Goal: Task Accomplishment & Management: Complete application form

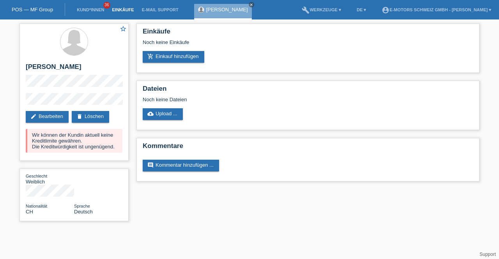
click at [122, 8] on link "Einkäufe" at bounding box center [123, 9] width 30 height 5
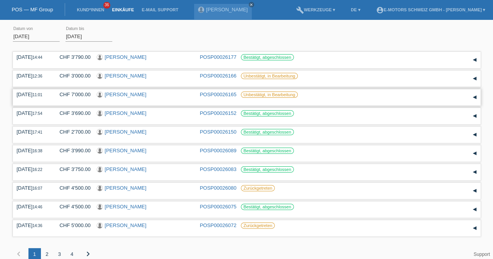
click at [364, 90] on div "15.08.2025 11:01 CHF 7'000.00 Ali Aliu POSP00026165 Unbestätigt, in Bearbeitung…" at bounding box center [247, 97] width 468 height 16
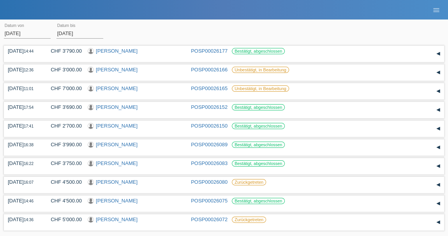
drag, startPoint x: 486, startPoint y: 0, endPoint x: 268, endPoint y: 23, distance: 218.3
click at [268, 23] on html "POS — MF Group Kund*innen 36 Einkäufe E-Mail Support Ardita Spahija-Mehmetaj cl…" at bounding box center [224, 133] width 448 height 266
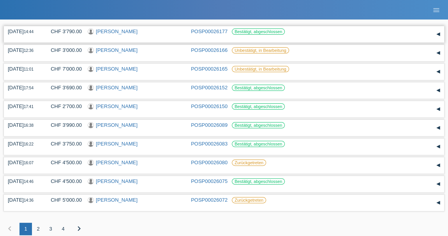
scroll to position [19, 0]
click at [435, 10] on icon "menu" at bounding box center [437, 10] width 8 height 8
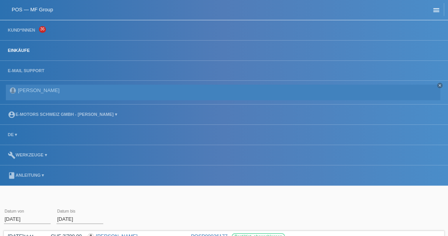
click at [435, 9] on icon "menu" at bounding box center [437, 10] width 8 height 8
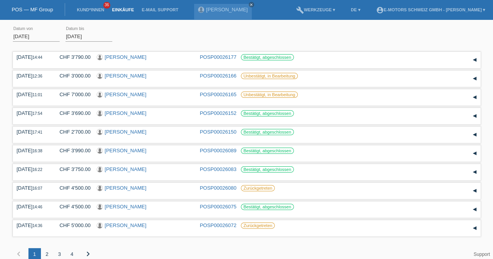
drag, startPoint x: 440, startPoint y: 0, endPoint x: 304, endPoint y: 50, distance: 145.4
click at [304, 50] on div "15.08.2025 14:44 CHF 3'790.00 Antonio De Giorgi POSP00026177 Datum" at bounding box center [247, 161] width 468 height 223
click at [305, 9] on link "build Werkzeuge ▾" at bounding box center [315, 9] width 47 height 5
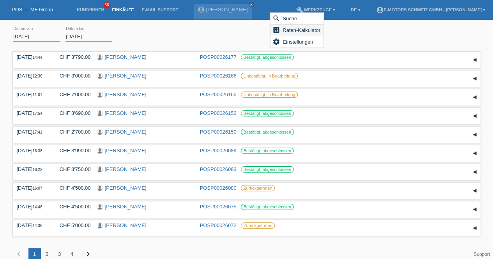
click at [298, 28] on span "Raten-Kalkulator" at bounding box center [301, 29] width 40 height 9
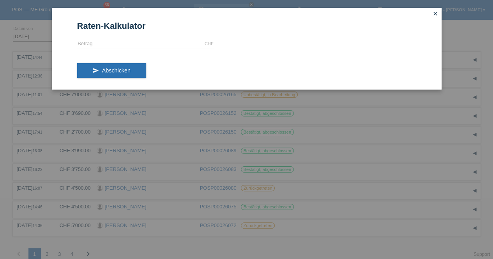
click at [168, 36] on form "Raten-Kalkulator CHF error Betrag send Abschicken" at bounding box center [246, 55] width 339 height 68
click at [157, 40] on input "text" at bounding box center [145, 44] width 136 height 10
type input "2890.00"
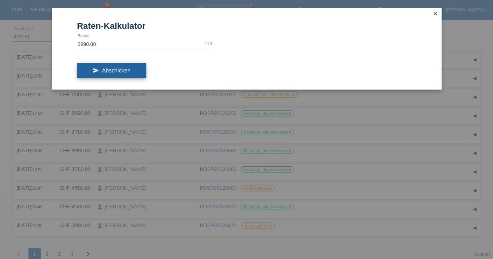
click at [122, 73] on button "send Abschicken" at bounding box center [111, 70] width 69 height 15
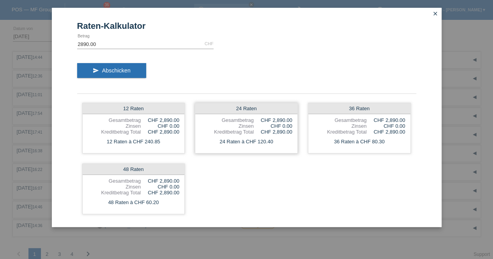
click at [253, 126] on div "Zinsen" at bounding box center [226, 126] width 53 height 6
click at [285, 68] on div "send Abschicken" at bounding box center [246, 73] width 339 height 32
click at [251, 36] on form "Raten-Kalkulator 2890.00 CHF error Betrag send Abschicken 12 Raten Gesamtbetrag…" at bounding box center [246, 124] width 339 height 206
click at [30, 37] on div "Raten-Kalkulator 2890.00 CHF error Betrag send Abschicken 12 Raten Gesamtbetrag…" at bounding box center [246, 129] width 493 height 259
click at [436, 15] on icon "close" at bounding box center [435, 14] width 6 height 6
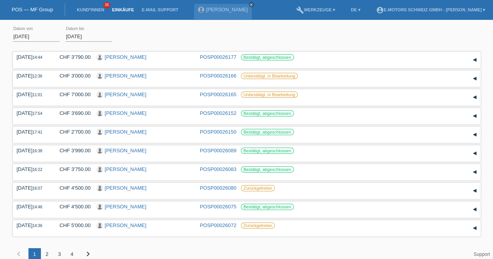
click at [125, 9] on link "Einkäufe" at bounding box center [123, 9] width 30 height 5
click at [87, 12] on link "Kund*innen" at bounding box center [90, 9] width 35 height 5
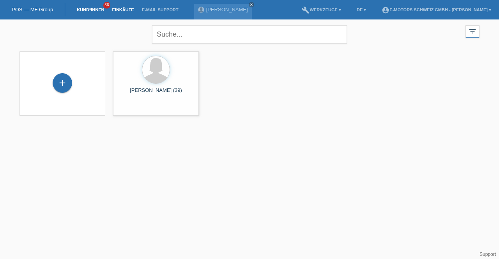
click at [132, 8] on link "Einkäufe" at bounding box center [123, 9] width 30 height 5
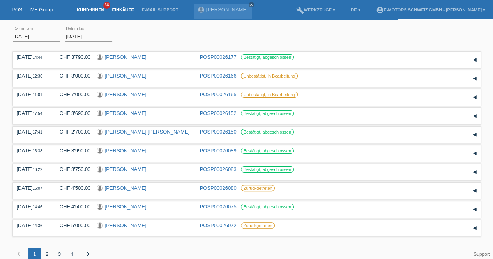
click at [93, 9] on link "Kund*innen" at bounding box center [90, 9] width 35 height 5
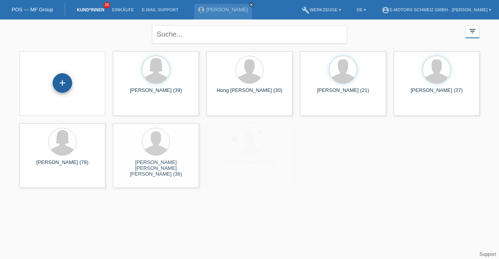
click at [64, 81] on div "+" at bounding box center [62, 82] width 19 height 19
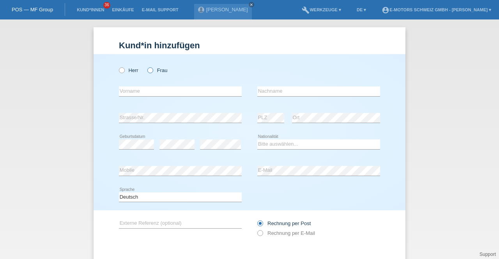
click at [146, 66] on icon at bounding box center [146, 66] width 0 height 0
click at [147, 72] on input "Frau" at bounding box center [149, 69] width 5 height 5
radio input "true"
click at [125, 71] on label "Herr" at bounding box center [128, 70] width 19 height 6
click at [124, 71] on input "Herr" at bounding box center [121, 69] width 5 height 5
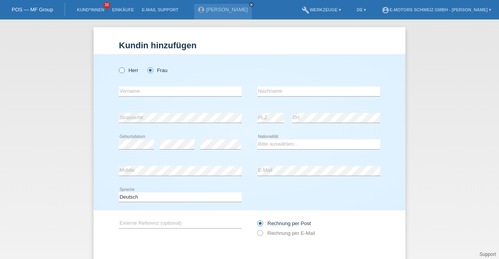
radio input "true"
click at [110, 169] on div "Herr Frau error Vorname error" at bounding box center [250, 132] width 312 height 156
click at [243, 173] on div "error Mobile error E-Mail" at bounding box center [249, 171] width 261 height 26
click at [317, 194] on div "Deutsch Français Italiano English error Sprache" at bounding box center [249, 197] width 261 height 26
click at [238, 109] on div "error Strasse/Nr." at bounding box center [180, 118] width 123 height 26
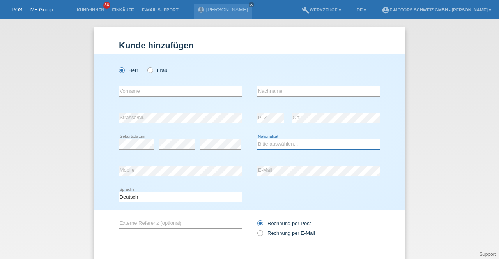
click at [265, 142] on select "Bitte auswählen... [GEOGRAPHIC_DATA] [GEOGRAPHIC_DATA] [GEOGRAPHIC_DATA] [GEOGR…" at bounding box center [318, 144] width 123 height 9
select select "CH"
click at [257, 140] on select "Bitte auswählen... [GEOGRAPHIC_DATA] [GEOGRAPHIC_DATA] [GEOGRAPHIC_DATA] [GEOGR…" at bounding box center [318, 144] width 123 height 9
click at [141, 94] on input "text" at bounding box center [180, 92] width 123 height 10
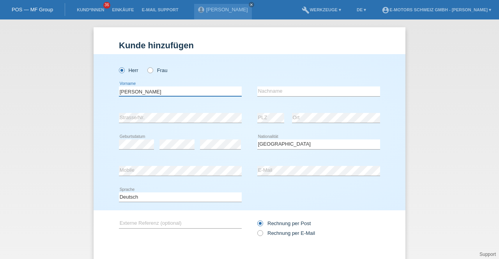
type input "Rafael Omar"
paste input "Gadotti"
type input "Gadotti"
click at [206, 71] on div "Herr Frau" at bounding box center [180, 70] width 123 height 16
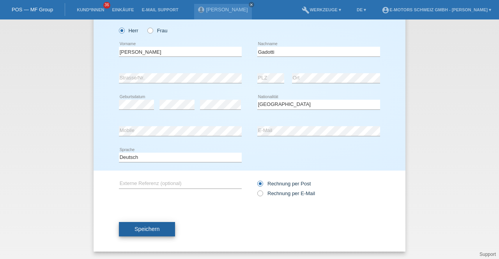
click at [158, 226] on button "Speichern" at bounding box center [147, 229] width 56 height 15
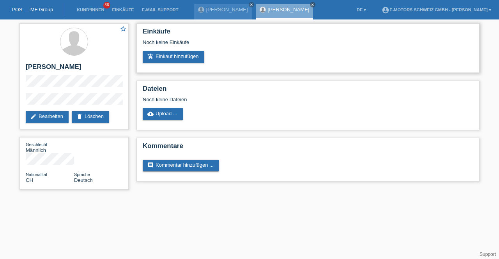
click at [181, 50] on div "Noch keine Einkäufe" at bounding box center [308, 45] width 330 height 12
click at [181, 53] on link "add_shopping_cart Einkauf hinzufügen" at bounding box center [174, 57] width 62 height 12
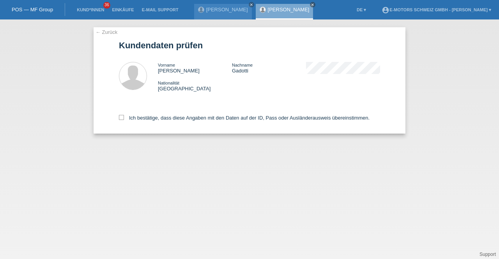
click at [144, 122] on div "Ich bestätige, dass diese Angaben mit den Daten auf der ID, Pass oder Ausländer…" at bounding box center [249, 116] width 261 height 34
click at [146, 118] on label "Ich bestätige, dass diese Angaben mit den Daten auf der ID, Pass oder Ausländer…" at bounding box center [244, 118] width 251 height 6
click at [124, 118] on input "Ich bestätige, dass diese Angaben mit den Daten auf der ID, Pass oder Ausländer…" at bounding box center [121, 117] width 5 height 5
checkbox input "true"
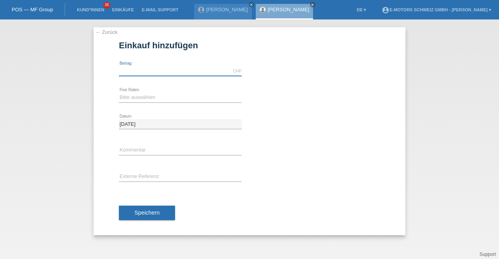
click at [136, 69] on input "text" at bounding box center [180, 71] width 123 height 10
type input "5000.00"
click at [133, 88] on div "Bitte auswählen 12 Raten 24 Raten 36 Raten 48 Raten error Fixe Raten" at bounding box center [180, 98] width 123 height 26
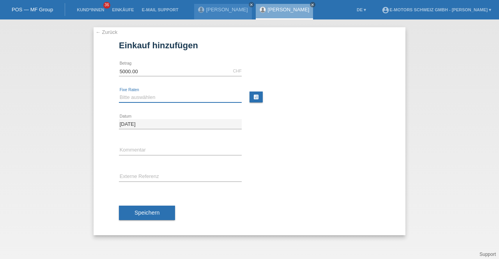
click at [134, 96] on select "Bitte auswählen 12 Raten 24 Raten 36 Raten 48 Raten" at bounding box center [180, 97] width 123 height 9
select select "214"
click at [119, 93] on select "Bitte auswählen 12 Raten 24 Raten 36 Raten 48 Raten" at bounding box center [180, 97] width 123 height 9
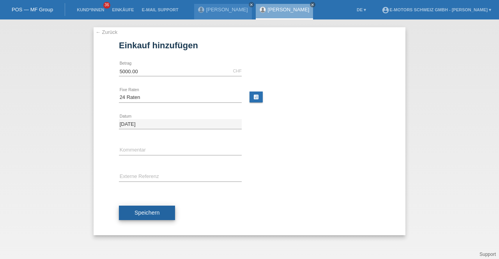
click at [141, 208] on button "Speichern" at bounding box center [147, 213] width 56 height 15
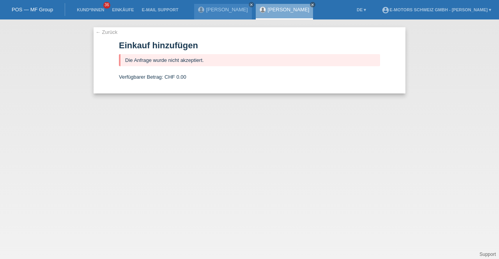
click at [284, 10] on link "[PERSON_NAME]" at bounding box center [289, 10] width 42 height 6
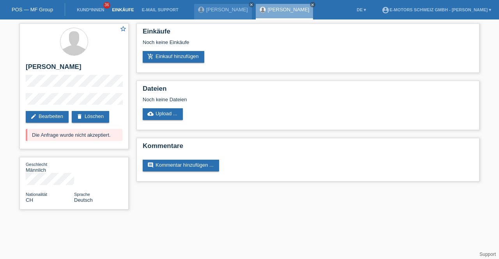
click at [119, 11] on link "Einkäufe" at bounding box center [123, 9] width 30 height 5
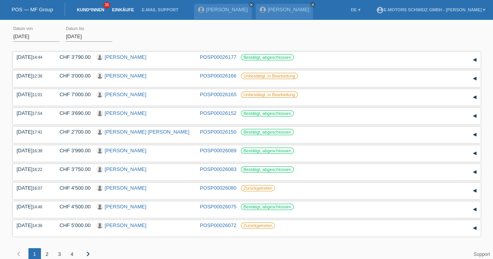
click at [96, 11] on link "Kund*innen" at bounding box center [90, 9] width 35 height 5
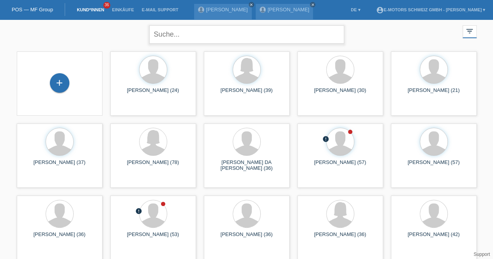
click at [197, 35] on input "text" at bounding box center [246, 34] width 195 height 18
type input "zhaklina"
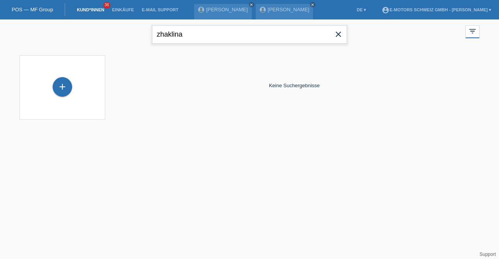
drag, startPoint x: 187, startPoint y: 34, endPoint x: 83, endPoint y: 25, distance: 104.4
click at [83, 25] on div "zhaklina close filter_list view_module Alle Kund*innen anzeigen star Markierte …" at bounding box center [250, 33] width 468 height 28
click at [92, 54] on div "+ Keine Suchergebnisse" at bounding box center [250, 89] width 468 height 76
click at [58, 95] on div "+" at bounding box center [62, 86] width 19 height 19
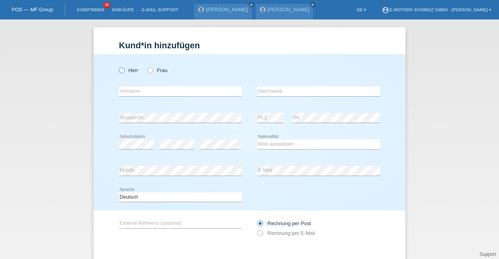
click at [124, 71] on label "Herr" at bounding box center [128, 70] width 19 height 6
click at [124, 71] on input "Herr" at bounding box center [121, 69] width 5 height 5
radio input "true"
drag, startPoint x: 203, startPoint y: 175, endPoint x: 97, endPoint y: 177, distance: 105.6
click at [97, 177] on div "Herr Frau error Vorname error" at bounding box center [250, 132] width 312 height 156
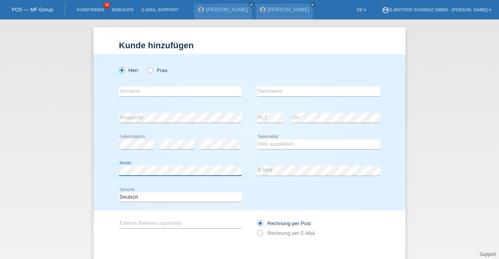
click at [88, 173] on div "Kund*in hinzufügen Kunde hinzufügen Kundin hinzufügen Herr Frau error Vorname e…" at bounding box center [249, 139] width 499 height 240
click at [272, 176] on icon at bounding box center [318, 176] width 123 height 0
click at [272, 183] on div "error E-Mail" at bounding box center [318, 171] width 123 height 26
click at [245, 104] on div "error Vorname error Nachname" at bounding box center [249, 91] width 261 height 26
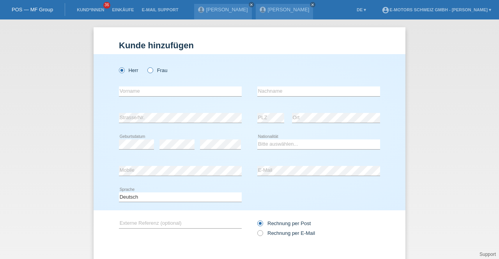
click at [152, 70] on label "Frau" at bounding box center [157, 70] width 20 height 6
click at [152, 70] on input "Frau" at bounding box center [149, 69] width 5 height 5
radio input "true"
click at [275, 147] on select "Bitte auswählen... Schweiz Deutschland Liechtenstein Österreich ------------ Af…" at bounding box center [318, 144] width 123 height 9
select select "MK"
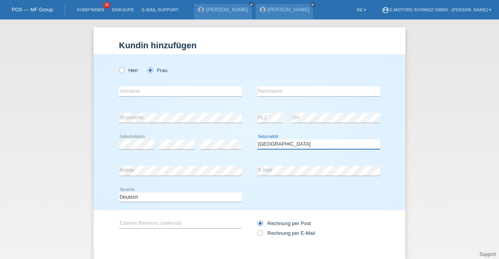
click at [257, 140] on select "Bitte auswählen... Schweiz Deutschland Liechtenstein Österreich ------------ Af…" at bounding box center [318, 144] width 123 height 9
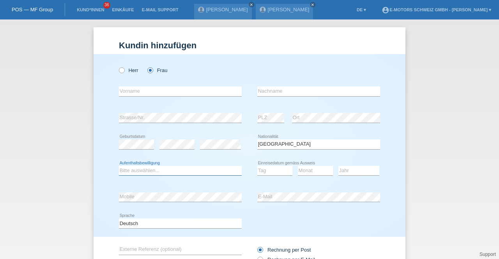
click at [183, 170] on select "Bitte auswählen... C B B - Flüchtlingsstatus Andere" at bounding box center [180, 170] width 123 height 9
select select "B"
click at [119, 166] on select "Bitte auswählen... C B B - Flüchtlingsstatus Andere" at bounding box center [180, 170] width 123 height 9
click at [278, 171] on select "Tag 01 02 03 04 05 06 07 08 09 10 11" at bounding box center [274, 170] width 35 height 9
select select "16"
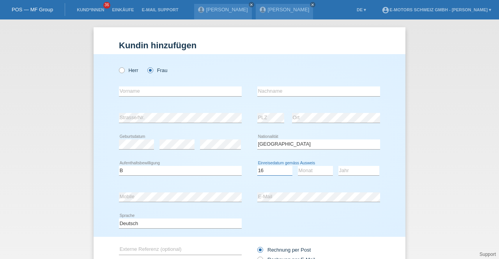
click at [257, 166] on select "Tag 01 02 03 04 05 06 07 08 09 10 11" at bounding box center [274, 170] width 35 height 9
click at [300, 173] on select "Monat 01 02 03 04 05 06 07 08 09 10 11" at bounding box center [315, 170] width 35 height 9
select select "06"
click at [298, 166] on select "Monat 01 02 03 04 05 06 07 08 09 10 11" at bounding box center [315, 170] width 35 height 9
click at [351, 170] on select "Jahr 2025 2024 2023 2022 2021 2020 2019 2018 2017 2016 2015 2014 2013 2012 2011…" at bounding box center [358, 170] width 41 height 9
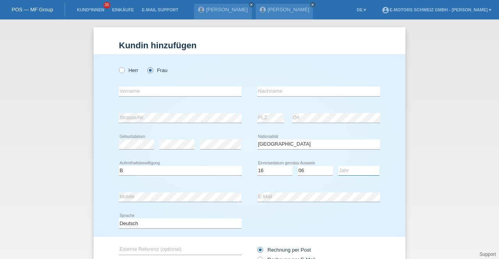
select select "2018"
click at [338, 166] on select "Jahr 2025 2024 2023 2022 2021 2020 2019 2018 2017 2016 2015 2014 2013 2012 2011…" at bounding box center [358, 170] width 41 height 9
click at [140, 94] on input "text" at bounding box center [180, 92] width 123 height 10
type input "Zhaklina"
click at [257, 85] on div "error Nachname" at bounding box center [318, 91] width 123 height 26
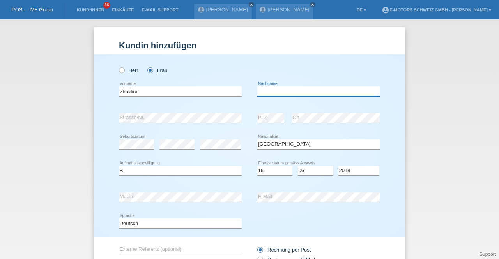
click at [268, 91] on input "text" at bounding box center [318, 92] width 123 height 10
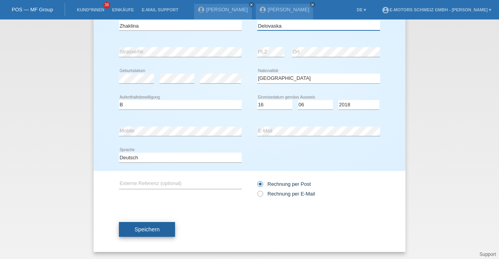
type input "Delovaska"
click at [144, 226] on span "Speichern" at bounding box center [146, 229] width 25 height 6
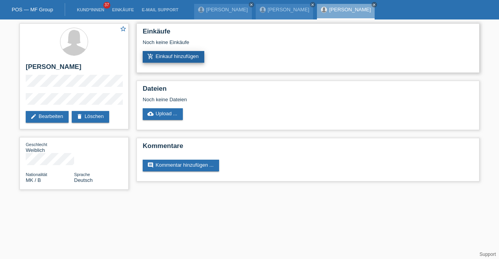
click at [172, 60] on link "add_shopping_cart Einkauf hinzufügen" at bounding box center [174, 57] width 62 height 12
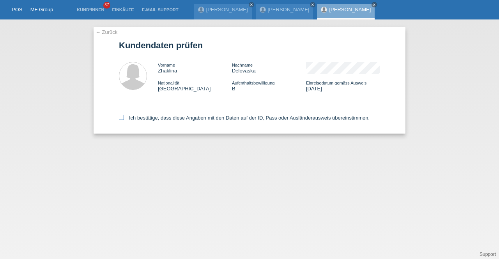
click at [162, 119] on label "Ich bestätige, dass diese Angaben mit den Daten auf der ID, Pass oder Ausländer…" at bounding box center [244, 118] width 251 height 6
click at [124, 119] on input "Ich bestätige, dass diese Angaben mit den Daten auf der ID, Pass oder Ausländer…" at bounding box center [121, 117] width 5 height 5
checkbox input "true"
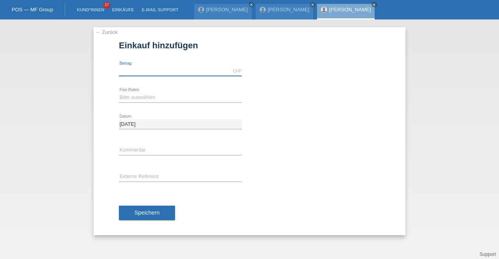
click at [124, 68] on input "text" at bounding box center [180, 71] width 123 height 10
type input "9000.00"
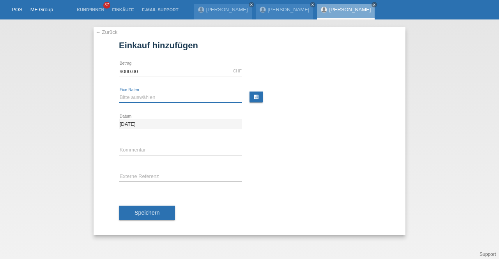
click at [158, 95] on select "Bitte auswählen 12 Raten 24 Raten 36 Raten 48 Raten" at bounding box center [180, 97] width 123 height 9
select select "214"
click at [119, 93] on select "Bitte auswählen 12 Raten 24 Raten 36 Raten 48 Raten" at bounding box center [180, 97] width 123 height 9
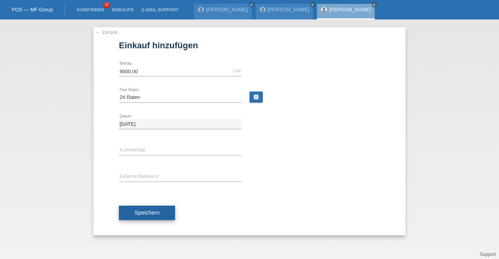
click at [148, 206] on button "Speichern" at bounding box center [147, 213] width 56 height 15
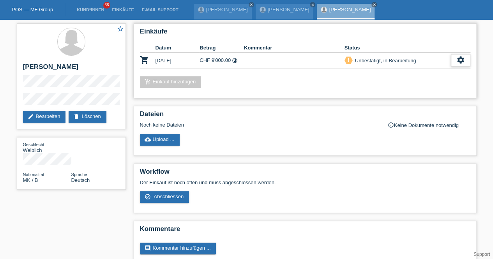
click at [461, 62] on icon "settings" at bounding box center [460, 60] width 9 height 9
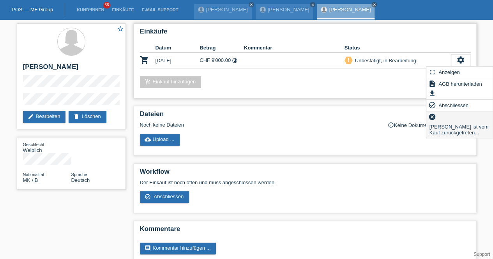
click at [437, 123] on span "Kundin ist vom Kauf zurückgetreten..." at bounding box center [459, 129] width 63 height 15
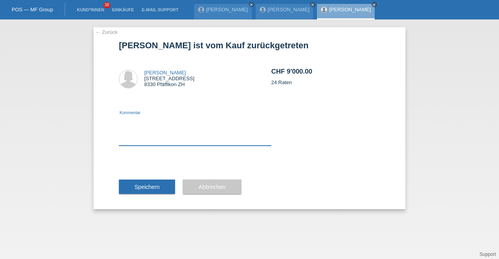
click at [184, 136] on textarea at bounding box center [195, 131] width 152 height 30
type textarea "neu"
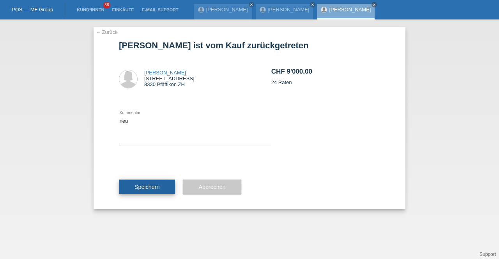
click at [152, 188] on span "Speichern" at bounding box center [146, 187] width 25 height 6
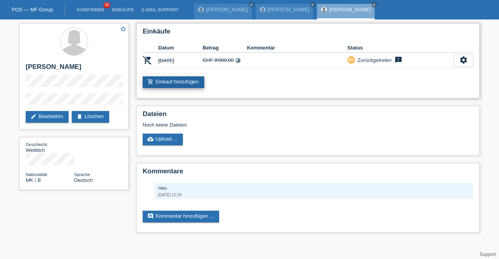
click at [157, 84] on link "add_shopping_cart Einkauf hinzufügen" at bounding box center [174, 82] width 62 height 12
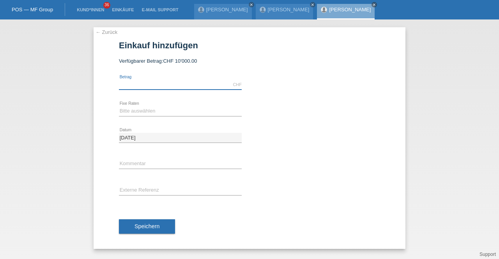
click at [149, 86] on input "text" at bounding box center [180, 85] width 123 height 10
type input "2990.00"
click at [135, 109] on select "Bitte auswählen 12 Raten 24 Raten 36 Raten 48 Raten" at bounding box center [180, 110] width 123 height 9
select select "214"
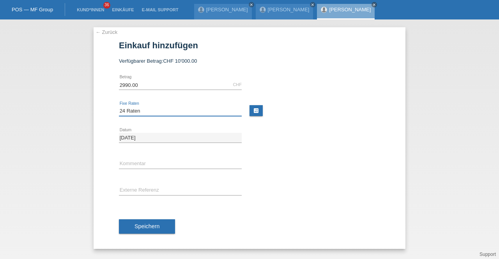
click at [119, 106] on select "Bitte auswählen 12 Raten 24 Raten 36 Raten 48 Raten" at bounding box center [180, 110] width 123 height 9
click at [140, 226] on span "Speichern" at bounding box center [146, 226] width 25 height 6
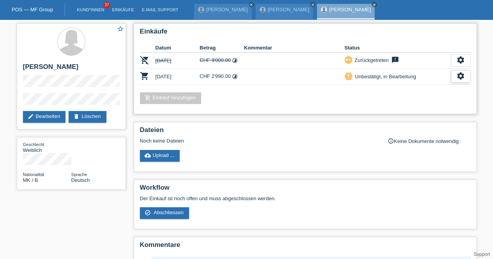
click at [462, 74] on icon "settings" at bounding box center [460, 76] width 9 height 9
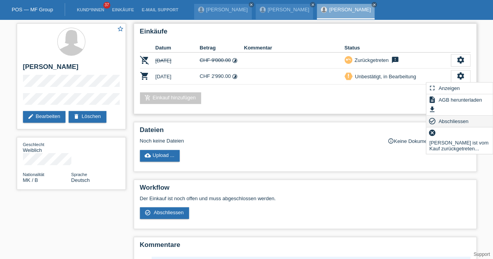
click at [436, 119] on div "check_circle_outline Abschliessen" at bounding box center [459, 122] width 67 height 12
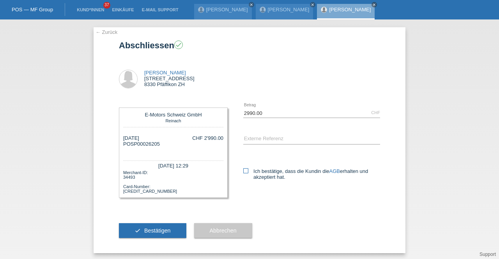
click at [246, 172] on label "Ich bestätige, dass die Kundin die AGB erhalten und akzeptiert hat." at bounding box center [311, 174] width 137 height 12
click at [246, 172] on input "Ich bestätige, dass die Kundin die AGB erhalten und akzeptiert hat." at bounding box center [245, 170] width 5 height 5
checkbox input "true"
click at [159, 230] on span "Bestätigen" at bounding box center [157, 231] width 26 height 6
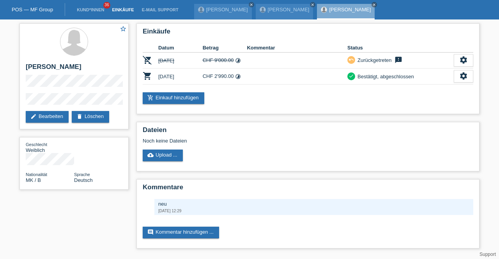
click at [126, 10] on link "Einkäufe" at bounding box center [123, 9] width 30 height 5
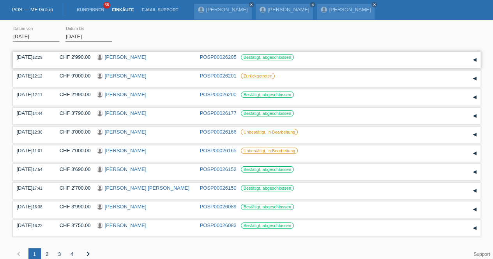
click at [118, 56] on link "[PERSON_NAME]" at bounding box center [126, 57] width 42 height 6
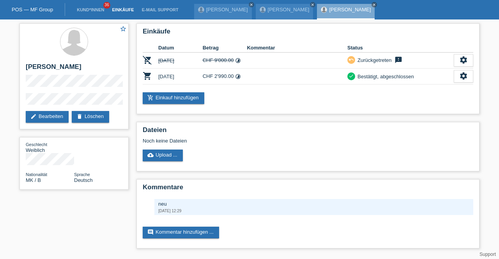
click at [119, 12] on link "Einkäufe" at bounding box center [123, 9] width 30 height 5
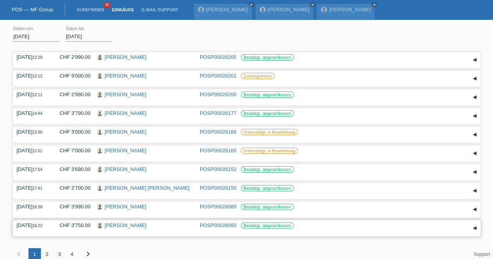
scroll to position [8, 0]
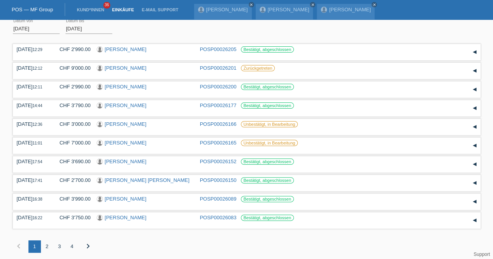
click at [45, 247] on div "2" at bounding box center [47, 246] width 12 height 12
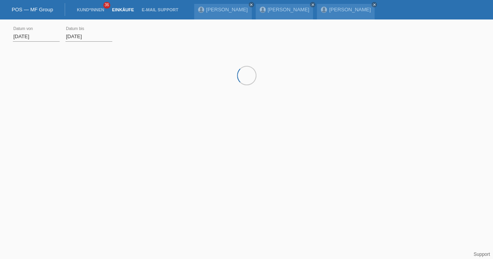
scroll to position [0, 0]
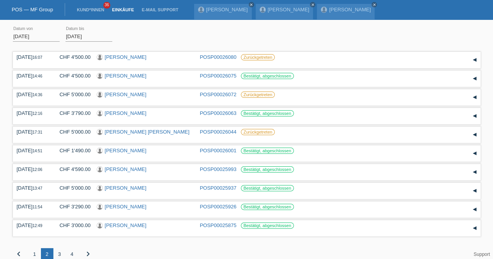
click at [35, 254] on div "1" at bounding box center [34, 254] width 12 height 12
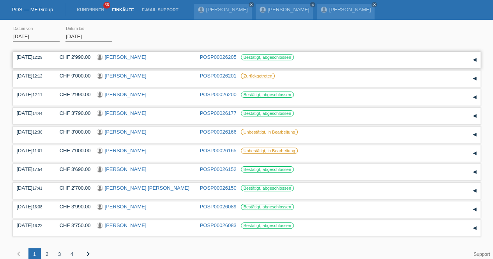
click at [125, 55] on link "Zhaklina Delovaska" at bounding box center [126, 57] width 42 height 6
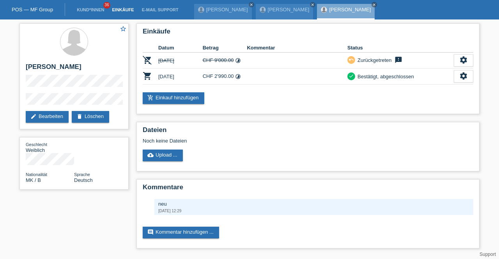
click at [117, 9] on link "Einkäufe" at bounding box center [123, 9] width 30 height 5
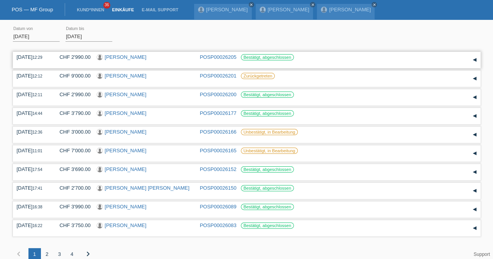
drag, startPoint x: 150, startPoint y: 56, endPoint x: 106, endPoint y: 59, distance: 43.7
click at [106, 59] on div "[PERSON_NAME]" at bounding box center [145, 57] width 97 height 7
copy link "[PERSON_NAME]"
click at [89, 10] on link "Kund*innen" at bounding box center [90, 9] width 35 height 5
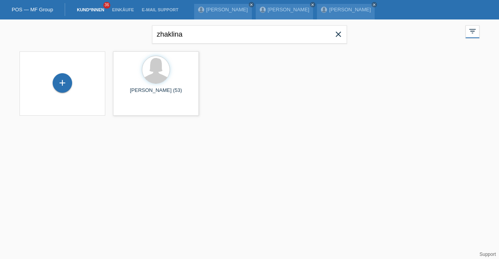
click at [336, 36] on icon "close" at bounding box center [338, 34] width 9 height 9
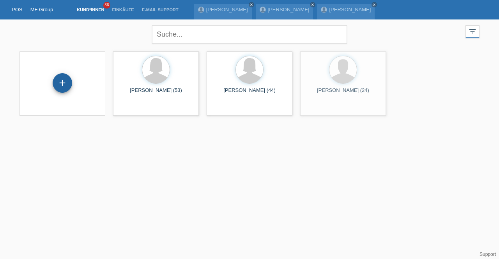
click at [58, 83] on div "+" at bounding box center [62, 82] width 19 height 19
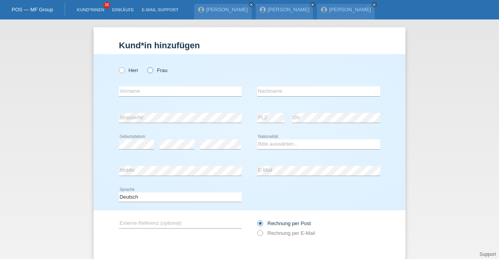
click at [153, 72] on label "Frau" at bounding box center [157, 70] width 20 height 6
click at [152, 72] on input "Frau" at bounding box center [149, 69] width 5 height 5
radio input "true"
click at [276, 200] on div "Deutsch Français Italiano English error Sprache" at bounding box center [249, 197] width 261 height 26
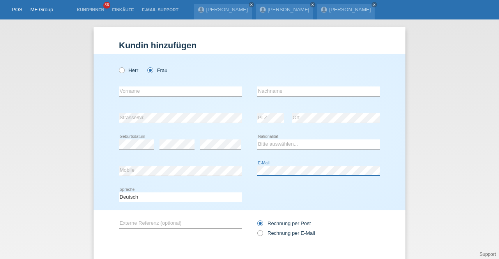
click at [383, 184] on div "Herr Frau error Vorname error" at bounding box center [250, 132] width 312 height 156
click at [321, 203] on div "Deutsch Français Italiano English error Sprache" at bounding box center [249, 197] width 261 height 26
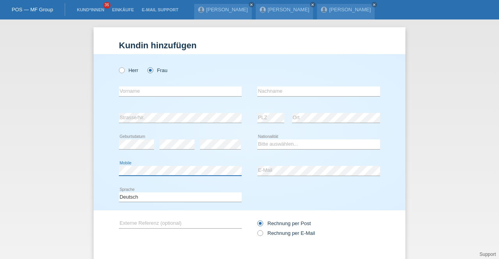
click at [104, 175] on div "Herr Frau error Vorname error" at bounding box center [250, 132] width 312 height 156
click at [243, 103] on div "error Vorname error Nachname" at bounding box center [249, 91] width 261 height 26
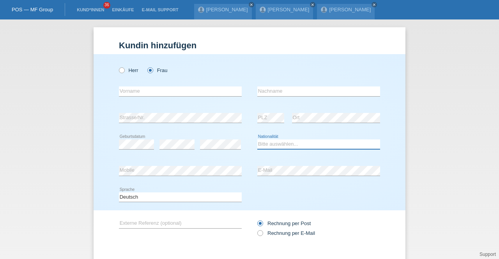
click at [274, 145] on select "Bitte auswählen... Schweiz Deutschland Liechtenstein Österreich ------------ Af…" at bounding box center [318, 144] width 123 height 9
select select "CH"
click at [257, 140] on select "Bitte auswählen... Schweiz Deutschland Liechtenstein Österreich ------------ Af…" at bounding box center [318, 144] width 123 height 9
click at [141, 90] on input "text" at bounding box center [180, 92] width 123 height 10
type input "Masha"
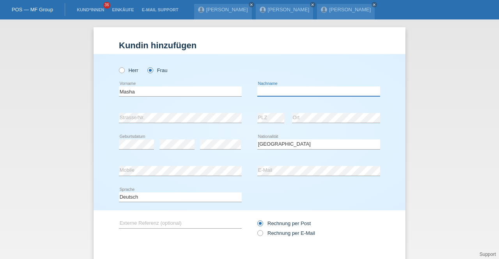
click at [268, 91] on input "text" at bounding box center [318, 92] width 123 height 10
type input "Gitz"
click at [263, 197] on div "Deutsch Français Italiano English error Sprache" at bounding box center [249, 197] width 261 height 26
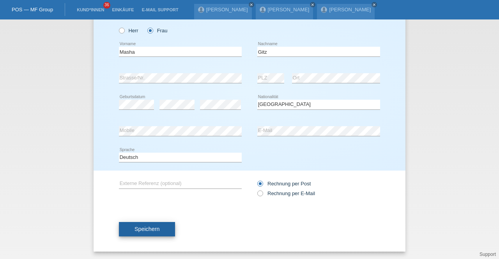
click at [145, 236] on button "Speichern" at bounding box center [147, 229] width 56 height 15
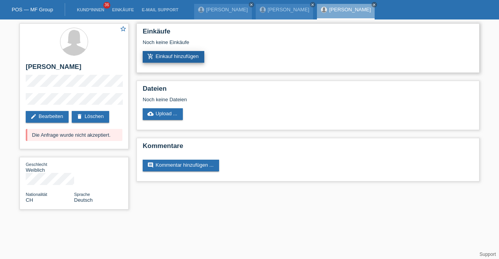
click at [185, 57] on link "add_shopping_cart Einkauf hinzufügen" at bounding box center [174, 57] width 62 height 12
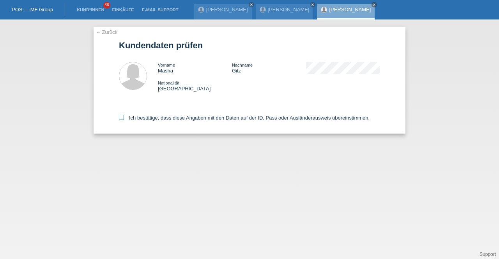
click at [196, 119] on label "Ich bestätige, dass diese Angaben mit den Daten auf der ID, Pass oder Ausländer…" at bounding box center [244, 118] width 251 height 6
click at [124, 119] on input "Ich bestätige, dass diese Angaben mit den Daten auf der ID, Pass oder Ausländer…" at bounding box center [121, 117] width 5 height 5
checkbox input "true"
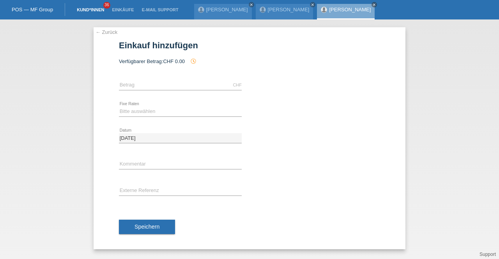
click at [86, 10] on link "Kund*innen" at bounding box center [90, 9] width 35 height 5
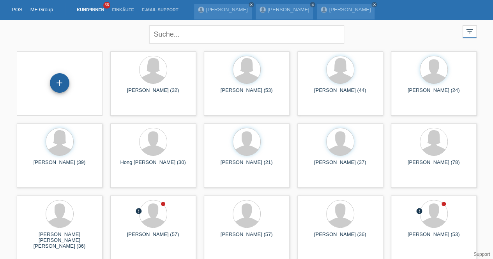
click at [62, 81] on div "+" at bounding box center [59, 82] width 19 height 19
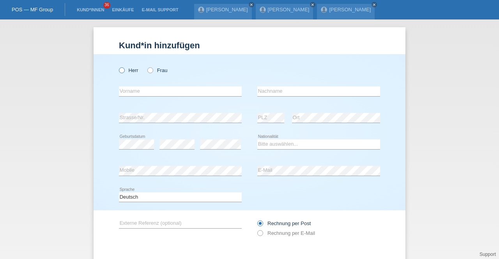
click at [127, 69] on label "Herr" at bounding box center [128, 70] width 19 height 6
click at [124, 69] on input "Herr" at bounding box center [121, 69] width 5 height 5
radio input "true"
click at [282, 145] on select "Bitte auswählen... Schweiz Deutschland Liechtenstein Österreich ------------ Af…" at bounding box center [318, 144] width 123 height 9
select select "CH"
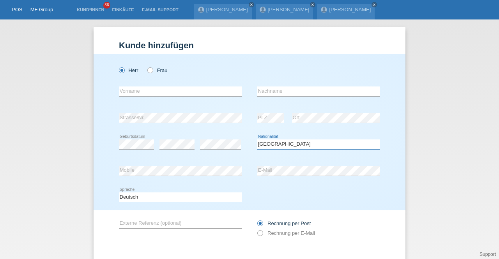
click at [257, 140] on select "Bitte auswählen... Schweiz Deutschland Liechtenstein Österreich ------------ Af…" at bounding box center [318, 144] width 123 height 9
click at [242, 114] on div "error Strasse/Nr. error PLZ error Ort" at bounding box center [249, 118] width 261 height 26
click at [193, 180] on div "error Mobile" at bounding box center [180, 171] width 123 height 26
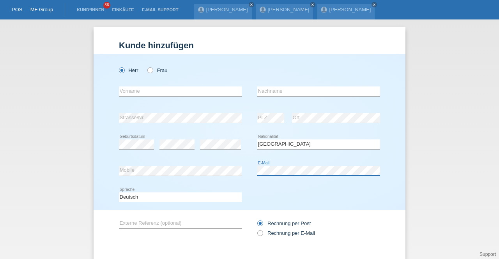
click at [335, 173] on div "error E-Mail" at bounding box center [318, 171] width 123 height 10
drag, startPoint x: 351, startPoint y: 175, endPoint x: 252, endPoint y: 177, distance: 99.8
click at [252, 177] on div "error Mobile error E-Mail" at bounding box center [249, 171] width 261 height 26
click at [253, 179] on div "error Mobile error E-Mail" at bounding box center [249, 171] width 261 height 26
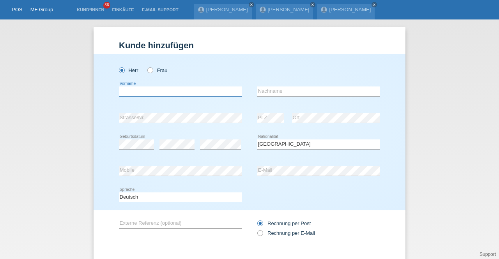
click at [157, 88] on input "text" at bounding box center [180, 92] width 123 height 10
type input "Erich Markus"
click at [262, 92] on input "text" at bounding box center [318, 92] width 123 height 10
type input "Fischer"
click at [249, 214] on div "error Externe Referenz (optional) Rechnung per Post" at bounding box center [249, 228] width 261 height 36
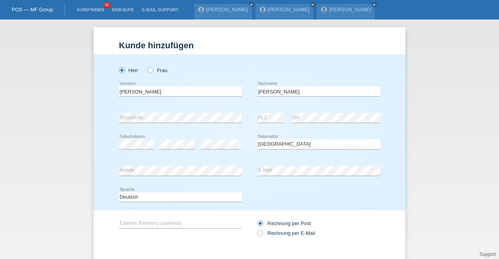
scroll to position [40, 0]
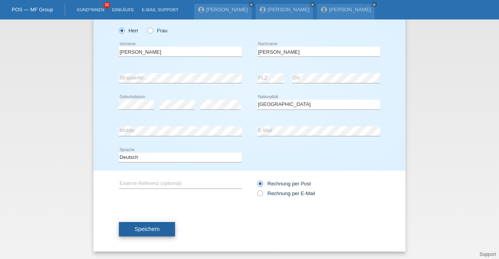
click at [157, 223] on button "Speichern" at bounding box center [147, 229] width 56 height 15
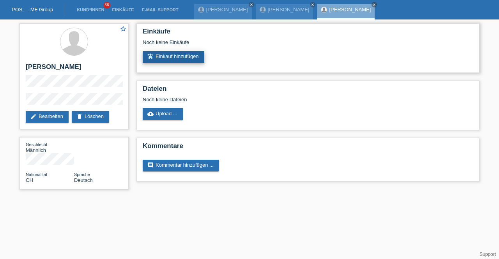
click at [160, 60] on link "add_shopping_cart Einkauf hinzufügen" at bounding box center [174, 57] width 62 height 12
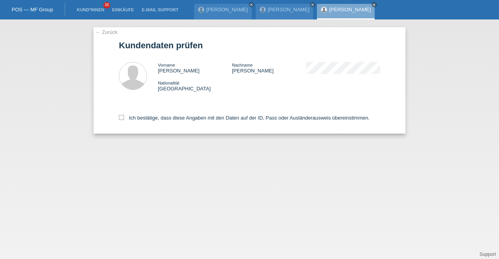
click at [159, 115] on div "Ich bestätige, dass diese Angaben mit den Daten auf der ID, Pass oder Ausländer…" at bounding box center [249, 116] width 261 height 34
click at [159, 118] on label "Ich bestätige, dass diese Angaben mit den Daten auf der ID, Pass oder Ausländer…" at bounding box center [244, 118] width 251 height 6
click at [124, 118] on input "Ich bestätige, dass diese Angaben mit den Daten auf der ID, Pass oder Ausländer…" at bounding box center [121, 117] width 5 height 5
checkbox input "true"
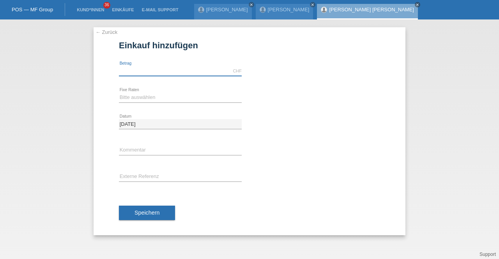
click at [150, 68] on input "text" at bounding box center [180, 71] width 123 height 10
type input "10000.00"
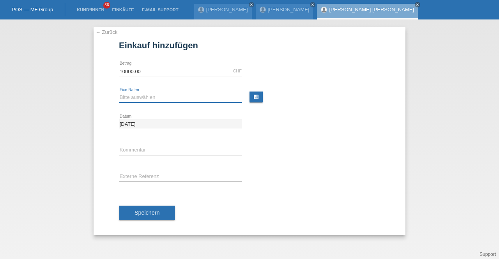
click at [149, 97] on select "Bitte auswählen 12 Raten 24 Raten 36 Raten 48 Raten" at bounding box center [180, 97] width 123 height 9
select select "214"
click at [119, 93] on select "Bitte auswählen 12 Raten 24 Raten 36 Raten 48 Raten" at bounding box center [180, 97] width 123 height 9
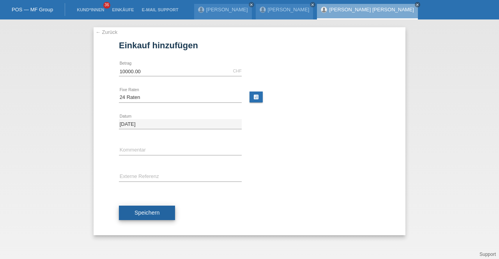
click at [159, 209] on button "Speichern" at bounding box center [147, 213] width 56 height 15
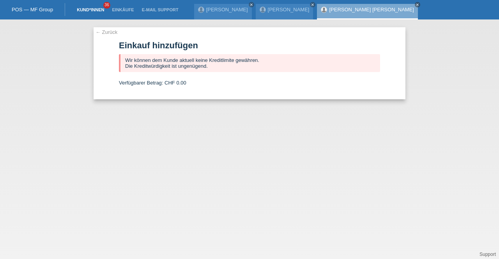
click at [85, 9] on link "Kund*innen" at bounding box center [90, 9] width 35 height 5
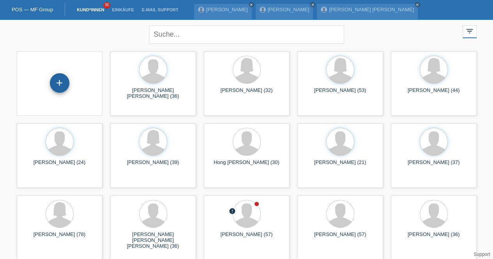
click at [65, 81] on div "+" at bounding box center [59, 82] width 19 height 19
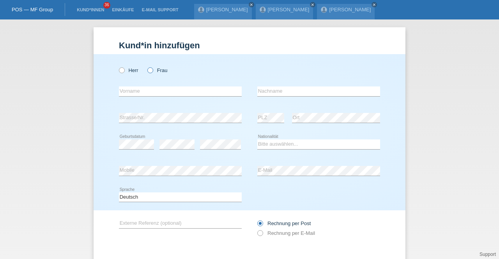
click at [156, 70] on label "Frau" at bounding box center [157, 70] width 20 height 6
click at [152, 70] on input "Frau" at bounding box center [149, 69] width 5 height 5
radio input "true"
click at [263, 113] on div "error Strasse/Nr. error PLZ error Ort" at bounding box center [249, 118] width 261 height 26
click at [182, 127] on div "error Strasse/Nr." at bounding box center [180, 118] width 123 height 26
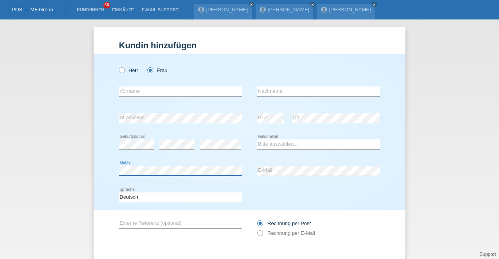
click at [99, 167] on div "Herr Frau error Vorname error" at bounding box center [250, 132] width 312 height 156
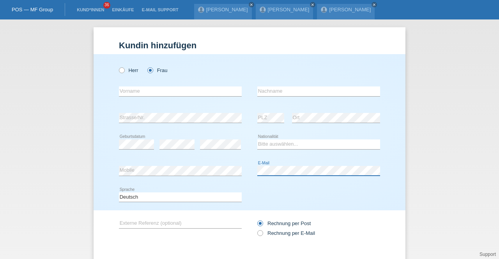
click at [184, 181] on div "error Mobile error E-Mail" at bounding box center [249, 171] width 261 height 26
click at [277, 183] on div "error E-Mail" at bounding box center [318, 171] width 123 height 26
click at [272, 139] on div "Bitte auswählen... Schweiz Deutschland Liechtenstein Österreich ------------ Af…" at bounding box center [318, 144] width 123 height 26
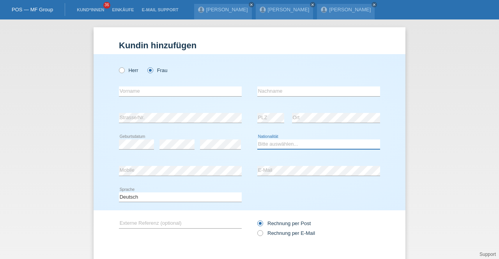
click at [272, 141] on select "Bitte auswählen... Schweiz Deutschland Liechtenstein Österreich ------------ Af…" at bounding box center [318, 144] width 123 height 9
select select "XK"
click at [257, 140] on select "Bitte auswählen... Schweiz Deutschland Liechtenstein Österreich ------------ Af…" at bounding box center [318, 144] width 123 height 9
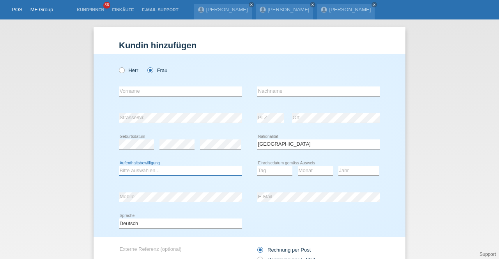
click at [194, 172] on select "Bitte auswählen... C B B - Flüchtlingsstatus Andere" at bounding box center [180, 170] width 123 height 9
select select "C"
click at [119, 166] on select "Bitte auswählen... C B B - Flüchtlingsstatus Andere" at bounding box center [180, 170] width 123 height 9
click at [174, 92] on input "text" at bounding box center [180, 92] width 123 height 10
type input "Fjolla"
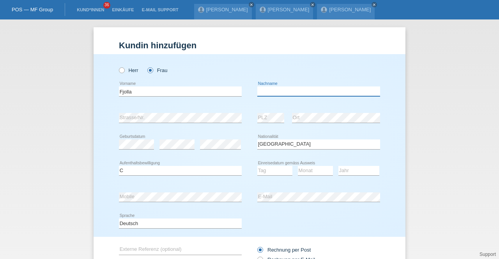
click at [283, 94] on input "text" at bounding box center [318, 92] width 123 height 10
type input "Ibishi"
click at [272, 172] on select "Tag 01 02 03 04 05 06 07 08 09 10 11" at bounding box center [274, 170] width 35 height 9
select select "21"
click at [257, 166] on select "Tag 01 02 03 04 05 06 07 08 09 10 11" at bounding box center [274, 170] width 35 height 9
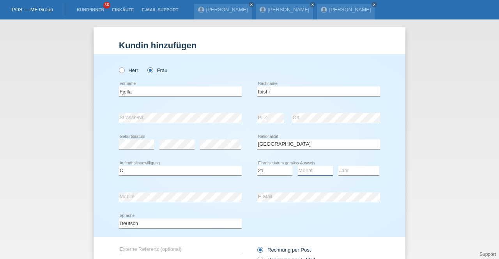
click at [307, 171] on select "Monat 01 02 03 04 05 06 07 08 09 10 11" at bounding box center [315, 170] width 35 height 9
select select "01"
click at [298, 166] on select "Monat 01 02 03 04 05 06 07 08 09 10 11" at bounding box center [315, 170] width 35 height 9
click at [355, 170] on select "Jahr 2025 2024 2023 2022 2021 2020 2019 2018 2017 2016 2015 2014 2013 2012 2011…" at bounding box center [358, 170] width 41 height 9
click at [338, 166] on select "Jahr 2025 2024 2023 2022 2021 2020 2019 2018 2017 2016 2015 2014 2013 2012 2011…" at bounding box center [358, 170] width 41 height 9
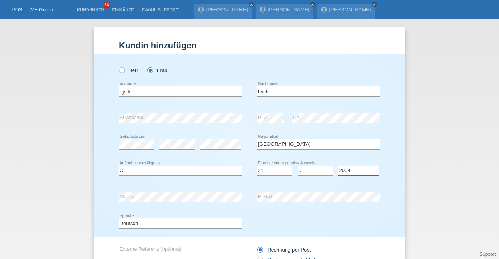
click at [348, 173] on select "Jahr 2025 2024 2023 2022 2021 2020 2019 2018 2017 2016 2015 2014 2013 2012 2011…" at bounding box center [358, 170] width 41 height 9
select select "2003"
click at [338, 166] on select "Jahr 2025 2024 2023 2022 2021 2020 2019 2018 2017 2016 2015 2014 2013 2012 2011…" at bounding box center [358, 170] width 41 height 9
click at [348, 187] on div "error E-Mail" at bounding box center [318, 197] width 123 height 26
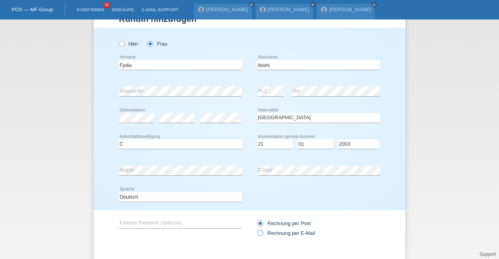
scroll to position [66, 0]
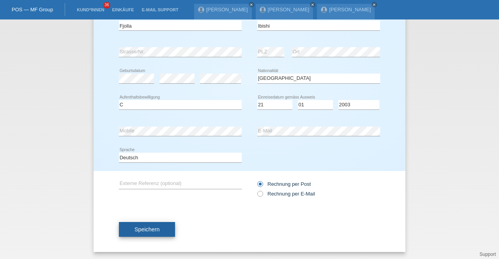
click at [166, 226] on button "Speichern" at bounding box center [147, 229] width 56 height 15
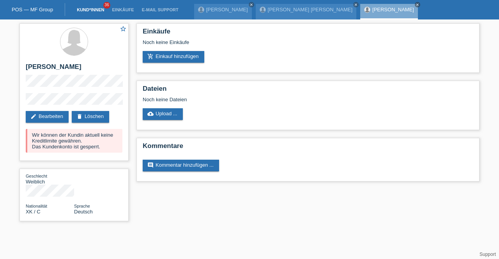
click at [94, 9] on link "Kund*innen" at bounding box center [90, 9] width 35 height 5
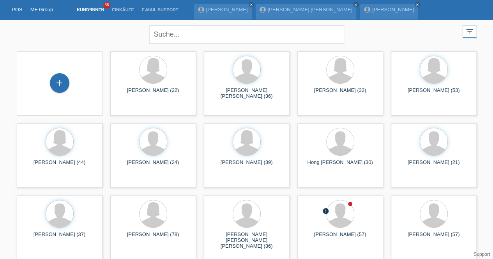
click at [404, 19] on li "account_circle E-Motors Schweiz GmbH - [PERSON_NAME] ▾" at bounding box center [430, 29] width 117 height 20
click at [404, 27] on link "account_circle E-Motors Schweiz GmbH - [PERSON_NAME] ▾" at bounding box center [430, 29] width 117 height 5
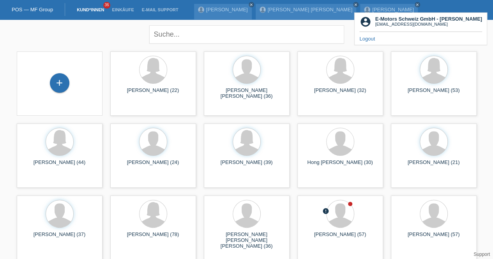
click at [383, 12] on div "account_circle E-Motors Schweiz GmbH - [PERSON_NAME] [EMAIL_ADDRESS][DOMAIN_NAM…" at bounding box center [420, 28] width 132 height 33
click at [43, 11] on link "POS — MF Group" at bounding box center [32, 10] width 41 height 6
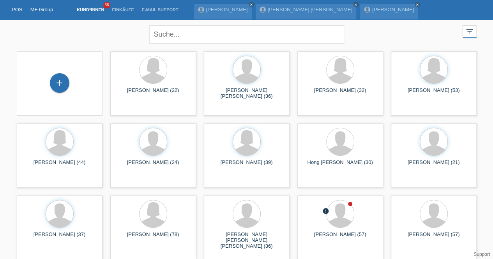
click at [404, 27] on link "account_circle E-Motors Schweiz GmbH - Philippe Betschart ▾" at bounding box center [430, 29] width 117 height 5
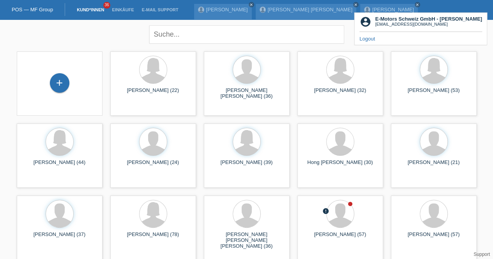
click at [395, 22] on div "[EMAIL_ADDRESS][DOMAIN_NAME]" at bounding box center [428, 24] width 107 height 5
click at [123, 12] on li "Einkäufe" at bounding box center [123, 10] width 30 height 20
click at [122, 10] on link "Einkäufe" at bounding box center [123, 9] width 30 height 5
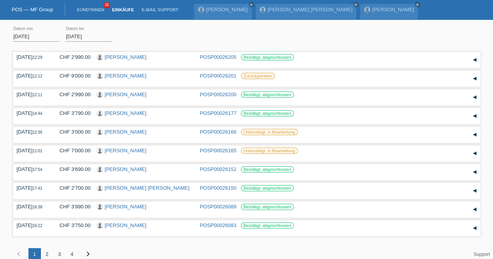
click at [122, 8] on link "Einkäufe" at bounding box center [123, 9] width 30 height 5
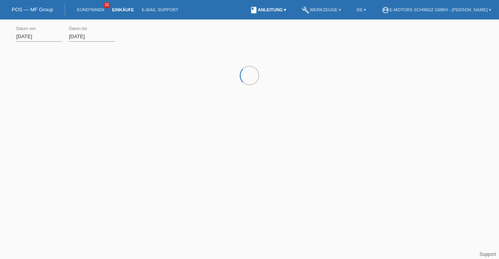
click at [246, 8] on link "book Anleitung ▾" at bounding box center [268, 9] width 44 height 5
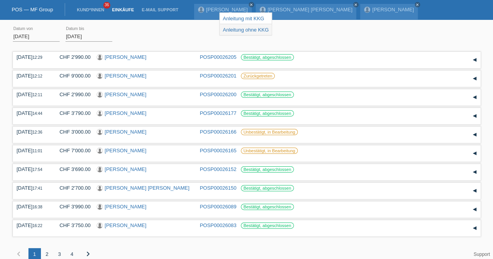
click at [249, 27] on link "Anleitung ohne KKG" at bounding box center [246, 30] width 46 height 6
click at [98, 10] on link "Kund*innen" at bounding box center [90, 9] width 35 height 5
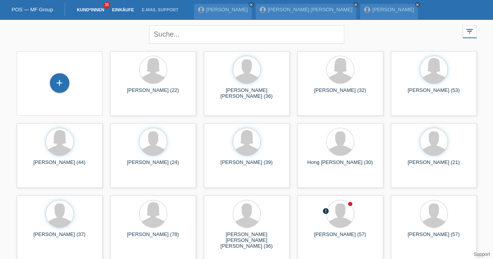
click at [115, 11] on link "Einkäufe" at bounding box center [123, 9] width 30 height 5
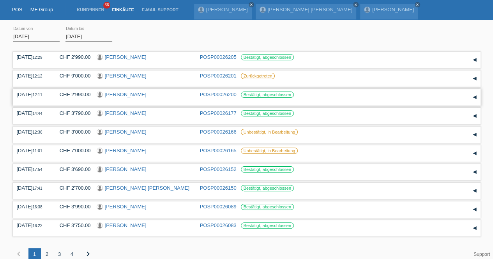
click at [128, 94] on link "[PERSON_NAME]" at bounding box center [126, 95] width 42 height 6
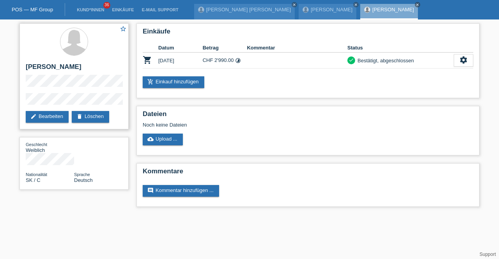
click at [55, 67] on h2 "[PERSON_NAME]" at bounding box center [74, 69] width 97 height 12
drag, startPoint x: 55, startPoint y: 67, endPoint x: 44, endPoint y: 67, distance: 10.6
click at [44, 67] on h2 "[PERSON_NAME]" at bounding box center [74, 69] width 97 height 12
click at [65, 68] on h2 "[PERSON_NAME]" at bounding box center [74, 69] width 97 height 12
click at [97, 11] on link "Kund*innen" at bounding box center [90, 9] width 35 height 5
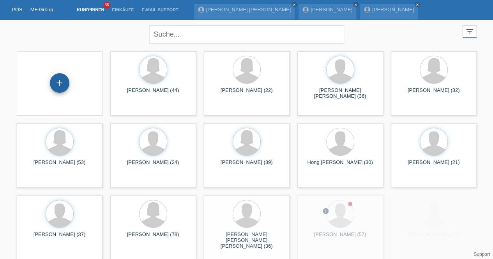
click at [63, 81] on div "+" at bounding box center [59, 82] width 19 height 19
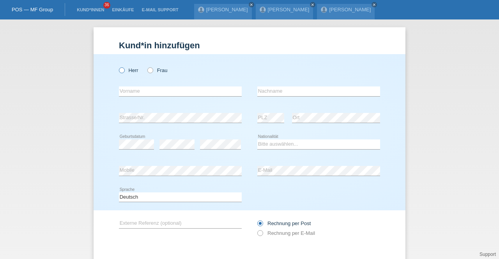
click at [128, 71] on label "Herr" at bounding box center [128, 70] width 19 height 6
click at [124, 71] on input "Herr" at bounding box center [121, 69] width 5 height 5
radio input "true"
click at [268, 147] on select "Bitte auswählen... Schweiz Deutschland Liechtenstein Österreich ------------ Af…" at bounding box center [318, 144] width 123 height 9
select select "BA"
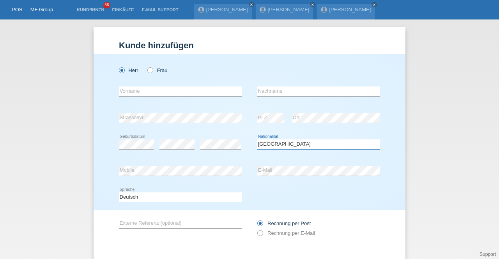
click at [257, 140] on select "Bitte auswählen... Schweiz Deutschland Liechtenstein Österreich ------------ Af…" at bounding box center [318, 144] width 123 height 9
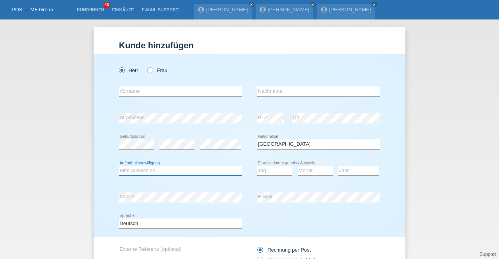
click at [157, 169] on select "Bitte auswählen... C B B - Flüchtlingsstatus Andere" at bounding box center [180, 170] width 123 height 9
select select "C"
click at [119, 166] on select "Bitte auswählen... C B B - Flüchtlingsstatus Andere" at bounding box center [180, 170] width 123 height 9
click at [267, 171] on select "Tag 01 02 03 04 05 06 07 08 09 10 11" at bounding box center [274, 170] width 35 height 9
select select "27"
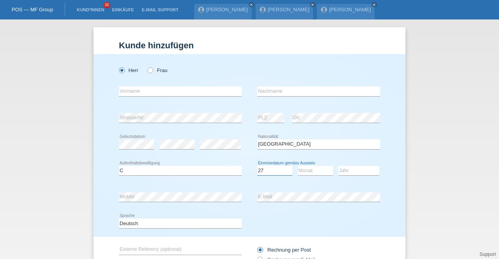
click at [257, 166] on select "Tag 01 02 03 04 05 06 07 08 09 10 11" at bounding box center [274, 170] width 35 height 9
click at [307, 170] on select "Monat 01 02 03 04 05 06 07 08 09 10 11" at bounding box center [315, 170] width 35 height 9
select select "05"
click at [298, 166] on select "Monat 01 02 03 04 05 06 07 08 09 10 11" at bounding box center [315, 170] width 35 height 9
click at [339, 169] on select "Jahr 2025 2024 2023 2022 2021 2020 2019 2018 2017 2016 2015 2014 2013 2012 2011…" at bounding box center [358, 170] width 41 height 9
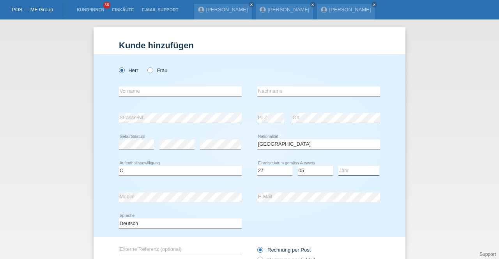
select select "1969"
click at [338, 166] on select "Jahr 2025 2024 2023 2022 2021 2020 2019 2018 2017 2016 2015 2014 2013 2012 2011…" at bounding box center [358, 170] width 41 height 9
click at [153, 92] on input "text" at bounding box center [180, 92] width 123 height 10
type input "Vahidin"
type input "Alijevic"
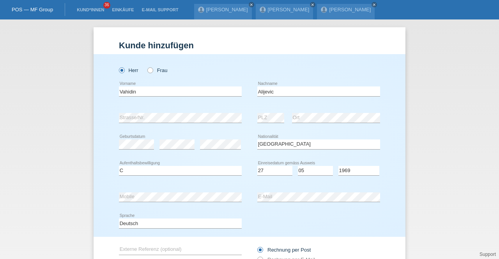
click at [279, 104] on div "Alijevic error Nachname" at bounding box center [318, 91] width 123 height 26
click at [271, 167] on select "Tag 01 02 03 04 05 06 07 08 09 10 11" at bounding box center [274, 170] width 35 height 9
select select "02"
click at [257, 166] on select "Tag 01 02 03 04 05 06 07 08 09 10 11" at bounding box center [274, 170] width 35 height 9
click at [304, 171] on select "Monat 01 02 03 04 05 06 07 08 09 10 11" at bounding box center [315, 170] width 35 height 9
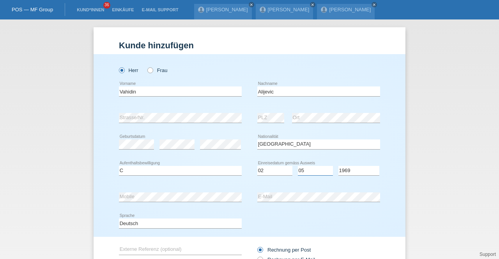
select select "04"
click at [298, 166] on select "Monat 01 02 03 04 05 06 07 08 09 10 11" at bounding box center [315, 170] width 35 height 9
click at [357, 170] on select "Jahr 2025 2024 2023 2022 2021 2020 2019 2018 2017 2016 2015 2014 2013 2012 2011…" at bounding box center [358, 170] width 41 height 9
select select "1995"
click at [338, 166] on select "Jahr 2025 2024 2023 2022 2021 2020 2019 2018 2017 2016 2015 2014 2013 2012 2011…" at bounding box center [358, 170] width 41 height 9
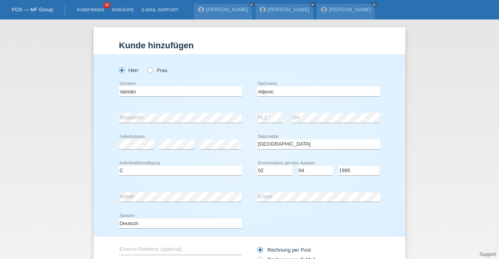
click at [350, 184] on div "error E-Mail" at bounding box center [318, 197] width 123 height 26
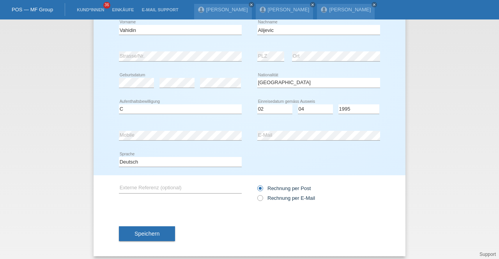
scroll to position [66, 0]
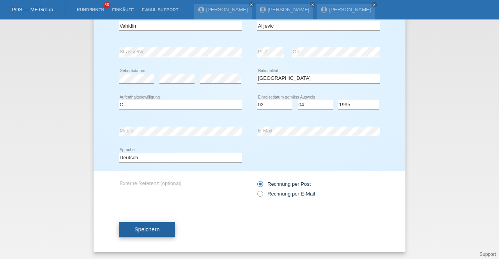
click at [160, 228] on button "Speichern" at bounding box center [147, 229] width 56 height 15
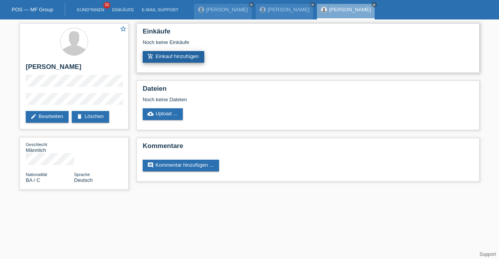
click at [162, 57] on link "add_shopping_cart Einkauf hinzufügen" at bounding box center [174, 57] width 62 height 12
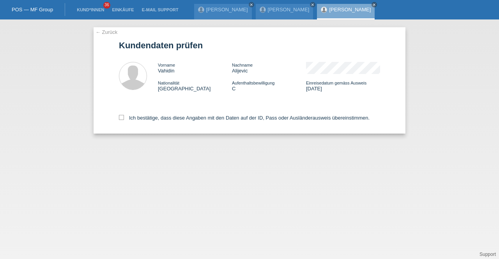
click at [162, 122] on div "Ich bestätige, dass diese Angaben mit den Daten auf der ID, Pass oder Ausländer…" at bounding box center [249, 116] width 261 height 34
click at [162, 120] on label "Ich bestätige, dass diese Angaben mit den Daten auf der ID, Pass oder Ausländer…" at bounding box center [244, 118] width 251 height 6
click at [124, 120] on input "Ich bestätige, dass diese Angaben mit den Daten auf der ID, Pass oder Ausländer…" at bounding box center [121, 117] width 5 height 5
checkbox input "true"
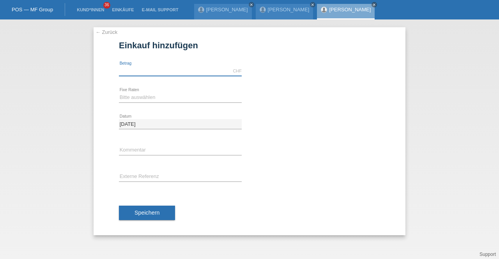
click at [160, 73] on input "text" at bounding box center [180, 71] width 123 height 10
type input "2890.00"
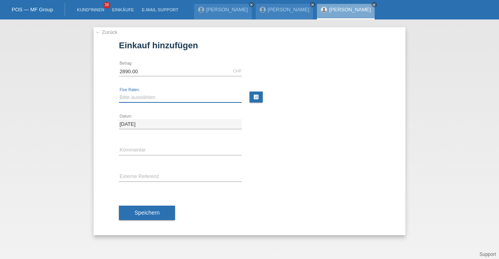
click at [163, 99] on select "Bitte auswählen 12 Raten 24 Raten 36 Raten 48 Raten" at bounding box center [180, 97] width 123 height 9
select select "214"
click at [119, 93] on select "Bitte auswählen 12 Raten 24 Raten 36 Raten 48 Raten" at bounding box center [180, 97] width 123 height 9
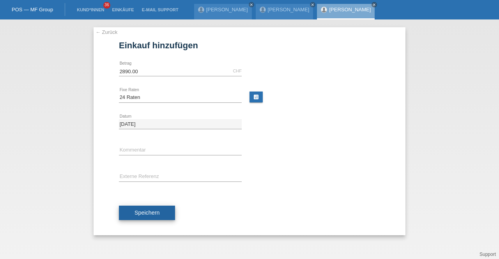
click at [147, 215] on span "Speichern" at bounding box center [146, 213] width 25 height 6
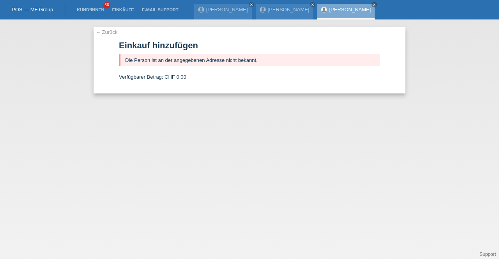
click at [317, 5] on div "Vahidin Alijevic close" at bounding box center [346, 12] width 58 height 16
click at [329, 9] on link "[PERSON_NAME]" at bounding box center [350, 10] width 42 height 6
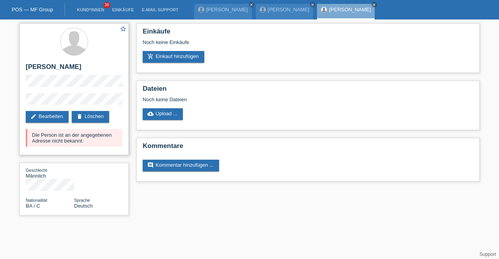
click at [24, 79] on div "star_border [PERSON_NAME] edit Bearbeiten delete Löschen Die Person ist an der …" at bounding box center [73, 89] width 109 height 132
click at [55, 114] on link "edit Bearbeiten" at bounding box center [47, 117] width 43 height 12
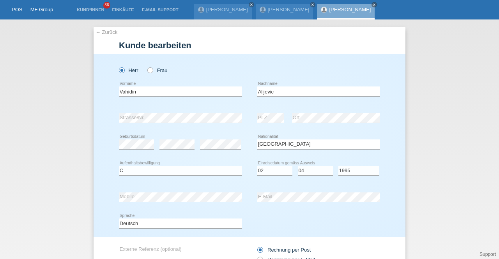
select select "BA"
select select "C"
select select "02"
select select "04"
select select "1995"
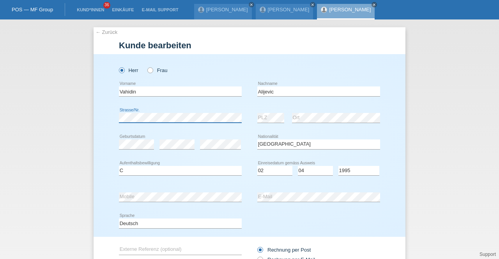
click at [104, 109] on div "Herr Frau Vahidin error Vorname C" at bounding box center [250, 145] width 312 height 183
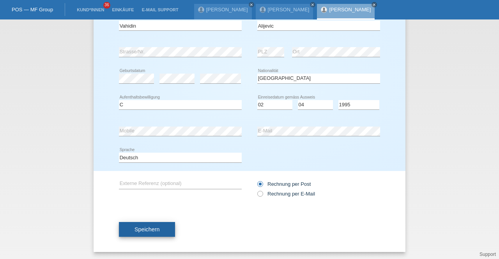
click at [150, 231] on span "Speichern" at bounding box center [146, 229] width 25 height 6
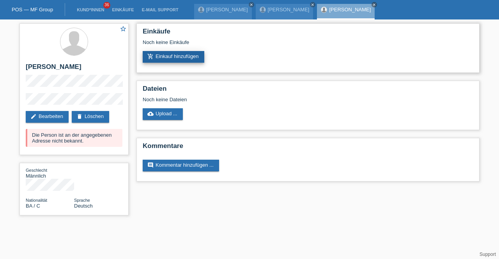
click at [155, 53] on link "add_shopping_cart Einkauf hinzufügen" at bounding box center [174, 57] width 62 height 12
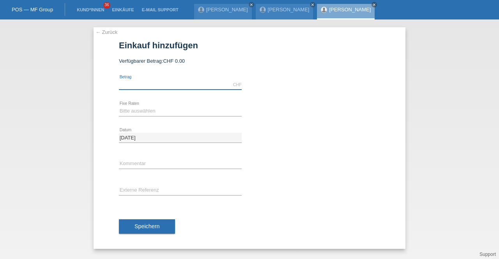
click at [166, 88] on input "text" at bounding box center [180, 85] width 123 height 10
type input "2890.00"
click at [170, 109] on select "Bitte auswählen 12 Raten 24 Raten 36 Raten 48 Raten" at bounding box center [180, 110] width 123 height 9
select select "214"
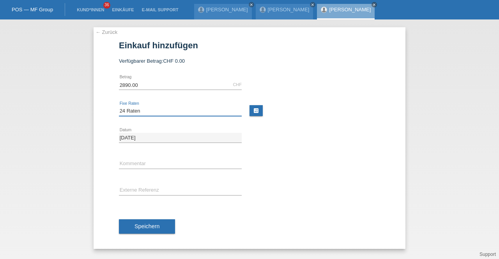
click at [119, 106] on select "Bitte auswählen 12 Raten 24 Raten 36 Raten 48 Raten" at bounding box center [180, 110] width 123 height 9
click at [144, 231] on button "Speichern" at bounding box center [147, 226] width 56 height 15
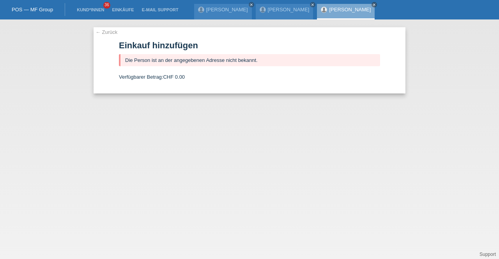
click at [329, 10] on link "[PERSON_NAME]" at bounding box center [350, 10] width 42 height 6
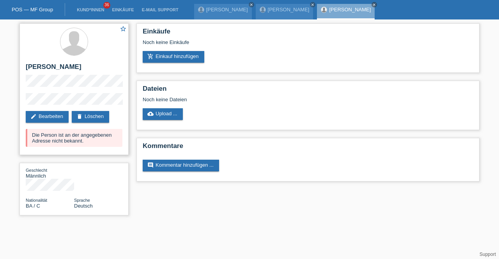
click at [32, 68] on h2 "[PERSON_NAME]" at bounding box center [74, 69] width 97 height 12
drag, startPoint x: 32, startPoint y: 68, endPoint x: 58, endPoint y: 68, distance: 25.7
click at [58, 68] on h2 "[PERSON_NAME]" at bounding box center [74, 69] width 97 height 12
copy h2 "[PERSON_NAME]"
click at [25, 104] on div "star_border Vahidin Alijevic edit Bearbeiten delete Löschen Die Person ist an d…" at bounding box center [73, 89] width 109 height 132
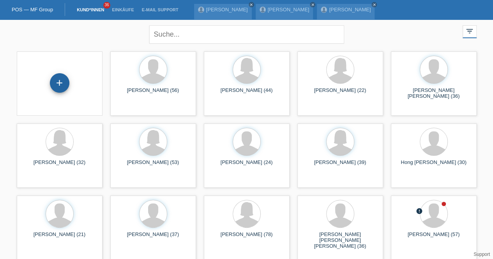
click at [64, 82] on div "+" at bounding box center [59, 82] width 19 height 13
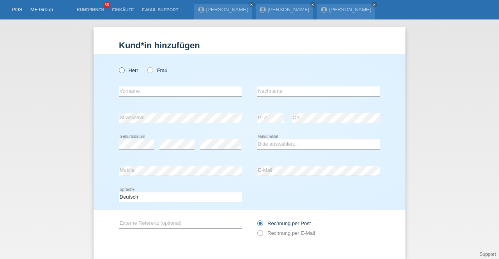
click at [123, 70] on label "Herr" at bounding box center [128, 70] width 19 height 6
click at [123, 70] on input "Herr" at bounding box center [121, 69] width 5 height 5
radio input "true"
click at [154, 92] on input "text" at bounding box center [180, 92] width 123 height 10
paste input "[PERSON_NAME]"
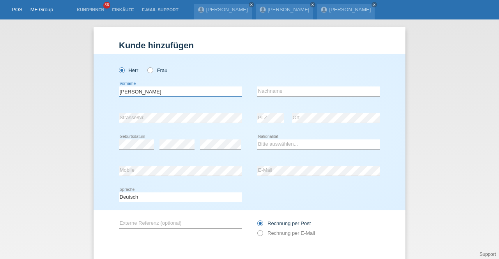
click at [147, 93] on input "[PERSON_NAME]" at bounding box center [180, 92] width 123 height 10
type input "Vahidin"
click at [280, 87] on input "text" at bounding box center [318, 92] width 123 height 10
paste input "Alijevic"
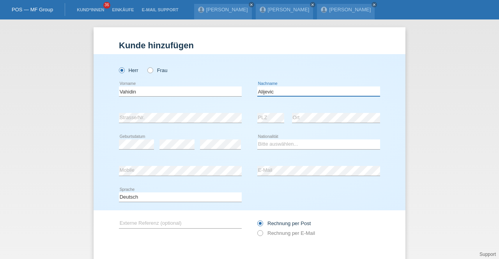
type input "Alijevic"
click at [94, 115] on div "Herr Frau Vahidin error Vorname C" at bounding box center [250, 132] width 312 height 156
click at [265, 142] on select "Bitte auswählen... Schweiz Deutschland Liechtenstein Österreich ------------ Af…" at bounding box center [318, 144] width 123 height 9
select select "BA"
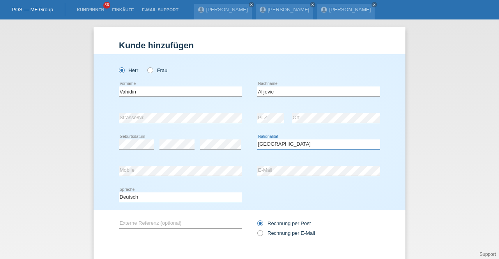
click at [257, 140] on select "Bitte auswählen... Schweiz Deutschland Liechtenstein Österreich ------------ Af…" at bounding box center [318, 144] width 123 height 9
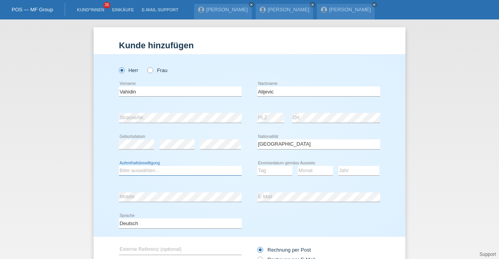
click at [184, 169] on select "Bitte auswählen... C B B - Flüchtlingsstatus Andere" at bounding box center [180, 170] width 123 height 9
select select "C"
click at [119, 166] on select "Bitte auswählen... C B B - Flüchtlingsstatus Andere" at bounding box center [180, 170] width 123 height 9
click at [210, 92] on input "Vahidin" at bounding box center [180, 92] width 123 height 10
paste input "27.05.1969"
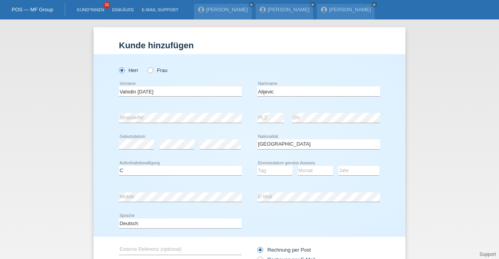
click at [166, 149] on div "error" at bounding box center [176, 144] width 35 height 26
click at [166, 149] on icon at bounding box center [176, 149] width 35 height 0
drag, startPoint x: 132, startPoint y: 92, endPoint x: 243, endPoint y: 95, distance: 110.7
click at [243, 95] on div "Vahidin 27.05.1969 error Vorname Alijevic error Nachname" at bounding box center [249, 91] width 261 height 26
type input "Vahidin"
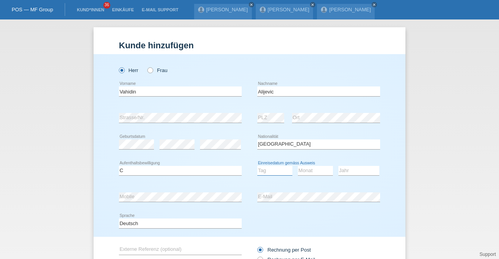
click at [263, 166] on select "Tag 01 02 03 04 05 06 07 08 09 10 11" at bounding box center [274, 170] width 35 height 9
select select "02"
click at [257, 166] on select "Tag 01 02 03 04 05 06 07 08 09 10 11" at bounding box center [274, 170] width 35 height 9
click at [301, 171] on select "Monat 01 02 03 04 05 06 07 08 09 10 11" at bounding box center [315, 170] width 35 height 9
select select "04"
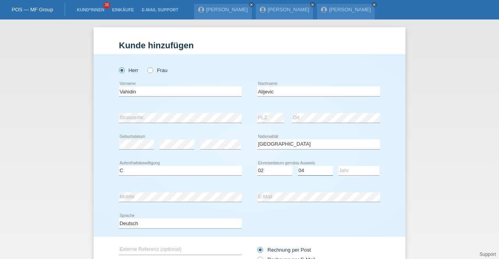
click at [298, 166] on select "Monat 01 02 03 04 05 06 07 08 09 10 11" at bounding box center [315, 170] width 35 height 9
click at [348, 175] on icon at bounding box center [358, 175] width 41 height 0
click at [347, 171] on select "Jahr 2025 2024 2023 2022 2021 2020 2019 2018 2017 2016 2015 2014 2013 2012 2011…" at bounding box center [358, 170] width 41 height 9
click at [340, 170] on select "Jahr 2025 2024 2023 2022 2021 2020 2019 2018 2017 2016 2015 2014 2013 2012 2011…" at bounding box center [358, 170] width 41 height 9
select select "1995"
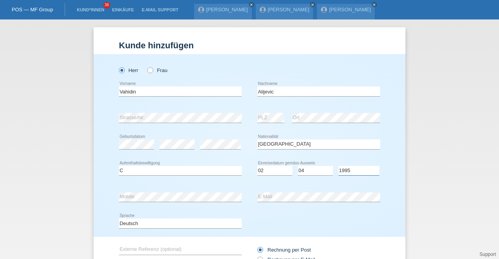
click at [338, 166] on select "Jahr 2025 2024 2023 2022 2021 2020 2019 2018 2017 2016 2015 2014 2013 2012 2011…" at bounding box center [358, 170] width 41 height 9
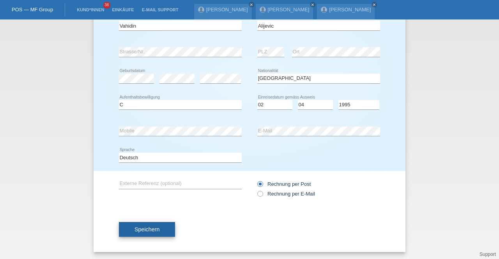
click at [143, 231] on span "Speichern" at bounding box center [146, 229] width 25 height 6
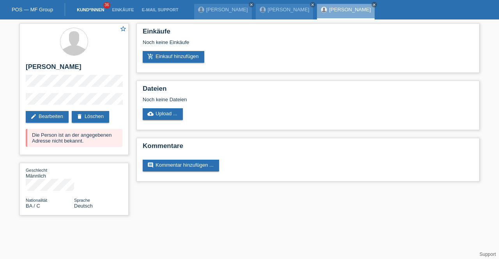
click at [87, 11] on link "Kund*innen" at bounding box center [90, 9] width 35 height 5
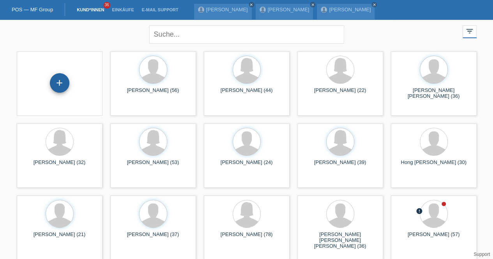
click at [62, 84] on div "+" at bounding box center [59, 82] width 19 height 19
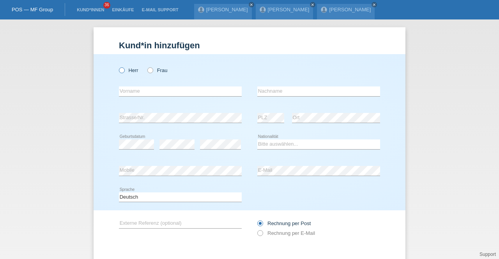
click at [124, 72] on label "Herr" at bounding box center [128, 70] width 19 height 6
click at [124, 72] on input "Herr" at bounding box center [121, 69] width 5 height 5
radio input "true"
click at [270, 141] on select "Bitte auswählen... Schweiz Deutschland Liechtenstein Österreich ------------ Af…" at bounding box center [318, 144] width 123 height 9
select select "IQ"
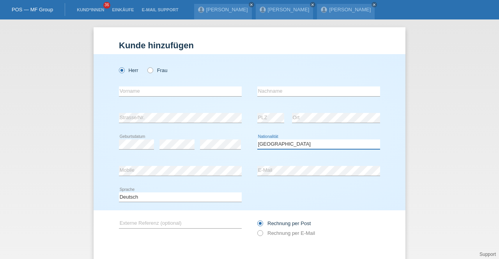
click at [257, 140] on select "Bitte auswählen... Schweiz Deutschland Liechtenstein Österreich ------------ Af…" at bounding box center [318, 144] width 123 height 9
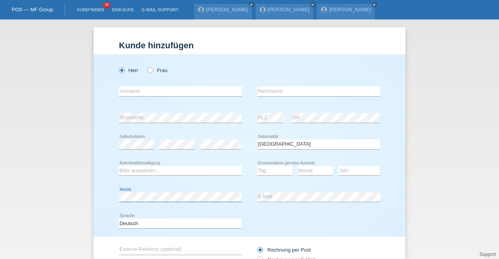
click at [78, 189] on div "Kund*in hinzufügen Kunde hinzufügen Kundin hinzufügen Herr Frau error Vorname e…" at bounding box center [249, 139] width 499 height 240
click at [149, 170] on select "Bitte auswählen... C B B - Flüchtlingsstatus Andere" at bounding box center [180, 170] width 123 height 9
select select "C"
click at [119, 166] on select "Bitte auswählen... C B B - Flüchtlingsstatus Andere" at bounding box center [180, 170] width 123 height 9
click at [269, 94] on input "text" at bounding box center [318, 92] width 123 height 10
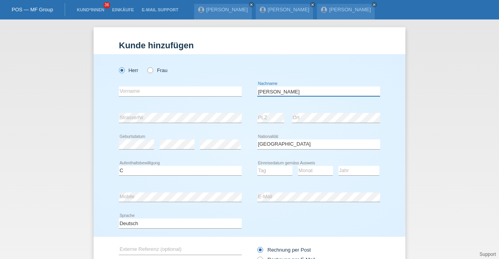
type input "[PERSON_NAME]"
click at [201, 88] on input "text" at bounding box center [180, 92] width 123 height 10
type input "[PERSON_NAME]"
click at [267, 173] on select "Tag 01 02 03 04 05 06 07 08 09 10 11" at bounding box center [274, 170] width 35 height 9
select select "22"
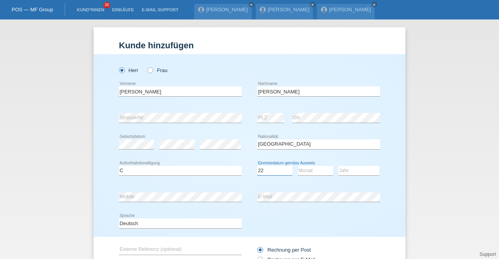
click at [257, 166] on select "Tag 01 02 03 04 05 06 07 08 09 10 11" at bounding box center [274, 170] width 35 height 9
click at [301, 169] on select "Monat 01 02 03 04 05 06 07 08 09 10 11" at bounding box center [315, 170] width 35 height 9
select select "05"
click at [298, 166] on select "Monat 01 02 03 04 05 06 07 08 09 10 11" at bounding box center [315, 170] width 35 height 9
click at [338, 170] on select "Jahr 2025 2024 2023 2022 2021 2020 2019 2018 2017 2016 2015 2014 2013 2012 2011…" at bounding box center [358, 170] width 41 height 9
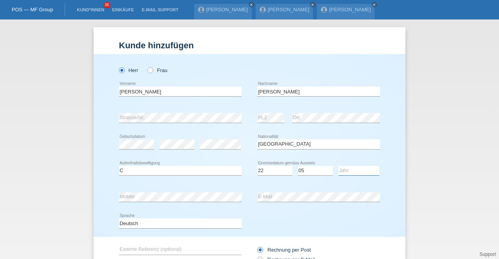
select select "2018"
click at [338, 166] on select "Jahr 2025 2024 2023 2022 2021 2020 2019 2018 2017 2016 2015 2014 2013 2012 2011…" at bounding box center [358, 170] width 41 height 9
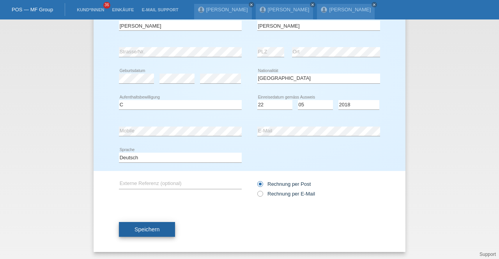
click at [163, 227] on button "Speichern" at bounding box center [147, 229] width 56 height 15
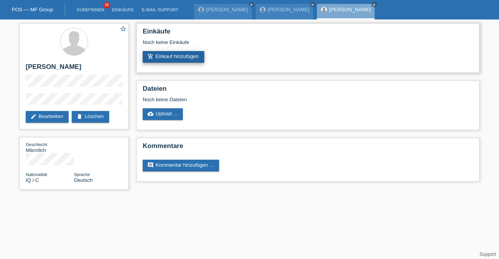
click at [178, 55] on link "add_shopping_cart Einkauf hinzufügen" at bounding box center [174, 57] width 62 height 12
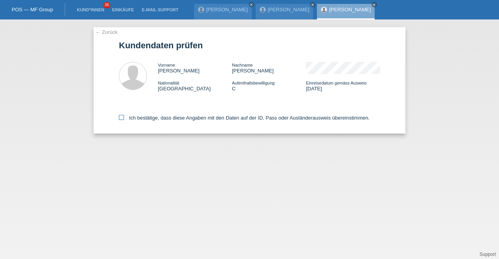
click at [170, 117] on label "Ich bestätige, dass diese Angaben mit den Daten auf der ID, Pass oder Ausländer…" at bounding box center [244, 118] width 251 height 6
click at [124, 117] on input "Ich bestätige, dass diese Angaben mit den Daten auf der ID, Pass oder Ausländer…" at bounding box center [121, 117] width 5 height 5
checkbox input "true"
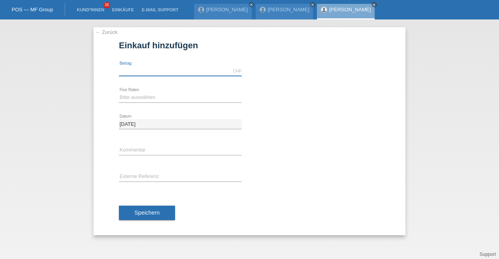
click at [155, 71] on input "text" at bounding box center [180, 71] width 123 height 10
type input "2890.00"
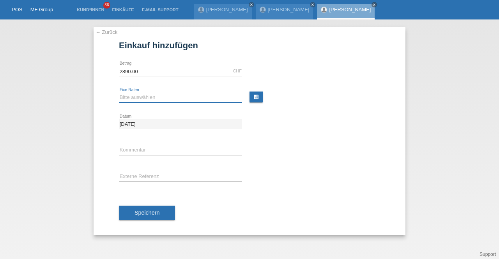
click at [163, 98] on select "Bitte auswählen 12 Raten 24 Raten 36 Raten 48 Raten" at bounding box center [180, 97] width 123 height 9
select select "214"
click at [119, 93] on select "Bitte auswählen 12 Raten 24 Raten 36 Raten 48 Raten" at bounding box center [180, 97] width 123 height 9
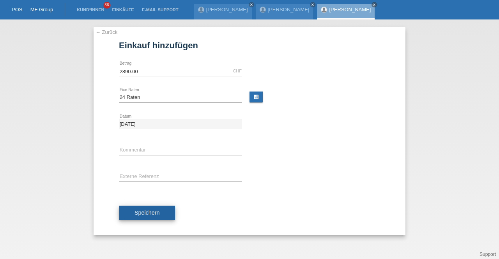
click at [141, 213] on span "Speichern" at bounding box center [146, 213] width 25 height 6
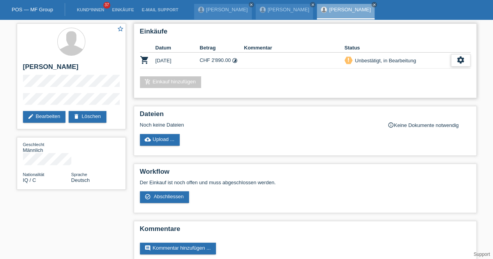
click at [458, 57] on icon "settings" at bounding box center [460, 60] width 9 height 9
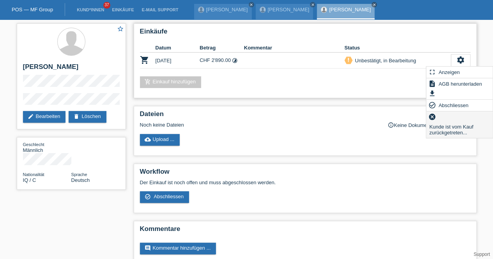
click at [441, 123] on span "Kunde ist vom Kauf zurückgetreten..." at bounding box center [459, 129] width 63 height 15
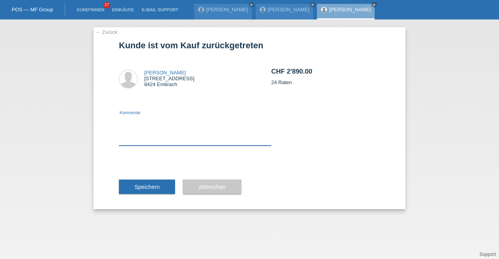
click at [156, 141] on textarea at bounding box center [195, 131] width 152 height 30
type textarea "neu"
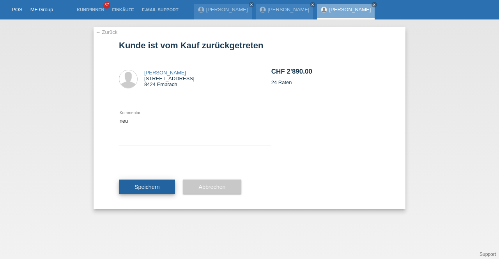
click at [156, 183] on button "Speichern" at bounding box center [147, 187] width 56 height 15
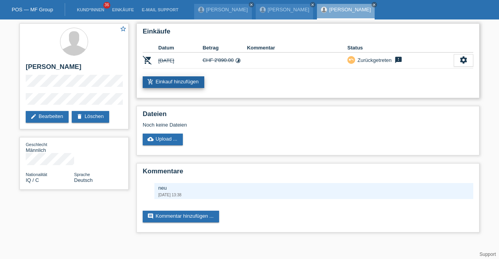
click at [168, 83] on link "add_shopping_cart Einkauf hinzufügen" at bounding box center [174, 82] width 62 height 12
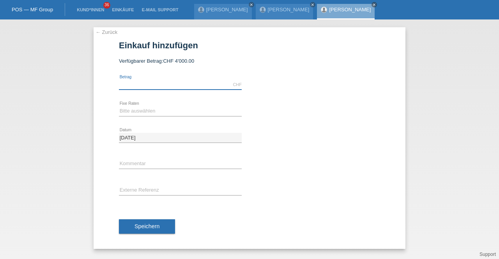
click at [134, 85] on input "text" at bounding box center [180, 85] width 123 height 10
type input "3990.00"
click at [132, 107] on select "Bitte auswählen 12 Raten 24 Raten 36 Raten 48 Raten" at bounding box center [180, 110] width 123 height 9
select select "214"
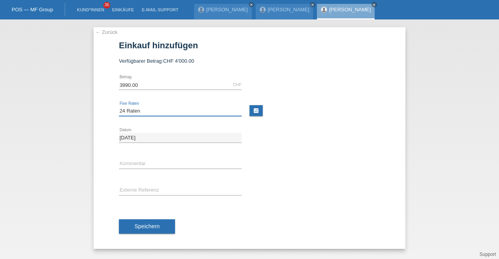
click at [119, 106] on select "Bitte auswählen 12 Raten 24 Raten 36 Raten 48 Raten" at bounding box center [180, 110] width 123 height 9
click at [142, 226] on span "Speichern" at bounding box center [146, 226] width 25 height 6
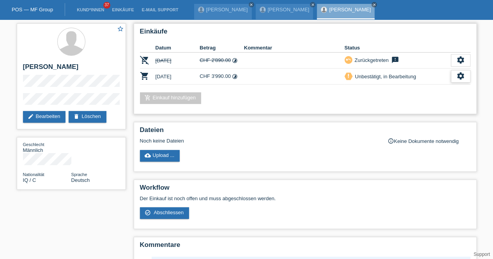
click at [463, 75] on icon "settings" at bounding box center [460, 76] width 9 height 9
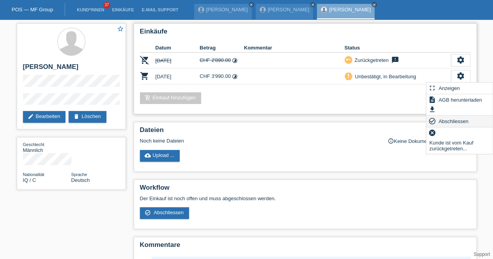
click at [443, 120] on span "Abschliessen" at bounding box center [453, 121] width 32 height 9
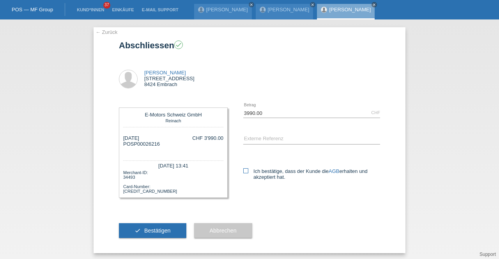
click at [247, 173] on label "Ich bestätige, dass der Kunde die AGB erhalten und akzeptiert hat." at bounding box center [311, 174] width 137 height 12
click at [247, 173] on input "Ich bestätige, dass der Kunde die AGB erhalten und akzeptiert hat." at bounding box center [245, 170] width 5 height 5
checkbox input "true"
click at [147, 231] on span "Bestätigen" at bounding box center [157, 231] width 26 height 6
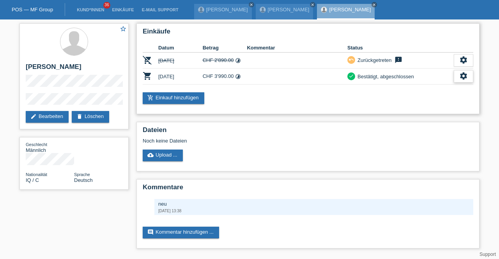
click at [457, 78] on div "settings" at bounding box center [463, 76] width 19 height 12
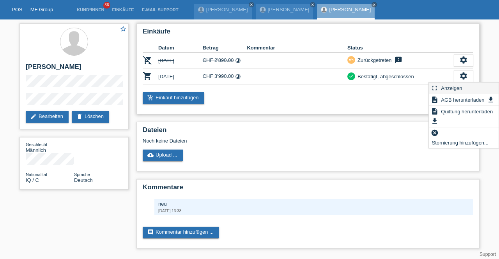
click at [453, 87] on span "Anzeigen" at bounding box center [451, 87] width 23 height 9
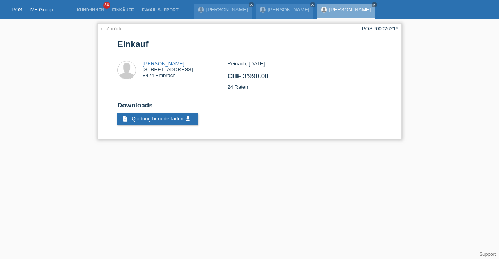
click at [108, 27] on link "← Zurück" at bounding box center [111, 29] width 22 height 6
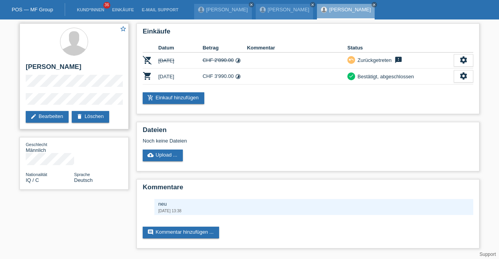
click at [30, 67] on h2 "[PERSON_NAME]" at bounding box center [74, 69] width 97 height 12
drag, startPoint x: 30, startPoint y: 67, endPoint x: 105, endPoint y: 65, distance: 74.9
click at [105, 65] on h2 "[PERSON_NAME]" at bounding box center [74, 69] width 97 height 12
copy div "[PERSON_NAME]"
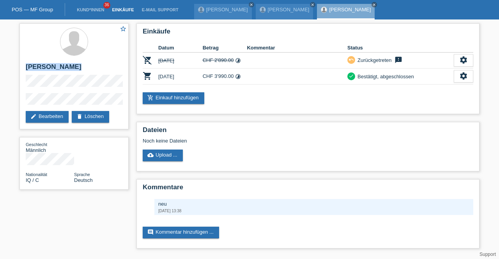
click at [122, 9] on link "Einkäufe" at bounding box center [123, 9] width 30 height 5
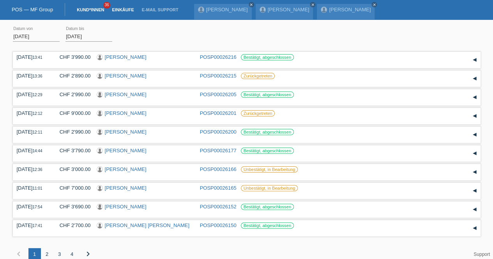
click at [90, 10] on link "Kund*innen" at bounding box center [90, 9] width 35 height 5
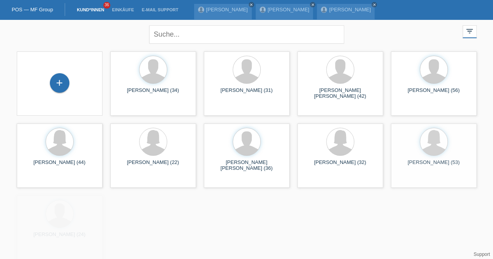
click at [69, 78] on div "+" at bounding box center [59, 83] width 73 height 21
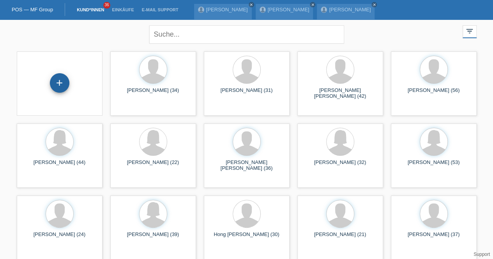
click at [57, 79] on div "+" at bounding box center [59, 82] width 19 height 19
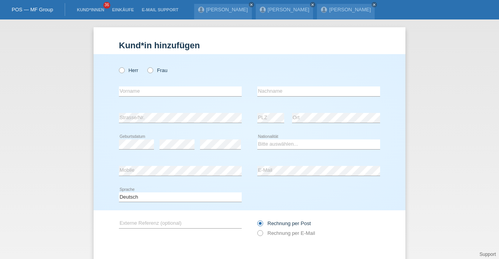
click at [153, 74] on div "Herr Frau" at bounding box center [180, 70] width 123 height 16
click at [146, 66] on icon at bounding box center [146, 66] width 0 height 0
click at [148, 70] on input "Frau" at bounding box center [149, 69] width 5 height 5
radio input "true"
click at [281, 145] on select "Bitte auswählen... Schweiz Deutschland Liechtenstein Österreich ------------ Af…" at bounding box center [318, 144] width 123 height 9
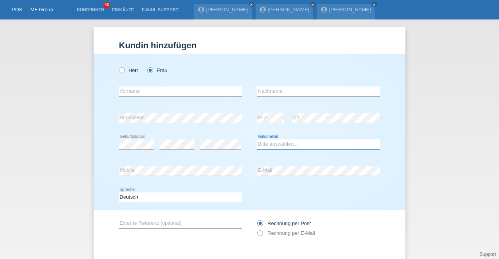
select select "BG"
click at [257, 140] on select "Bitte auswählen... Schweiz Deutschland Liechtenstein Österreich ------------ Af…" at bounding box center [318, 144] width 123 height 9
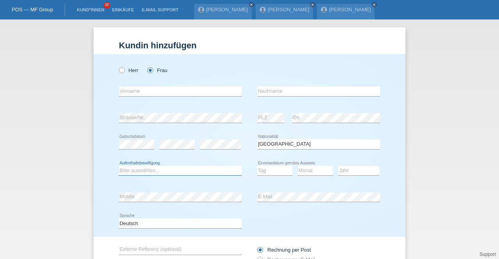
click at [137, 169] on select "Bitte auswählen... C B B - Flüchtlingsstatus Andere" at bounding box center [180, 170] width 123 height 9
select select "B"
click at [119, 166] on select "Bitte auswählen... C B B - Flüchtlingsstatus Andere" at bounding box center [180, 170] width 123 height 9
click at [250, 106] on div "error Strasse/Nr. error PLZ error Ort" at bounding box center [249, 118] width 261 height 26
click at [132, 96] on icon at bounding box center [180, 96] width 123 height 0
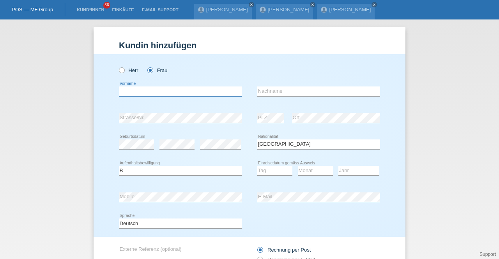
click at [130, 93] on input "text" at bounding box center [180, 92] width 123 height 10
type input "Silviya"
click at [276, 94] on input "text" at bounding box center [318, 92] width 123 height 10
type input "Stefanova"
click at [262, 93] on input "Stefanova" at bounding box center [318, 92] width 123 height 10
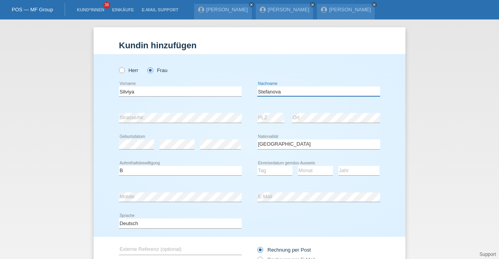
click at [262, 93] on input "Stefanova" at bounding box center [318, 92] width 123 height 10
click at [207, 87] on input "Silviya" at bounding box center [180, 92] width 123 height 10
paste input "Stefanova"
type input "[PERSON_NAME]"
click at [263, 92] on input "Stefanova" at bounding box center [318, 92] width 123 height 10
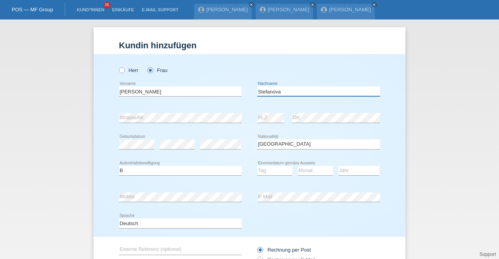
click at [263, 92] on input "Stefanova" at bounding box center [318, 92] width 123 height 10
type input "Ivanova"
click at [273, 173] on select "Tag 01 02 03 04 05 06 07 08 09 10 11" at bounding box center [274, 170] width 35 height 9
select select "04"
click at [257, 166] on select "Tag 01 02 03 04 05 06 07 08 09 10 11" at bounding box center [274, 170] width 35 height 9
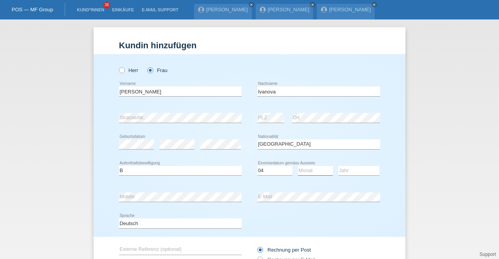
click at [301, 173] on select "Monat 01 02 03 04 05 06 07 08 09 10 11" at bounding box center [315, 170] width 35 height 9
select select "01"
click at [298, 166] on select "Monat 01 02 03 04 05 06 07 08 09 10 11" at bounding box center [315, 170] width 35 height 9
click at [352, 167] on select "Jahr 2025 2024 2023 2022 2021 2020 2019 2018 2017 2016 2015 2014 2013 2012 2011…" at bounding box center [358, 170] width 41 height 9
select select "2023"
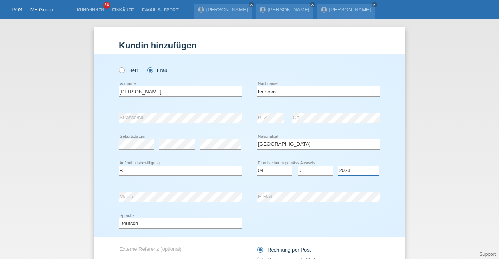
click at [338, 166] on select "Jahr 2025 2024 2023 2022 2021 2020 2019 2018 2017 2016 2015 2014 2013 2012 2011…" at bounding box center [358, 170] width 41 height 9
click at [159, 180] on div "Bitte auswählen... C B B - Flüchtlingsstatus Andere error Aufenthaltsbewilligung" at bounding box center [180, 171] width 123 height 26
click at [111, 189] on div "Herr Frau Silviya Stefanova error Vorname Ivanova error error C" at bounding box center [250, 145] width 312 height 183
click at [280, 209] on div "error E-Mail" at bounding box center [318, 197] width 123 height 26
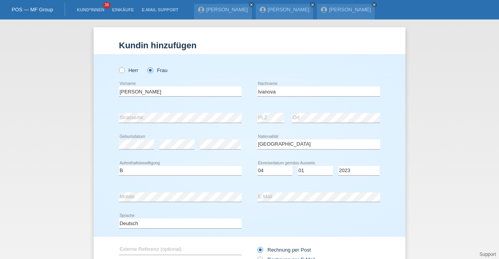
scroll to position [66, 0]
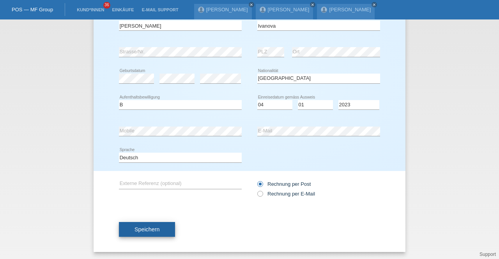
click at [148, 223] on button "Speichern" at bounding box center [147, 229] width 56 height 15
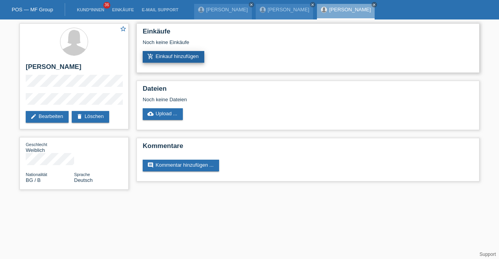
click at [184, 51] on link "add_shopping_cart Einkauf hinzufügen" at bounding box center [174, 57] width 62 height 12
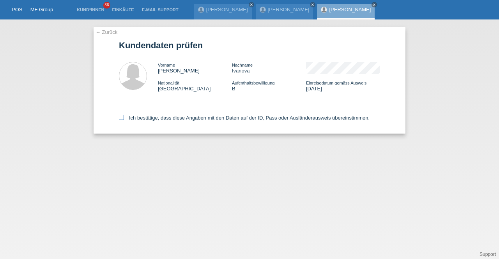
click at [160, 117] on label "Ich bestätige, dass diese Angaben mit den Daten auf der ID, Pass oder Ausländer…" at bounding box center [244, 118] width 251 height 6
click at [124, 117] on input "Ich bestätige, dass diese Angaben mit den Daten auf der ID, Pass oder Ausländer…" at bounding box center [121, 117] width 5 height 5
checkbox input "true"
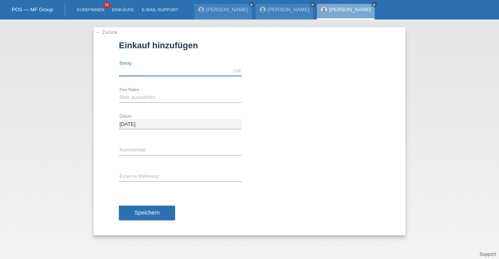
click at [147, 70] on input "text" at bounding box center [180, 71] width 123 height 10
type input "5000.00"
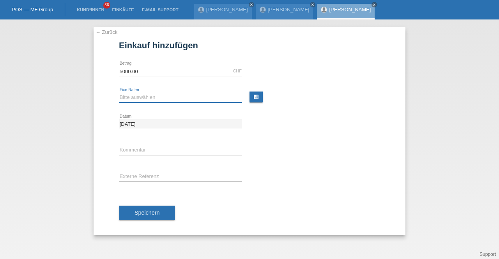
click at [151, 97] on select "Bitte auswählen 12 Raten 24 Raten 36 Raten 48 Raten" at bounding box center [180, 97] width 123 height 9
select select "214"
click at [119, 93] on select "Bitte auswählen 12 Raten 24 Raten 36 Raten 48 Raten" at bounding box center [180, 97] width 123 height 9
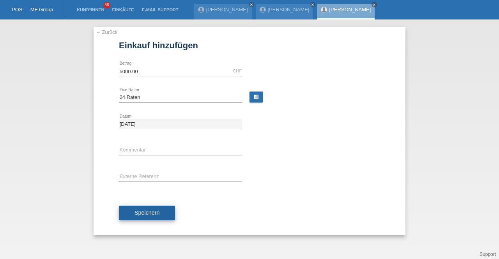
click at [148, 210] on span "Speichern" at bounding box center [146, 213] width 25 height 6
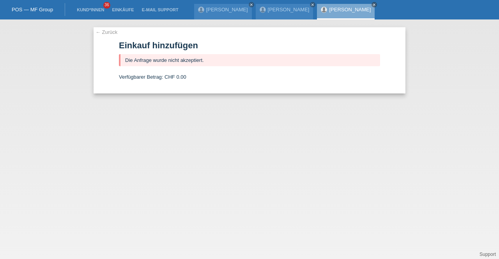
click at [93, 5] on li "Kund*innen 36" at bounding box center [90, 10] width 35 height 20
click at [94, 11] on link "Kund*innen" at bounding box center [90, 9] width 35 height 5
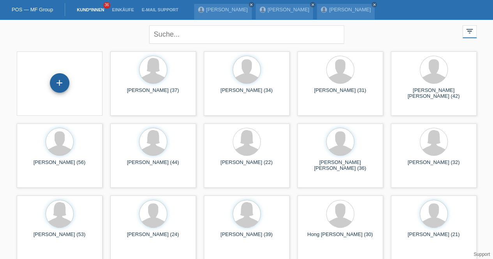
click at [59, 86] on div "+" at bounding box center [59, 82] width 19 height 19
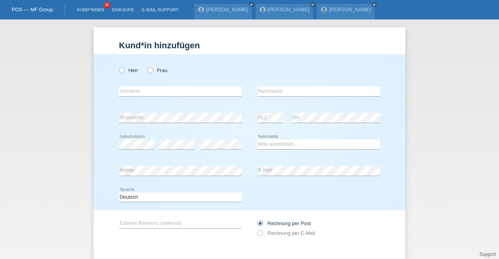
click at [144, 124] on div "error Strasse/Nr." at bounding box center [180, 118] width 123 height 26
click at [271, 144] on select "Bitte auswählen... [GEOGRAPHIC_DATA] [GEOGRAPHIC_DATA] [GEOGRAPHIC_DATA] [GEOGR…" at bounding box center [318, 144] width 123 height 9
select select "BR"
click at [257, 140] on select "Bitte auswählen... [GEOGRAPHIC_DATA] [GEOGRAPHIC_DATA] [GEOGRAPHIC_DATA] [GEOGR…" at bounding box center [318, 144] width 123 height 9
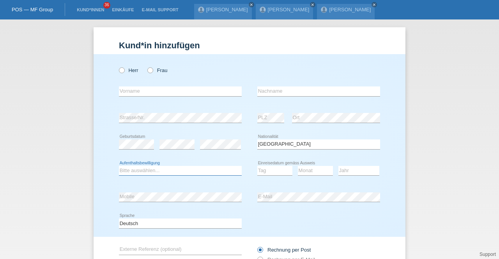
click at [157, 167] on select "Bitte auswählen... C B B - Flüchtlingsstatus Andere" at bounding box center [180, 170] width 123 height 9
click at [119, 166] on select "Bitte auswählen... C B B - Flüchtlingsstatus Andere" at bounding box center [180, 170] width 123 height 9
click at [210, 170] on select "Bitte auswählen... C B B - Flüchtlingsstatus Andere" at bounding box center [180, 170] width 123 height 9
click at [119, 166] on select "Bitte auswählen... C B B - Flüchtlingsstatus Andere" at bounding box center [180, 170] width 123 height 9
click at [172, 172] on select "Bitte auswählen... C B B - Flüchtlingsstatus Andere" at bounding box center [180, 170] width 123 height 9
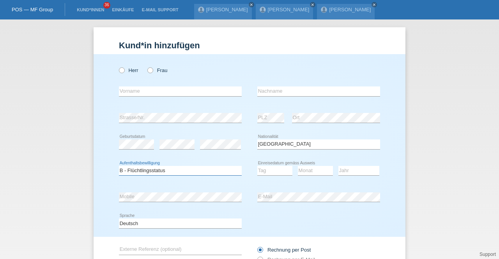
select select "B"
click at [119, 166] on select "Bitte auswählen... C B B - Flüchtlingsstatus Andere" at bounding box center [180, 170] width 123 height 9
click at [209, 152] on div "error" at bounding box center [220, 144] width 41 height 26
click at [205, 138] on div "error" at bounding box center [220, 144] width 41 height 26
click at [267, 175] on icon at bounding box center [274, 175] width 35 height 0
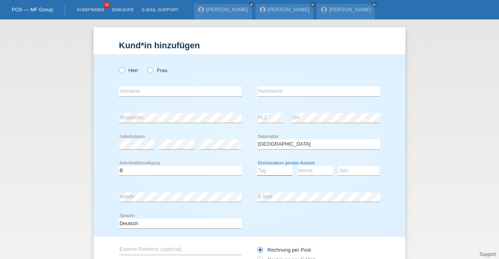
click at [265, 171] on select "Tag 01 02 03 04 05 06 07 08 09 10 11" at bounding box center [274, 170] width 35 height 9
select select "26"
click at [257, 166] on select "Tag 01 02 03 04 05 06 07 08 09 10 11" at bounding box center [274, 170] width 35 height 9
click at [307, 171] on select "Monat 01 02 03 04 05 06 07 08 09 10 11" at bounding box center [315, 170] width 35 height 9
click at [298, 166] on select "Monat 01 02 03 04 05 06 07 08 09 10 11" at bounding box center [315, 170] width 35 height 9
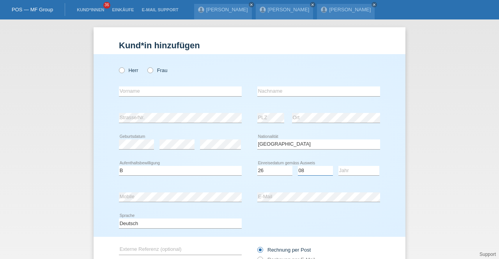
click at [315, 169] on select "Monat 01 02 03 04 05 06 07 08 09 10 11" at bounding box center [315, 170] width 35 height 9
select select "06"
click at [298, 166] on select "Monat 01 02 03 04 05 06 07 08 09 10 11" at bounding box center [315, 170] width 35 height 9
click at [353, 175] on div "Jahr 2025 2024 2023 2022 2021 2020 2019 2018 2017 2016 2015 2014 2013 2012 2011…" at bounding box center [358, 171] width 41 height 10
select select "2008"
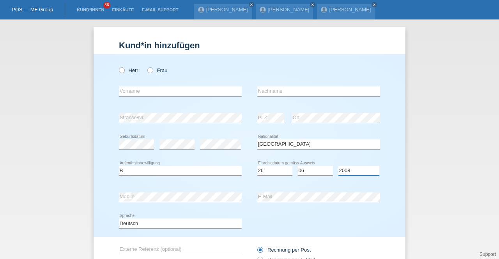
click at [338, 166] on select "Jahr 2025 2024 2023 2022 2021 2020 2019 2018 2017 2016 2015 2014 2013 2012 2011…" at bounding box center [358, 170] width 41 height 9
click at [348, 212] on div "Deutsch Français Italiano English error Sprache" at bounding box center [249, 223] width 261 height 26
click at [119, 73] on label "Herr" at bounding box center [128, 70] width 19 height 6
click at [119, 72] on input "Herr" at bounding box center [121, 69] width 5 height 5
radio input "true"
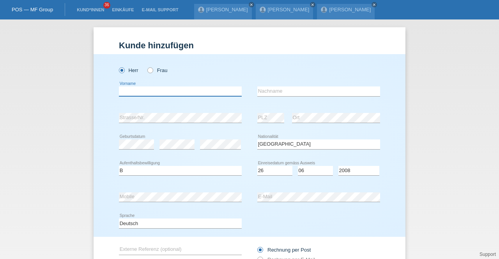
click at [143, 92] on input "text" at bounding box center [180, 92] width 123 height 10
type input "Israel Silva"
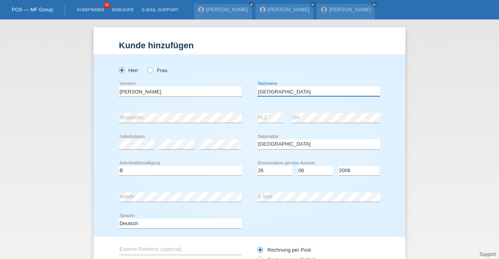
type input "Lima"
click at [140, 92] on input "Israel Silva" at bounding box center [180, 92] width 123 height 10
type input "Israel"
click at [257, 93] on input "Lima" at bounding box center [318, 92] width 123 height 10
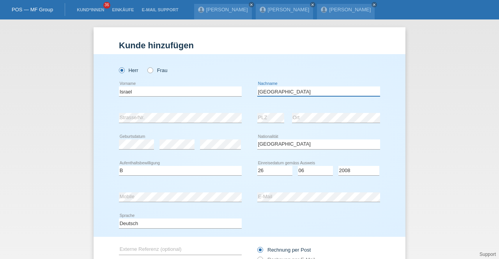
paste input "Silva"
type input "Silva Lima"
click at [163, 155] on div "error" at bounding box center [176, 144] width 35 height 26
click at [244, 190] on div "error Mobile error E-Mail" at bounding box center [249, 197] width 261 height 26
click at [95, 189] on div "Herr Frau Israel error Vorname C" at bounding box center [250, 145] width 312 height 183
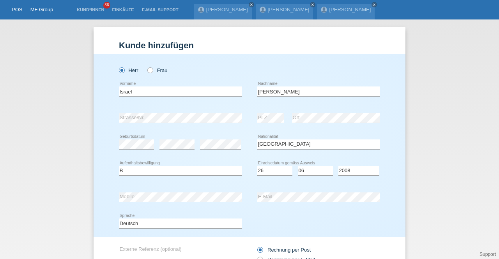
click at [99, 190] on div "Herr Frau Israel error Vorname C" at bounding box center [250, 145] width 312 height 183
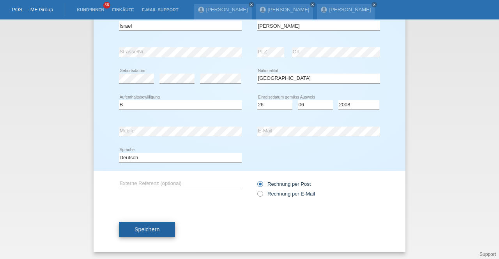
click at [143, 223] on button "Speichern" at bounding box center [147, 229] width 56 height 15
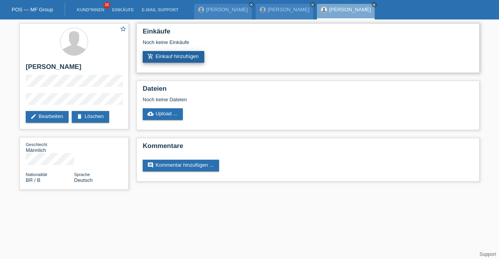
click at [173, 55] on link "add_shopping_cart Einkauf hinzufügen" at bounding box center [174, 57] width 62 height 12
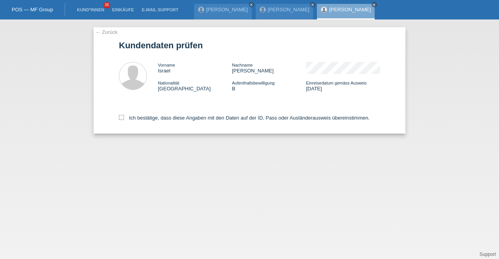
click at [165, 115] on div "Ich bestätige, dass diese Angaben mit den Daten auf der ID, Pass oder Ausländer…" at bounding box center [249, 116] width 261 height 34
click at [166, 120] on label "Ich bestätige, dass diese Angaben mit den Daten auf der ID, Pass oder Ausländer…" at bounding box center [244, 118] width 251 height 6
click at [124, 120] on input "Ich bestätige, dass diese Angaben mit den Daten auf der ID, Pass oder Ausländer…" at bounding box center [121, 117] width 5 height 5
checkbox input "true"
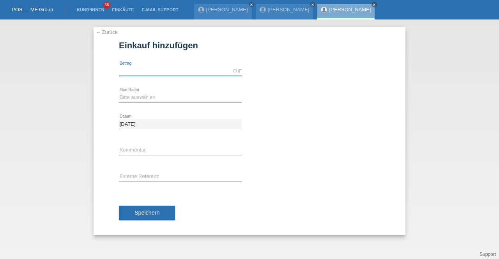
click at [170, 70] on input "text" at bounding box center [180, 71] width 123 height 10
type input "5000.00"
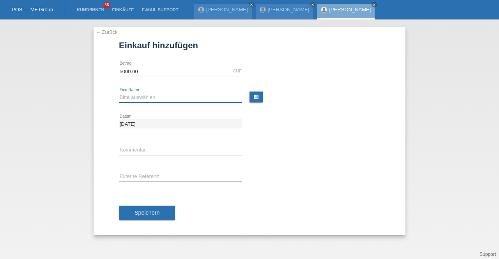
click at [148, 97] on select "Bitte auswählen 12 Raten 24 Raten 36 Raten 48 Raten" at bounding box center [180, 97] width 123 height 9
select select "214"
click at [119, 93] on select "Bitte auswählen 12 Raten 24 Raten 36 Raten 48 Raten" at bounding box center [180, 97] width 123 height 9
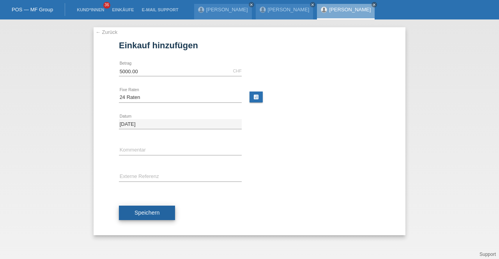
click at [145, 216] on button "Speichern" at bounding box center [147, 213] width 56 height 15
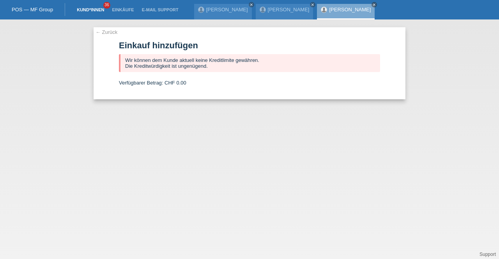
click at [95, 10] on link "Kund*innen" at bounding box center [90, 9] width 35 height 5
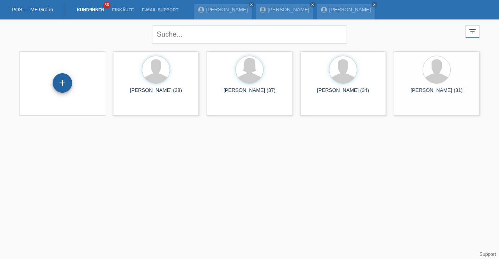
click at [69, 82] on div "+" at bounding box center [62, 82] width 19 height 13
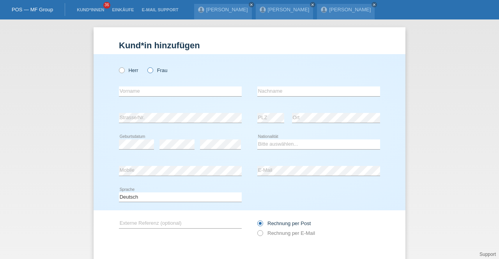
click at [157, 71] on label "Frau" at bounding box center [157, 70] width 20 height 6
click at [152, 71] on input "Frau" at bounding box center [149, 69] width 5 height 5
radio input "true"
click at [155, 88] on input "text" at bounding box center [180, 92] width 123 height 10
type input "Isabel"
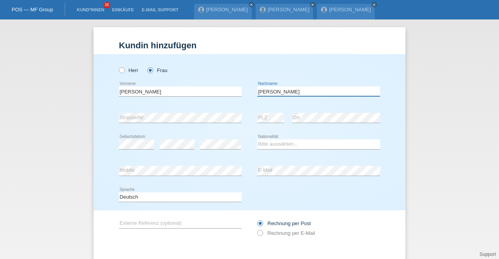
type input "Mercedes de Reyes"
click at [267, 143] on select "Bitte auswählen... Schweiz Deutschland Liechtenstein Österreich ------------ Af…" at bounding box center [318, 144] width 123 height 9
select select "DO"
click at [257, 140] on select "Bitte auswählen... Schweiz Deutschland Liechtenstein Österreich ------------ Af…" at bounding box center [318, 144] width 123 height 9
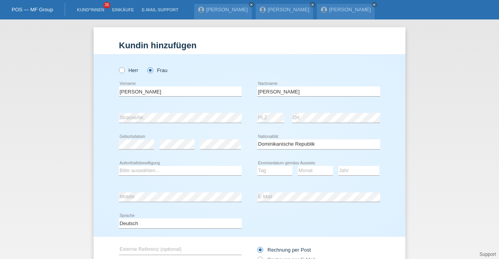
click at [167, 177] on div "Bitte auswählen... C B B - Flüchtlingsstatus Andere error Aufenthaltsbewilligung" at bounding box center [180, 171] width 123 height 26
click at [174, 170] on select "Bitte auswählen... C B B - Flüchtlingsstatus Andere" at bounding box center [180, 170] width 123 height 9
select select "C"
click at [119, 166] on select "Bitte auswählen... C B B - Flüchtlingsstatus Andere" at bounding box center [180, 170] width 123 height 9
click at [272, 169] on select "Tag 01 02 03 04 05 06 07 08 09 10 11" at bounding box center [274, 170] width 35 height 9
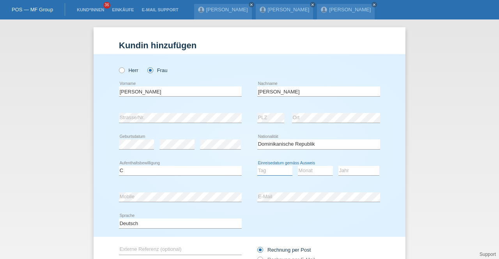
click at [275, 170] on select "Tag 01 02 03 04 05 06 07 08 09 10 11" at bounding box center [274, 170] width 35 height 9
select select "23"
click at [257, 166] on select "Tag 01 02 03 04 05 06 07 08 09 10 11" at bounding box center [274, 170] width 35 height 9
click at [298, 170] on select "Monat 01 02 03 04 05 06 07 08 09 10 11" at bounding box center [315, 170] width 35 height 9
select select "09"
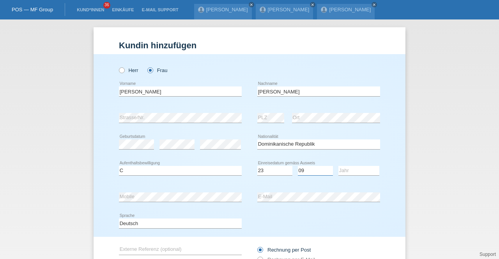
click at [298, 166] on select "Monat 01 02 03 04 05 06 07 08 09 10 11" at bounding box center [315, 170] width 35 height 9
click at [338, 168] on select "Jahr 2025 2024 2023 2022 2021 2020 2019 2018 2017 2016 2015 2014 2013 2012 2011…" at bounding box center [358, 170] width 41 height 9
select select "2015"
click at [338, 166] on select "Jahr 2025 2024 2023 2022 2021 2020 2019 2018 2017 2016 2015 2014 2013 2012 2011…" at bounding box center [358, 170] width 41 height 9
click at [105, 203] on div "Herr Frau Isabel error Vorname C" at bounding box center [250, 145] width 312 height 183
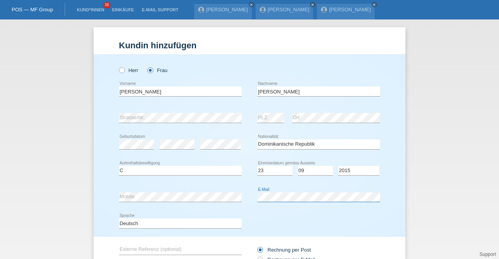
click at [247, 197] on div "error Mobile error E-Mail" at bounding box center [249, 197] width 261 height 26
click at [260, 216] on div "Deutsch Français Italiano English error Sprache" at bounding box center [249, 223] width 261 height 26
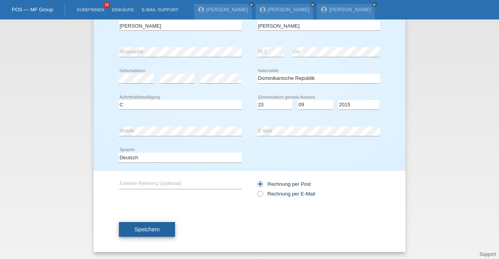
click at [152, 228] on span "Speichern" at bounding box center [146, 229] width 25 height 6
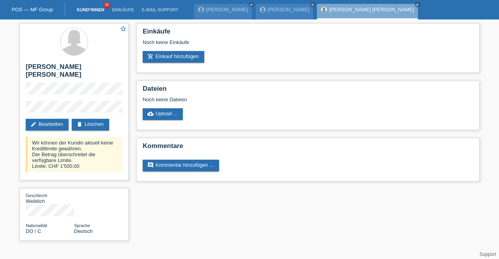
click at [93, 9] on link "Kund*innen" at bounding box center [90, 9] width 35 height 5
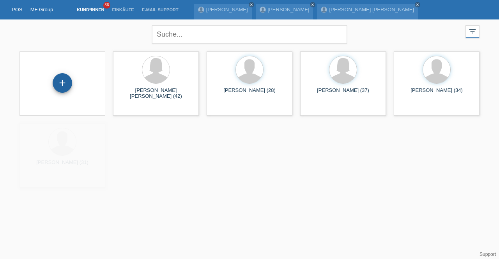
click at [67, 81] on div "+" at bounding box center [62, 82] width 19 height 19
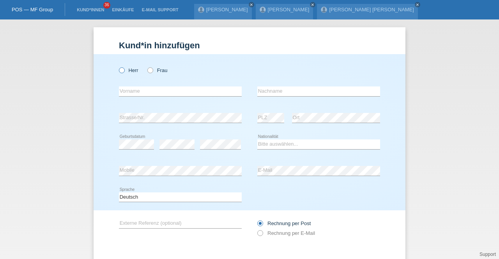
click at [127, 69] on label "Herr" at bounding box center [128, 70] width 19 height 6
click at [124, 69] on input "Herr" at bounding box center [121, 69] width 5 height 5
radio input "true"
click at [117, 10] on link "Einkäufe" at bounding box center [123, 9] width 30 height 5
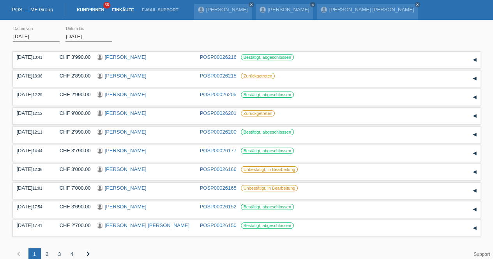
click at [94, 9] on link "Kund*innen" at bounding box center [90, 9] width 35 height 5
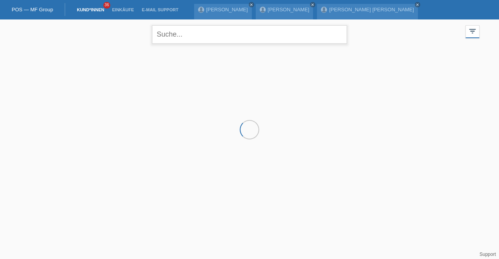
click at [175, 40] on input "text" at bounding box center [249, 34] width 195 height 18
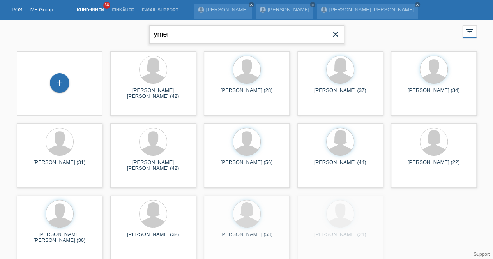
type input "ymer"
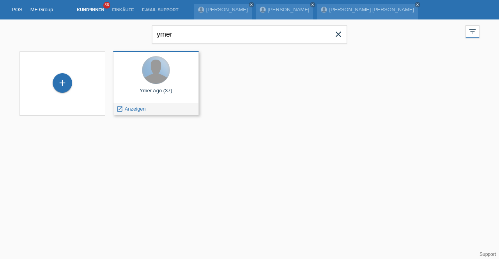
click at [161, 78] on div at bounding box center [155, 70] width 27 height 27
click at [143, 111] on span "Anzeigen" at bounding box center [135, 109] width 21 height 6
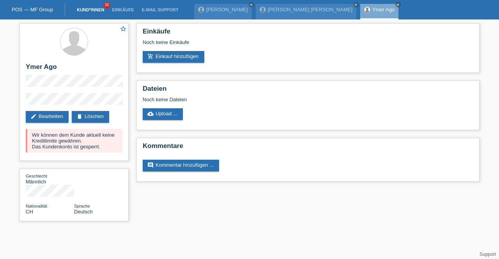
click at [85, 11] on link "Kund*innen" at bounding box center [90, 9] width 35 height 5
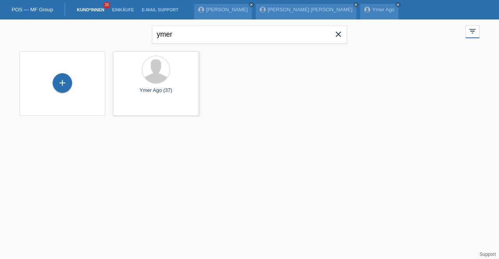
click at [337, 39] on span "close" at bounding box center [338, 35] width 16 height 12
click at [50, 75] on div "+" at bounding box center [62, 83] width 73 height 21
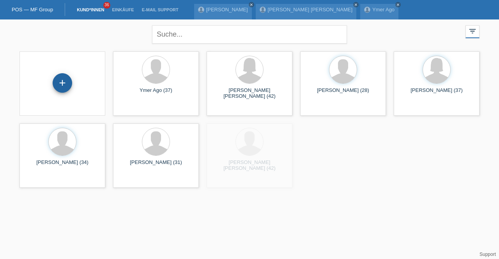
click at [57, 80] on div "+" at bounding box center [62, 82] width 19 height 19
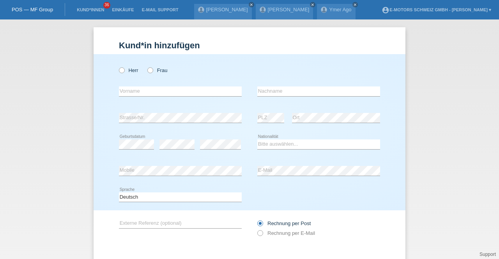
click at [147, 65] on div "Herr Frau" at bounding box center [180, 70] width 123 height 16
click at [146, 66] on icon at bounding box center [146, 66] width 0 height 0
click at [147, 68] on input "Frau" at bounding box center [149, 69] width 5 height 5
radio input "true"
click at [178, 88] on input "text" at bounding box center [180, 92] width 123 height 10
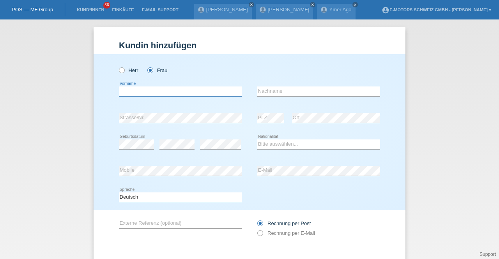
paste input "wolfer-fs.ch"
type input "wolfer-fs.ch"
click at [127, 73] on label "Herr" at bounding box center [128, 70] width 19 height 6
click at [124, 72] on input "Herr" at bounding box center [121, 69] width 5 height 5
radio input "true"
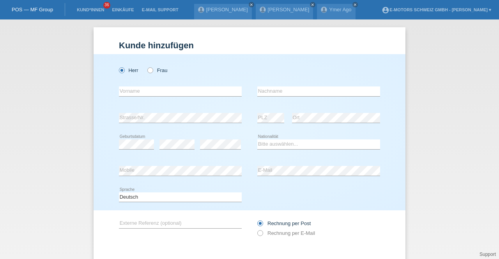
click at [250, 100] on div "error Vorname error Nachname" at bounding box center [249, 91] width 261 height 26
click at [267, 144] on select "Bitte auswählen... Schweiz Deutschland Liechtenstein Österreich ------------ Af…" at bounding box center [318, 144] width 123 height 9
select select "CH"
click at [257, 140] on select "Bitte auswählen... Schweiz Deutschland Liechtenstein Österreich ------------ Af…" at bounding box center [318, 144] width 123 height 9
click at [168, 177] on div "error Mobile" at bounding box center [180, 171] width 123 height 26
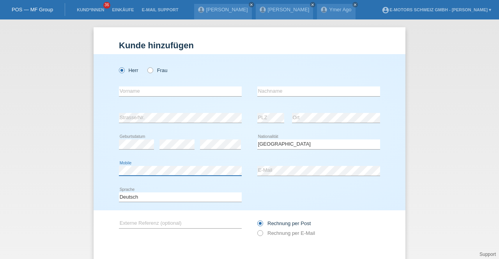
click at [76, 168] on div "Kund*in hinzufügen Kunde hinzufügen Kundin hinzufügen Herr Frau error Vorname e…" at bounding box center [249, 139] width 499 height 240
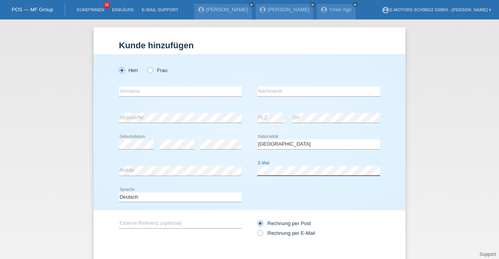
click at [235, 180] on div "error Mobile error E-Mail" at bounding box center [249, 171] width 261 height 26
click at [286, 187] on div "Deutsch Français Italiano English error Sprache" at bounding box center [249, 197] width 261 height 26
click at [213, 138] on div "error" at bounding box center [220, 144] width 41 height 26
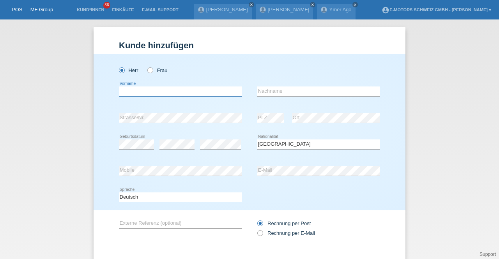
click at [132, 92] on input "text" at bounding box center [180, 92] width 123 height 10
type input "Daniel Elvis"
type input "Gottschall"
click at [270, 187] on div "Deutsch Français Italiano English error Sprache" at bounding box center [249, 197] width 261 height 26
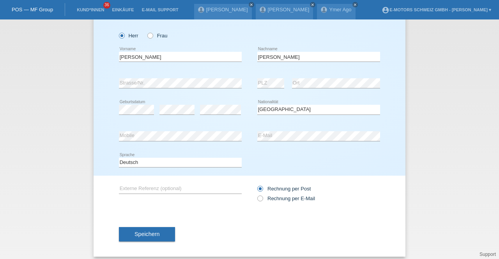
scroll to position [35, 0]
click at [143, 233] on span "Speichern" at bounding box center [146, 234] width 25 height 6
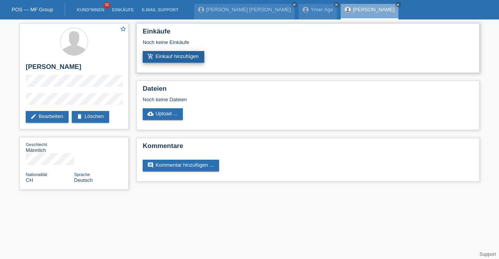
click at [181, 57] on link "add_shopping_cart Einkauf hinzufügen" at bounding box center [174, 57] width 62 height 12
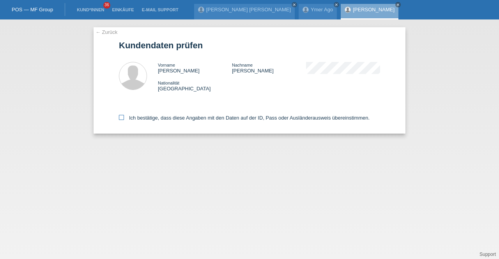
click at [164, 116] on label "Ich bestätige, dass diese Angaben mit den Daten auf der ID, Pass oder Ausländer…" at bounding box center [244, 118] width 251 height 6
click at [124, 116] on input "Ich bestätige, dass diese Angaben mit den Daten auf der ID, Pass oder Ausländer…" at bounding box center [121, 117] width 5 height 5
checkbox input "true"
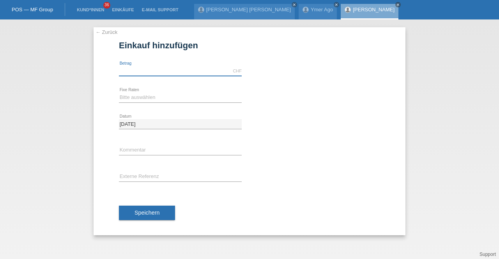
click at [147, 69] on input "text" at bounding box center [180, 71] width 123 height 10
type input "9000.00"
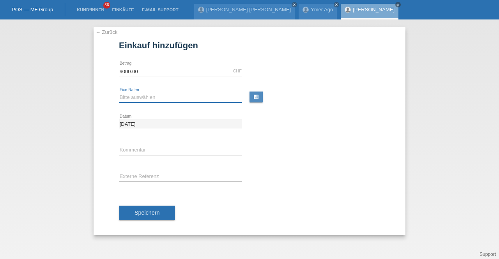
click at [166, 99] on select "Bitte auswählen 12 Raten 24 Raten 36 Raten 48 Raten" at bounding box center [180, 97] width 123 height 9
select select "214"
click at [119, 93] on select "Bitte auswählen 12 Raten 24 Raten 36 Raten 48 Raten" at bounding box center [180, 97] width 123 height 9
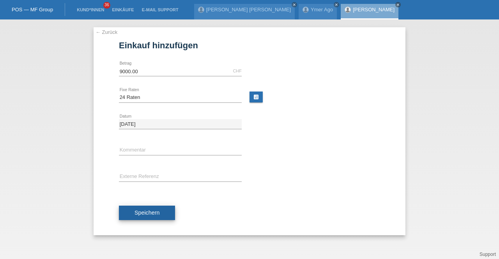
click at [146, 210] on span "Speichern" at bounding box center [146, 213] width 25 height 6
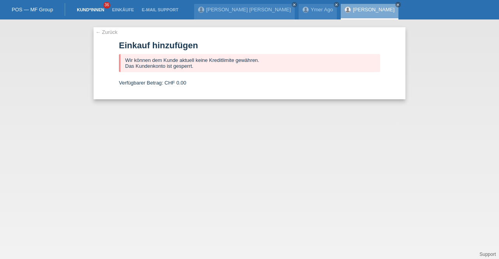
click at [94, 12] on link "Kund*innen" at bounding box center [90, 9] width 35 height 5
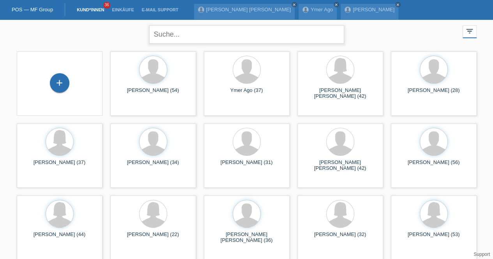
click at [194, 37] on input "text" at bounding box center [246, 34] width 195 height 18
type input "özdengiz"
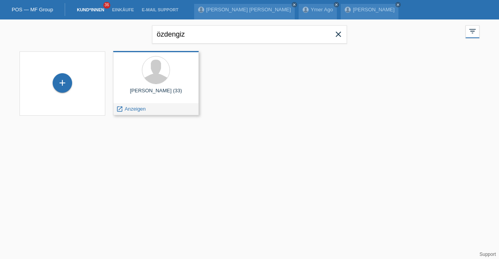
click at [166, 89] on div "[PERSON_NAME] (33)" at bounding box center [155, 94] width 73 height 12
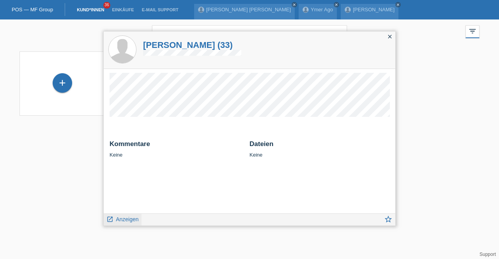
click at [133, 218] on span "Anzeigen" at bounding box center [127, 219] width 23 height 6
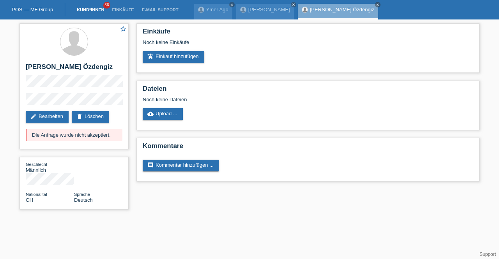
click at [87, 11] on link "Kund*innen" at bounding box center [90, 9] width 35 height 5
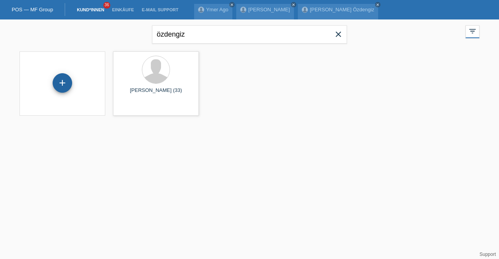
click at [59, 78] on div "+" at bounding box center [62, 82] width 19 height 19
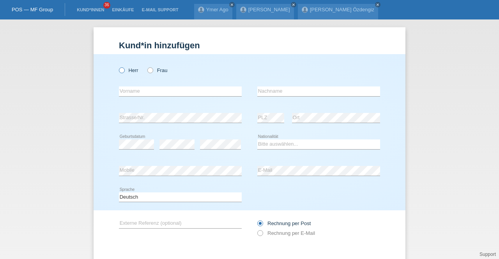
click at [118, 66] on icon at bounding box center [118, 66] width 0 height 0
click at [121, 71] on input "Herr" at bounding box center [121, 69] width 5 height 5
radio input "true"
click at [268, 142] on select "Bitte auswählen... Schweiz Deutschland Liechtenstein Österreich ------------ Af…" at bounding box center [318, 144] width 123 height 9
select select "CH"
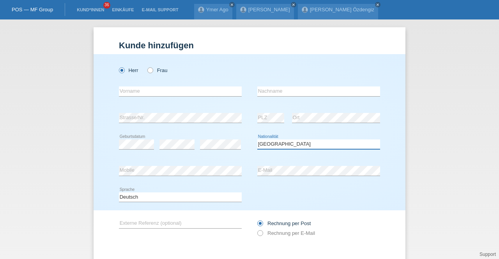
click at [257, 140] on select "Bitte auswählen... Schweiz Deutschland Liechtenstein Österreich ------------ Af…" at bounding box center [318, 144] width 123 height 9
click at [129, 149] on div "error Geburtsdatum" at bounding box center [136, 144] width 35 height 26
click at [238, 159] on div "error Mobile" at bounding box center [180, 171] width 123 height 26
click at [161, 88] on input "text" at bounding box center [180, 92] width 123 height 10
type input "Markus Hans"
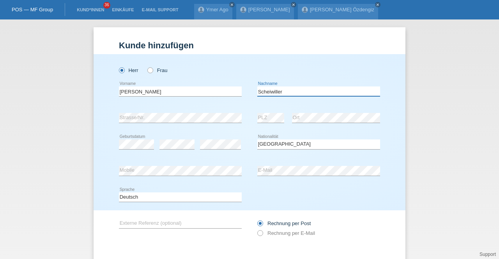
type input "Scheiwiller"
click at [316, 109] on div "error Ort" at bounding box center [336, 118] width 88 height 26
click at [344, 127] on div "error Ort" at bounding box center [336, 118] width 88 height 26
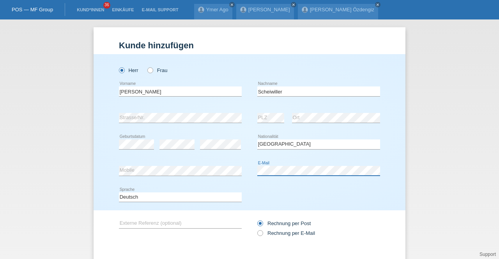
click at [234, 171] on div "error Mobile error E-Mail" at bounding box center [249, 171] width 261 height 26
click at [189, 180] on div "error Mobile" at bounding box center [180, 171] width 123 height 26
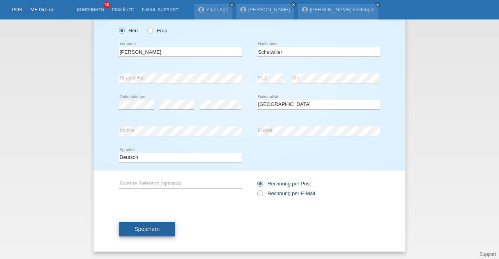
click at [142, 230] on span "Speichern" at bounding box center [146, 229] width 25 height 6
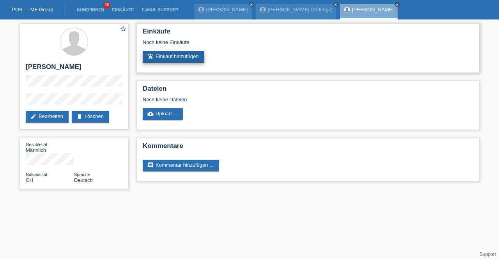
click at [158, 56] on link "add_shopping_cart Einkauf hinzufügen" at bounding box center [174, 57] width 62 height 12
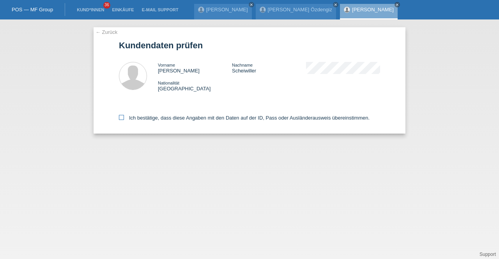
click at [169, 117] on label "Ich bestätige, dass diese Angaben mit den Daten auf der ID, Pass oder Ausländer…" at bounding box center [244, 118] width 251 height 6
click at [124, 117] on input "Ich bestätige, dass diese Angaben mit den Daten auf der ID, Pass oder Ausländer…" at bounding box center [121, 117] width 5 height 5
checkbox input "true"
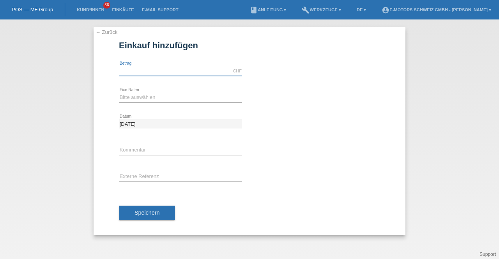
click at [176, 72] on input "text" at bounding box center [180, 71] width 123 height 10
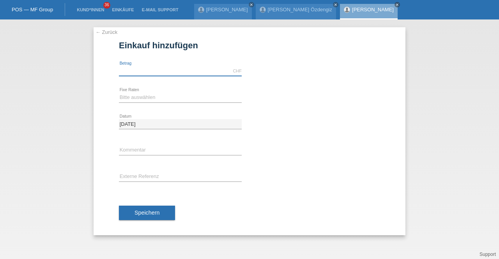
type input "9000.00"
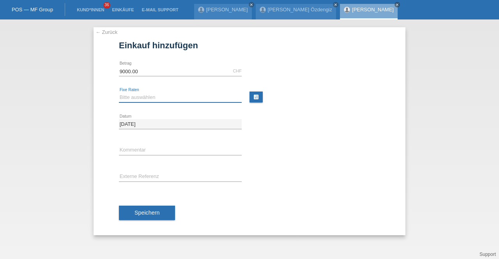
click at [171, 96] on select "Bitte auswählen 12 Raten 24 Raten 36 Raten 48 Raten" at bounding box center [180, 97] width 123 height 9
select select "214"
click at [119, 93] on select "Bitte auswählen 12 Raten 24 Raten 36 Raten 48 Raten" at bounding box center [180, 97] width 123 height 9
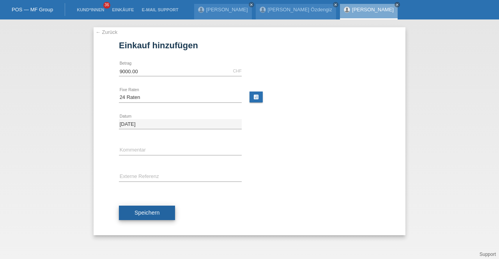
click at [156, 213] on span "Speichern" at bounding box center [146, 213] width 25 height 6
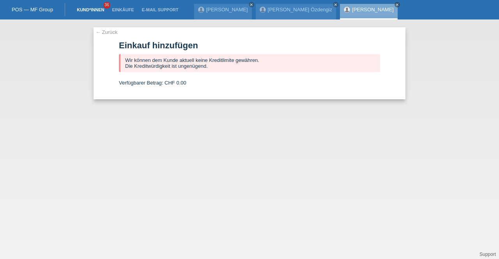
click at [96, 11] on link "Kund*innen" at bounding box center [90, 9] width 35 height 5
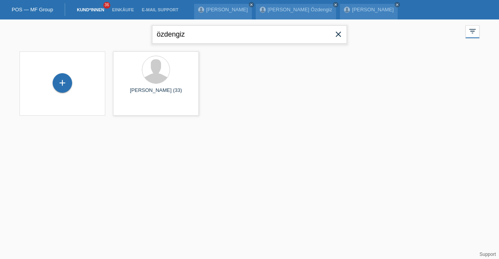
drag, startPoint x: 244, startPoint y: 32, endPoint x: 38, endPoint y: 35, distance: 206.2
click at [38, 35] on div "özdengiz close filter_list view_module Alle Kund*innen anzeigen star Markierte …" at bounding box center [250, 33] width 468 height 28
click at [59, 80] on div "+" at bounding box center [62, 82] width 19 height 19
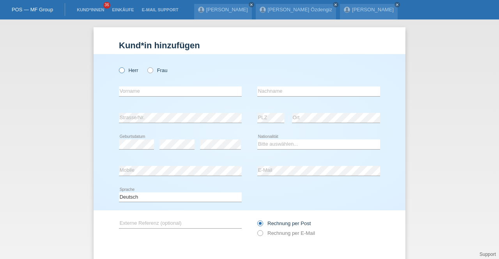
click at [118, 66] on icon at bounding box center [118, 66] width 0 height 0
click at [119, 69] on input "Herr" at bounding box center [121, 69] width 5 height 5
radio input "true"
click at [280, 143] on select "Bitte auswählen... [GEOGRAPHIC_DATA] [GEOGRAPHIC_DATA] [GEOGRAPHIC_DATA] [GEOGR…" at bounding box center [318, 144] width 123 height 9
select select "CH"
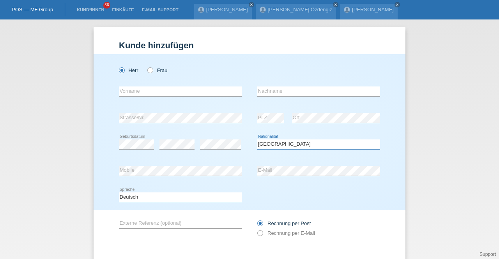
click at [257, 140] on select "Bitte auswählen... [GEOGRAPHIC_DATA] [GEOGRAPHIC_DATA] [GEOGRAPHIC_DATA] [GEOGR…" at bounding box center [318, 144] width 123 height 9
click at [147, 89] on input "text" at bounding box center [180, 92] width 123 height 10
type input "[PERSON_NAME]"
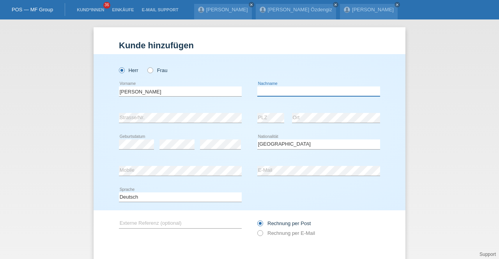
paste input "[PERSON_NAME]"
type input "[PERSON_NAME]"
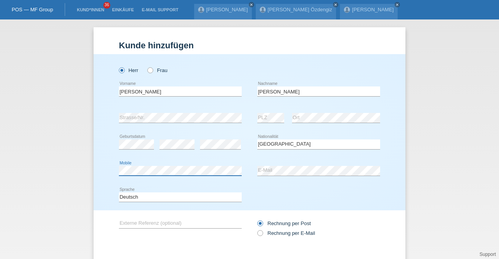
click at [101, 166] on div "Herr Frau Steve error Vorname" at bounding box center [250, 132] width 312 height 156
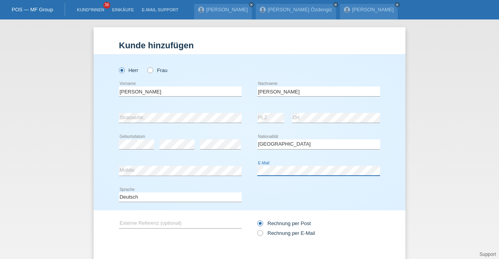
click at [239, 171] on div "error Mobile error E-Mail" at bounding box center [249, 171] width 261 height 26
click at [262, 178] on div "error E-Mail" at bounding box center [318, 171] width 123 height 26
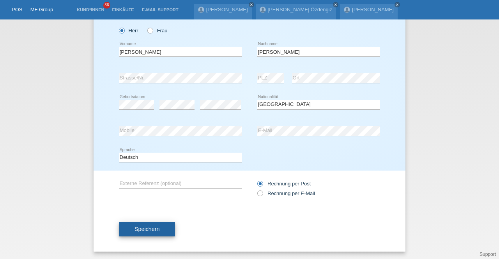
click at [147, 222] on button "Speichern" at bounding box center [147, 229] width 56 height 15
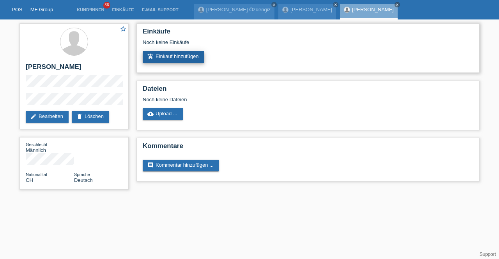
click at [149, 61] on link "add_shopping_cart Einkauf hinzufügen" at bounding box center [174, 57] width 62 height 12
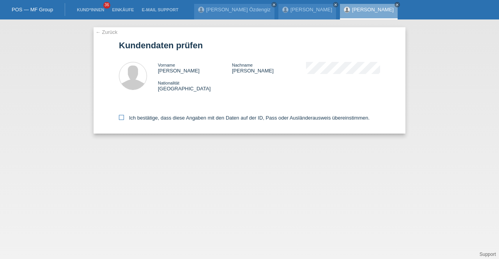
click at [179, 117] on label "Ich bestätige, dass diese Angaben mit den Daten auf der ID, Pass oder Ausländer…" at bounding box center [244, 118] width 251 height 6
click at [124, 117] on input "Ich bestätige, dass diese Angaben mit den Daten auf der ID, Pass oder Ausländer…" at bounding box center [121, 117] width 5 height 5
checkbox input "true"
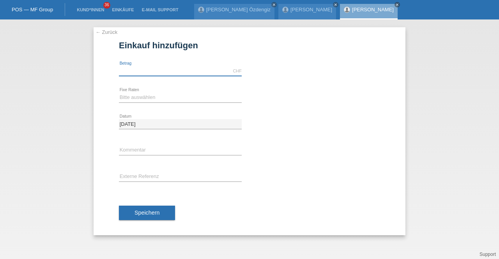
click at [159, 67] on input "text" at bounding box center [180, 71] width 123 height 10
type input "9000.00"
click at [166, 102] on div "Bitte auswählen 12 Raten 24 Raten 36 Raten 48 Raten error Fixe Raten" at bounding box center [180, 98] width 123 height 26
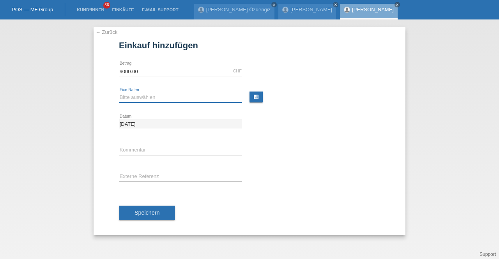
click at [165, 100] on select "Bitte auswählen 12 Raten 24 Raten 36 Raten 48 Raten" at bounding box center [180, 97] width 123 height 9
click at [119, 93] on select "Bitte auswählen 12 Raten 24 Raten 36 Raten 48 Raten" at bounding box center [180, 97] width 123 height 9
click at [157, 92] on div "Bitte auswählen 12 Raten 24 Raten 36 Raten 48 Raten error Fixe Raten" at bounding box center [180, 98] width 123 height 26
click at [150, 99] on select "Bitte auswählen 12 Raten 24 Raten 36 Raten 48 Raten" at bounding box center [180, 97] width 123 height 9
select select "214"
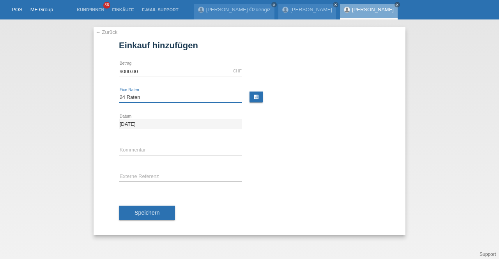
click at [119, 93] on select "Bitte auswählen 12 Raten 24 Raten 36 Raten 48 Raten" at bounding box center [180, 97] width 123 height 9
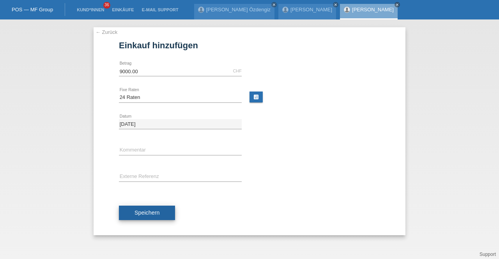
click at [144, 206] on button "Speichern" at bounding box center [147, 213] width 56 height 15
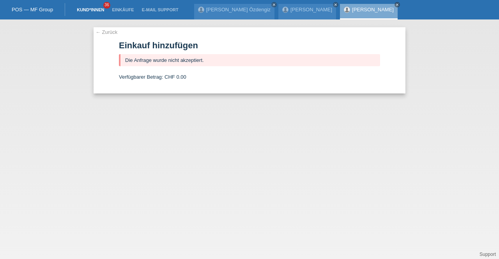
click at [97, 9] on link "Kund*innen" at bounding box center [90, 9] width 35 height 5
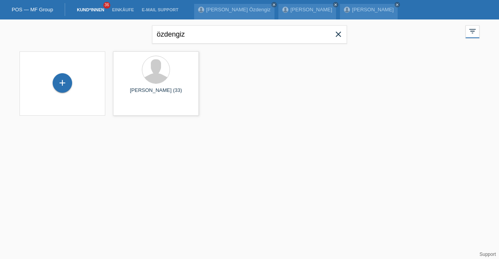
click at [338, 29] on span "close" at bounding box center [338, 35] width 16 height 12
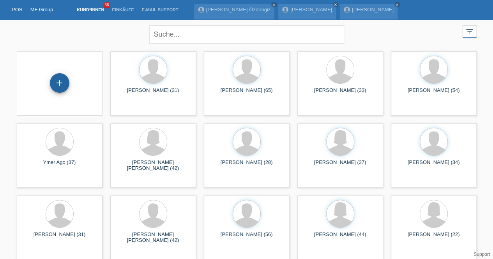
click at [55, 84] on div "+" at bounding box center [59, 82] width 19 height 19
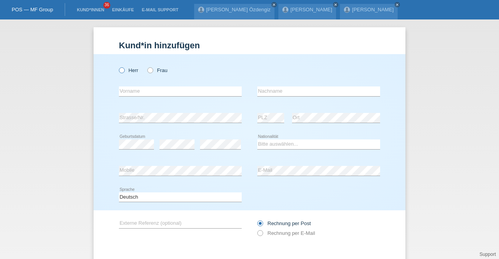
click at [122, 70] on label "Herr" at bounding box center [128, 70] width 19 height 6
click at [122, 70] on input "Herr" at bounding box center [121, 69] width 5 height 5
radio input "true"
click at [140, 91] on input "text" at bounding box center [180, 92] width 123 height 10
type input "Milorad"
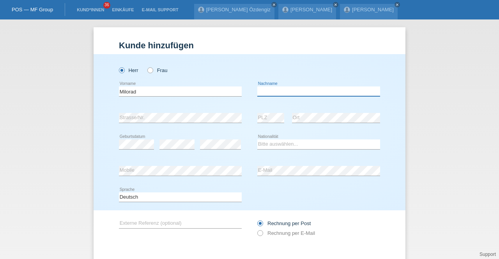
type input "N"
type input "[PERSON_NAME]"
click at [260, 141] on select "Bitte auswählen... Schweiz Deutschland Liechtenstein Österreich ------------ Af…" at bounding box center [318, 144] width 123 height 9
select select "CH"
click at [257, 140] on select "Bitte auswählen... Schweiz Deutschland Liechtenstein Österreich ------------ Af…" at bounding box center [318, 144] width 123 height 9
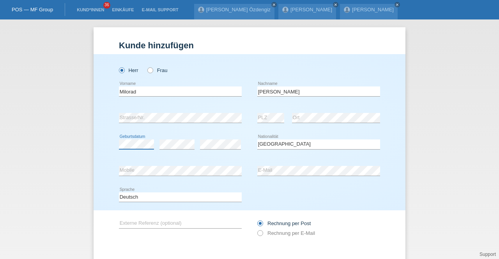
scroll to position [22, 0]
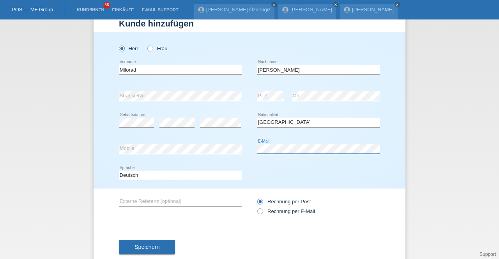
click at [251, 151] on div "error Mobile error E-Mail" at bounding box center [249, 149] width 261 height 26
click at [276, 177] on div "Deutsch Français Italiano English error Sprache" at bounding box center [249, 175] width 261 height 26
click at [98, 145] on div "Herr Frau Milorad error Vorname C" at bounding box center [250, 110] width 312 height 156
click at [97, 92] on div "Herr Frau Milorad error Vorname C" at bounding box center [250, 110] width 312 height 156
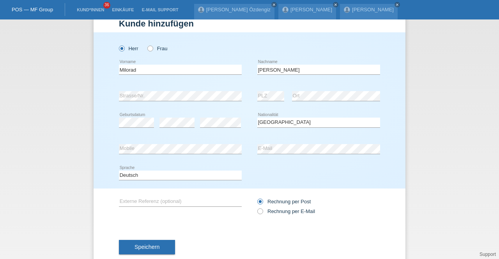
click at [270, 108] on div "error PLZ" at bounding box center [270, 96] width 27 height 26
click at [267, 101] on div "error PLZ" at bounding box center [270, 96] width 27 height 26
click at [146, 252] on button "Speichern" at bounding box center [147, 247] width 56 height 15
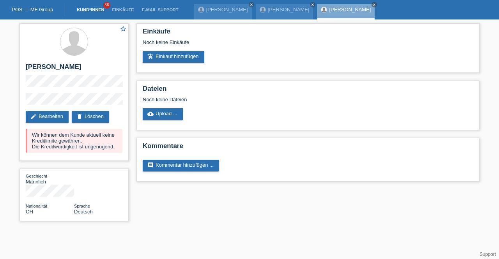
click at [94, 9] on link "Kund*innen" at bounding box center [90, 9] width 35 height 5
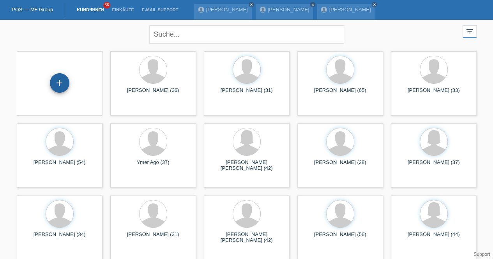
click at [56, 86] on div "+" at bounding box center [59, 82] width 19 height 19
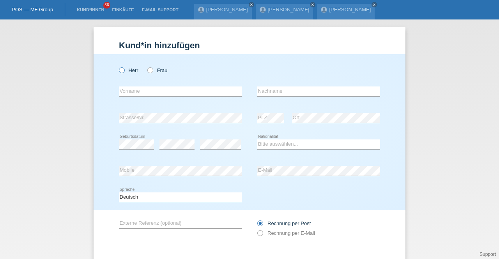
click at [125, 71] on label "Herr" at bounding box center [128, 70] width 19 height 6
click at [124, 71] on input "Herr" at bounding box center [121, 69] width 5 height 5
radio input "true"
click at [140, 97] on div "error Vorname" at bounding box center [180, 91] width 123 height 26
click at [138, 92] on input "text" at bounding box center [180, 92] width 123 height 10
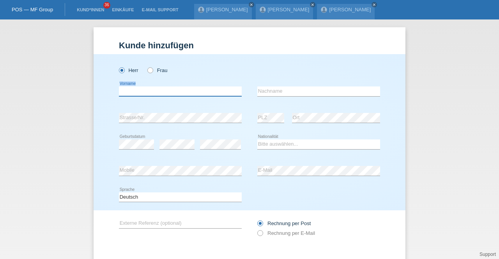
click at [138, 92] on input "text" at bounding box center [180, 92] width 123 height 10
type input "[PERSON_NAME]"
click at [276, 94] on input "text" at bounding box center [318, 92] width 123 height 10
click at [262, 94] on input "Sutter" at bounding box center [318, 92] width 123 height 10
type input "Suter"
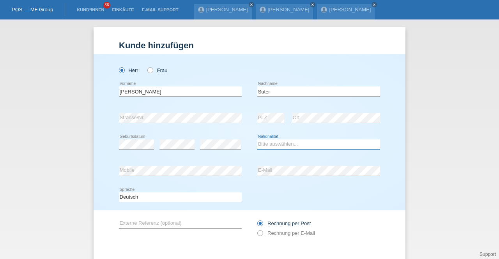
click at [267, 142] on select "Bitte auswählen... Schweiz Deutschland Liechtenstein Österreich ------------ Af…" at bounding box center [318, 144] width 123 height 9
select select "CH"
click at [257, 140] on select "Bitte auswählen... Schweiz Deutschland Liechtenstein Österreich ------------ Af…" at bounding box center [318, 144] width 123 height 9
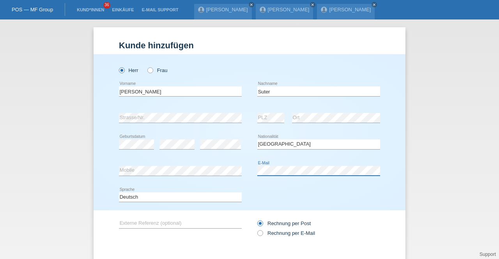
click at [246, 169] on div "error Mobile error E-Mail" at bounding box center [249, 171] width 261 height 26
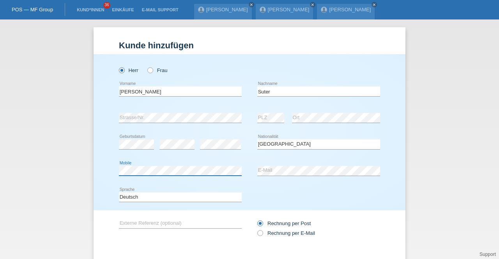
click at [99, 173] on div "Herr Frau Anton Siegfried error Vorname Suter error Nachname C" at bounding box center [250, 132] width 312 height 156
click at [201, 157] on div "error" at bounding box center [220, 144] width 41 height 26
click at [220, 160] on div "error Mobile" at bounding box center [180, 171] width 123 height 26
click at [311, 131] on div "Bitte auswählen... Schweiz Deutschland Liechtenstein Österreich ------------ Af…" at bounding box center [318, 144] width 123 height 26
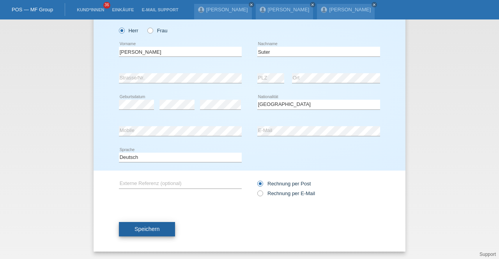
click at [150, 232] on span "Speichern" at bounding box center [146, 229] width 25 height 6
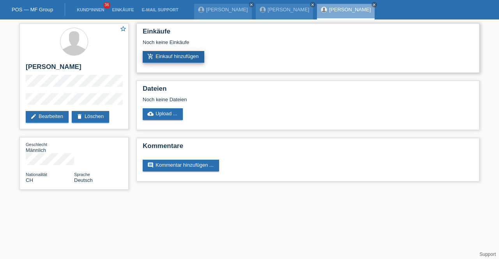
click at [181, 61] on link "add_shopping_cart Einkauf hinzufügen" at bounding box center [174, 57] width 62 height 12
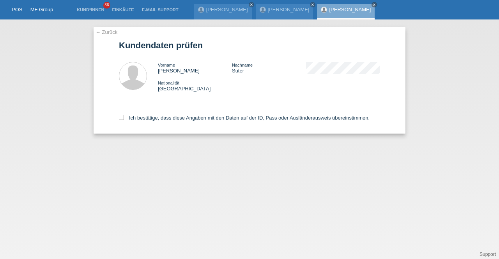
click at [178, 112] on div "Ich bestätige, dass diese Angaben mit den Daten auf der ID, Pass oder Ausländer…" at bounding box center [249, 116] width 261 height 34
click at [178, 115] on div "Ich bestätige, dass diese Angaben mit den Daten auf der ID, Pass oder Ausländer…" at bounding box center [249, 116] width 261 height 34
click at [178, 120] on label "Ich bestätige, dass diese Angaben mit den Daten auf der ID, Pass oder Ausländer…" at bounding box center [244, 118] width 251 height 6
click at [124, 120] on input "Ich bestätige, dass diese Angaben mit den Daten auf der ID, Pass oder Ausländer…" at bounding box center [121, 117] width 5 height 5
checkbox input "true"
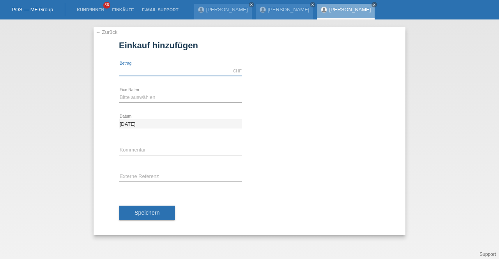
click at [147, 70] on input "text" at bounding box center [180, 71] width 123 height 10
type input "9999.00"
click at [145, 91] on div "Bitte auswählen 12 Raten 24 Raten 36 Raten 48 Raten error Fixe Raten" at bounding box center [180, 98] width 123 height 26
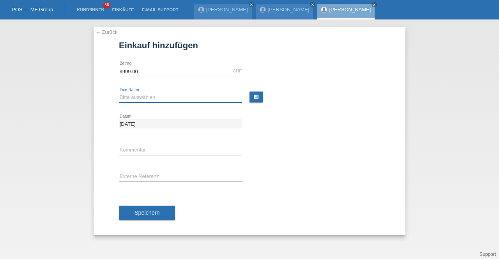
click at [145, 100] on select "Bitte auswählen 12 Raten 24 Raten 36 Raten 48 Raten" at bounding box center [180, 97] width 123 height 9
select select "214"
click at [119, 93] on select "Bitte auswählen 12 Raten 24 Raten 36 Raten 48 Raten" at bounding box center [180, 97] width 123 height 9
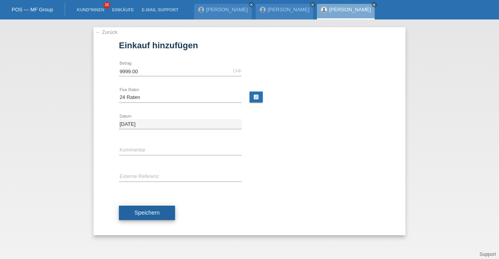
click at [150, 208] on button "Speichern" at bounding box center [147, 213] width 56 height 15
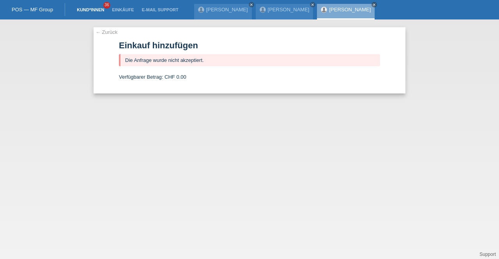
click at [94, 10] on link "Kund*innen" at bounding box center [90, 9] width 35 height 5
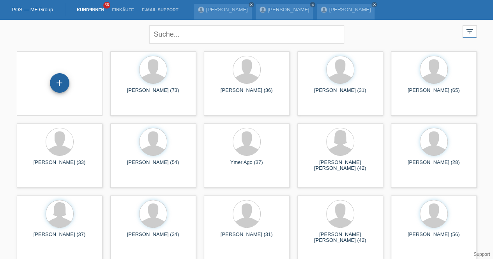
click at [59, 84] on div "+" at bounding box center [59, 82] width 19 height 19
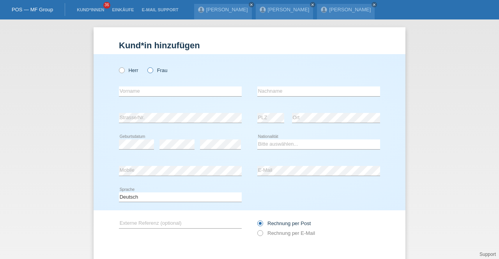
click at [150, 73] on label "Frau" at bounding box center [157, 70] width 20 height 6
click at [150, 72] on input "Frau" at bounding box center [149, 69] width 5 height 5
radio input "true"
click at [141, 91] on input "text" at bounding box center [180, 92] width 123 height 10
type input "Jasmin"
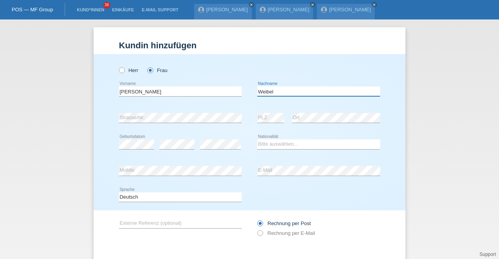
type input "Weibel"
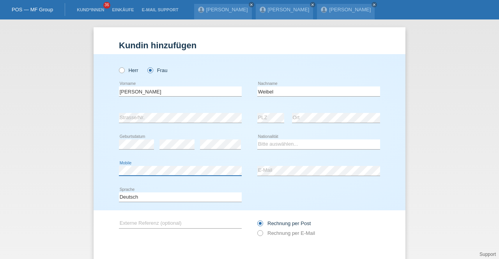
click at [105, 169] on div "Herr Frau Jasmin error Vorname C" at bounding box center [250, 132] width 312 height 156
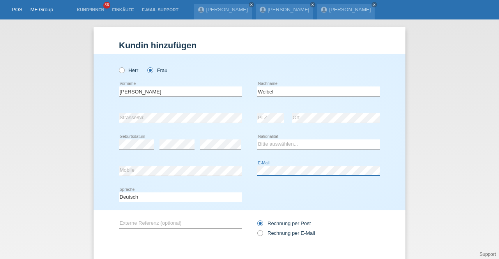
click at [244, 171] on div "error Mobile error E-Mail" at bounding box center [249, 171] width 261 height 26
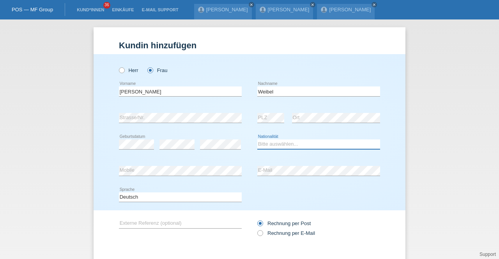
click at [284, 143] on select "Bitte auswählen... Schweiz Deutschland Liechtenstein Österreich ------------ Af…" at bounding box center [318, 144] width 123 height 9
select select "CH"
click at [257, 140] on select "Bitte auswählen... Schweiz Deutschland Liechtenstein Österreich ------------ Af…" at bounding box center [318, 144] width 123 height 9
click at [134, 138] on div "error Geburtsdatum" at bounding box center [136, 144] width 35 height 26
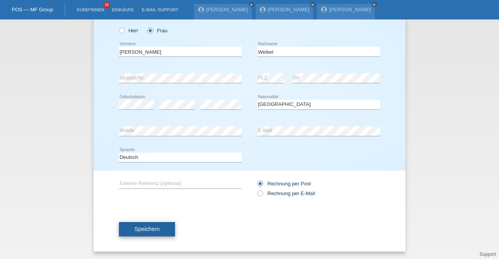
click at [154, 226] on span "Speichern" at bounding box center [146, 229] width 25 height 6
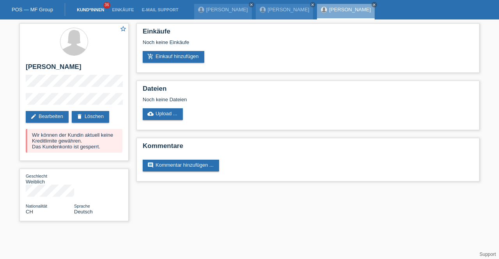
click at [89, 9] on link "Kund*innen" at bounding box center [90, 9] width 35 height 5
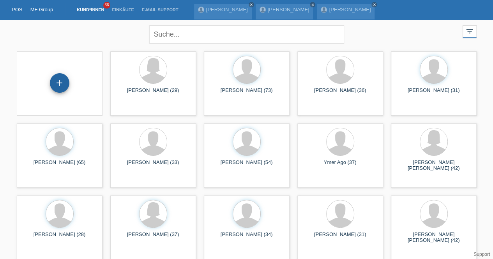
click at [63, 82] on div "+" at bounding box center [59, 82] width 19 height 19
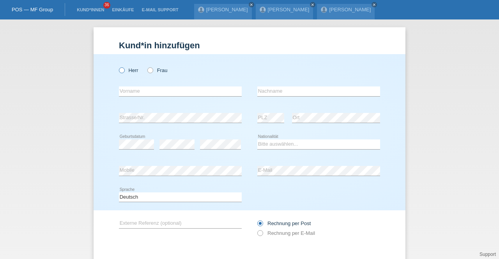
click at [118, 66] on icon at bounding box center [118, 66] width 0 height 0
click at [119, 70] on input "Herr" at bounding box center [121, 69] width 5 height 5
radio input "true"
click at [149, 89] on input "text" at bounding box center [180, 92] width 123 height 10
paste input "[EMAIL_ADDRESS][DOMAIN_NAME]"
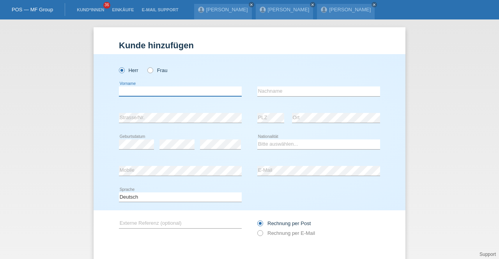
type input "[EMAIL_ADDRESS][DOMAIN_NAME]"
click at [148, 88] on input "[EMAIL_ADDRESS][DOMAIN_NAME]" at bounding box center [180, 92] width 123 height 10
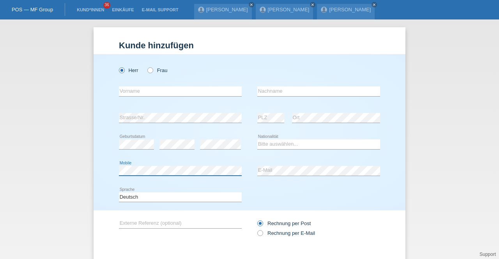
click at [94, 168] on div "Herr Frau error Vorname error" at bounding box center [250, 132] width 312 height 156
click at [357, 196] on div "Deutsch Français Italiano English error Sprache" at bounding box center [249, 197] width 261 height 26
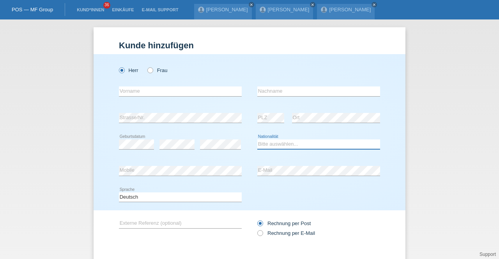
click at [263, 145] on select "Bitte auswählen... [GEOGRAPHIC_DATA] [GEOGRAPHIC_DATA] [GEOGRAPHIC_DATA] [GEOGR…" at bounding box center [318, 144] width 123 height 9
select select "CH"
click at [257, 140] on select "Bitte auswählen... [GEOGRAPHIC_DATA] [GEOGRAPHIC_DATA] [GEOGRAPHIC_DATA] [GEOGR…" at bounding box center [318, 144] width 123 height 9
click at [147, 91] on input "text" at bounding box center [180, 92] width 123 height 10
paste input "Safwat"
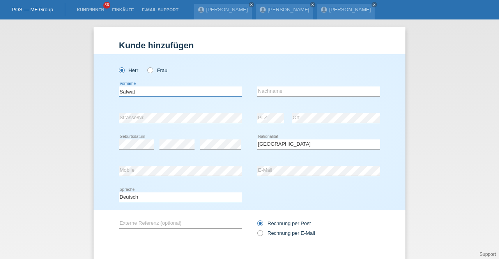
type input "Safwat"
click at [286, 92] on input "text" at bounding box center [318, 92] width 123 height 10
paste input "[PERSON_NAME]"
type input "[PERSON_NAME]"
click at [244, 148] on div "error Geburtsdatum error error Bitte auswählen..." at bounding box center [249, 144] width 261 height 26
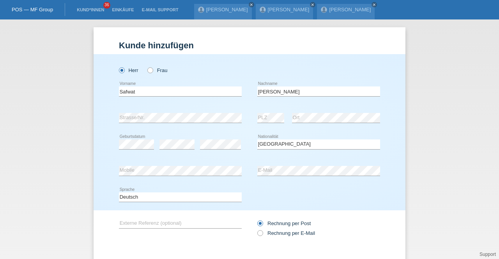
scroll to position [40, 0]
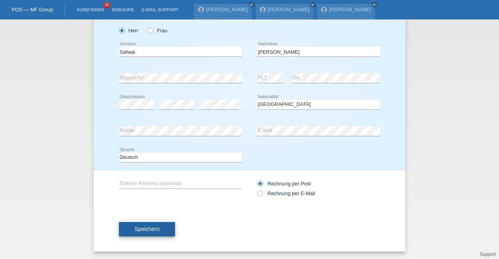
click at [162, 228] on button "Speichern" at bounding box center [147, 229] width 56 height 15
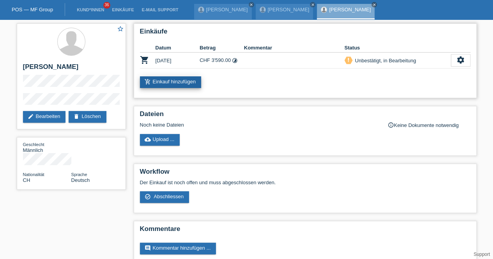
click at [186, 81] on link "add_shopping_cart Einkauf hinzufügen" at bounding box center [171, 82] width 62 height 12
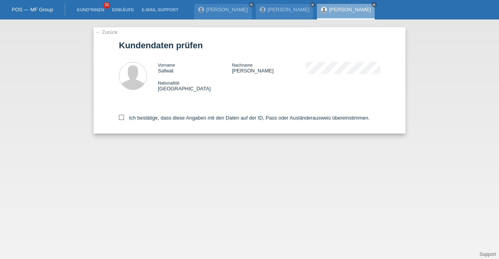
click at [192, 118] on label "Ich bestätige, dass diese Angaben mit den Daten auf der ID, Pass oder Ausländer…" at bounding box center [244, 118] width 251 height 6
click at [124, 118] on input "Ich bestätige, dass diese Angaben mit den Daten auf der ID, Pass oder Ausländer…" at bounding box center [121, 117] width 5 height 5
checkbox input "true"
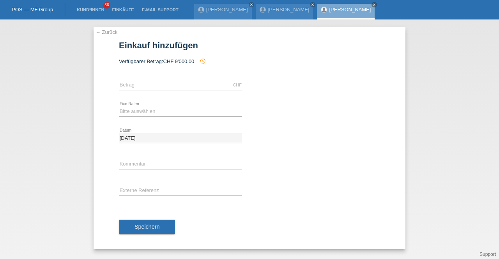
click at [342, 9] on link "[PERSON_NAME]" at bounding box center [350, 10] width 42 height 6
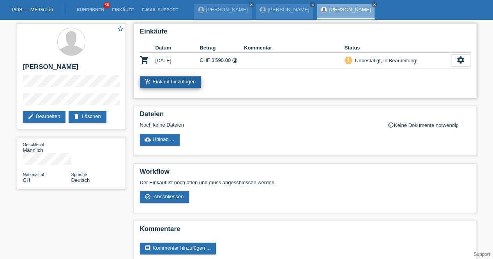
click at [183, 78] on link "add_shopping_cart Einkauf hinzufügen" at bounding box center [171, 82] width 62 height 12
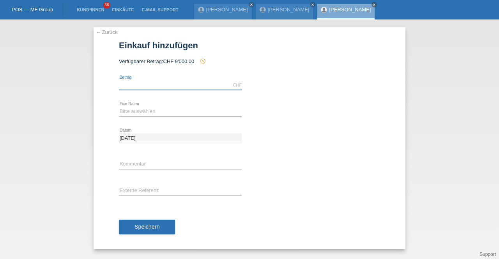
click at [159, 83] on input "text" at bounding box center [180, 85] width 123 height 10
type input "2890.00"
click at [161, 113] on select "Bitte auswählen 12 Raten 24 Raten 36 Raten 48 Raten" at bounding box center [180, 111] width 123 height 9
select select "214"
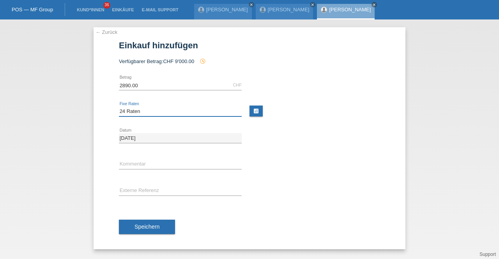
click at [119, 107] on select "Bitte auswählen 12 Raten 24 Raten 36 Raten 48 Raten" at bounding box center [180, 111] width 123 height 9
click at [158, 221] on button "Speichern" at bounding box center [147, 227] width 56 height 15
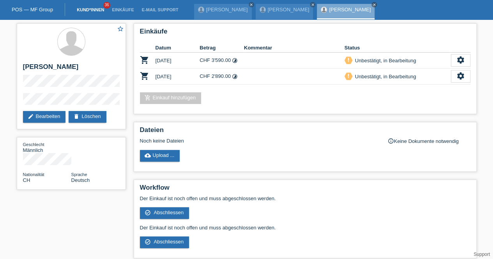
click at [98, 11] on link "Kund*innen" at bounding box center [90, 9] width 35 height 5
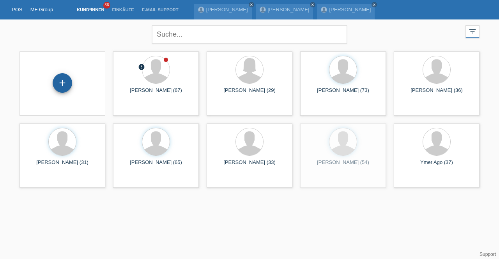
click at [63, 84] on div "+" at bounding box center [62, 82] width 19 height 19
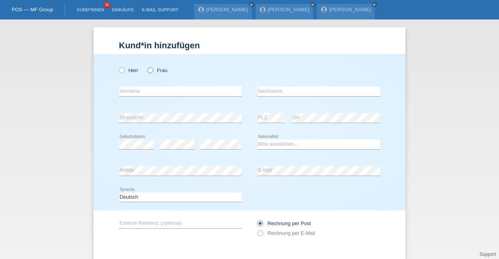
click at [146, 66] on icon at bounding box center [146, 66] width 0 height 0
click at [149, 72] on input "Frau" at bounding box center [149, 69] width 5 height 5
radio input "true"
click at [151, 94] on input "text" at bounding box center [180, 92] width 123 height 10
type input "Elif"
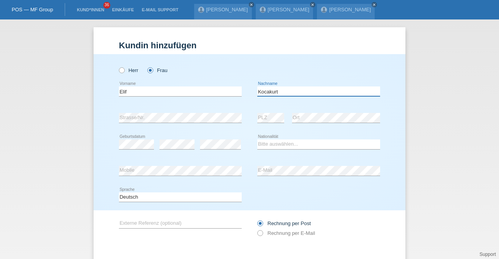
type input "Kocakurt"
click at [268, 140] on select "Bitte auswählen... Schweiz Deutschland Liechtenstein Österreich ------------ Af…" at bounding box center [318, 144] width 123 height 9
select select "TR"
click at [257, 140] on select "Bitte auswählen... Schweiz Deutschland Liechtenstein Österreich ------------ Af…" at bounding box center [318, 144] width 123 height 9
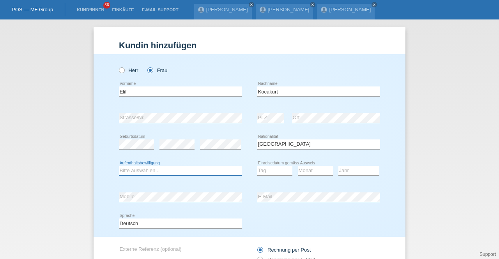
click at [204, 168] on select "Bitte auswählen... C B B - Flüchtlingsstatus Andere" at bounding box center [180, 170] width 123 height 9
select select "B"
click at [119, 166] on select "Bitte auswählen... C B B - Flüchtlingsstatus Andere" at bounding box center [180, 170] width 123 height 9
click at [263, 169] on select "Tag 01 02 03 04 05 06 07 08 09 10 11" at bounding box center [274, 170] width 35 height 9
click at [257, 166] on select "Tag 01 02 03 04 05 06 07 08 09 10 11" at bounding box center [274, 170] width 35 height 9
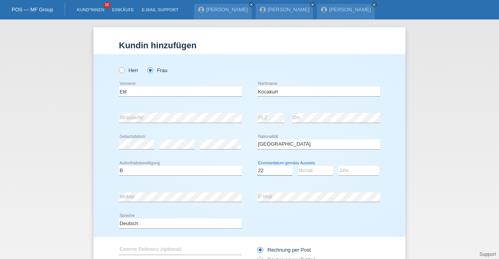
click at [263, 169] on select "Tag 01 02 03 04 05 06 07 08 09 10 11" at bounding box center [274, 170] width 35 height 9
select select "19"
click at [257, 166] on select "Tag 01 02 03 04 05 06 07 08 09 10 11" at bounding box center [274, 170] width 35 height 9
click at [294, 170] on div "Tag 01 02 03 04 05 06 07 08 09 10 11 12 13 14 15 16 17 18 19 20 21 22 23 24 25 …" at bounding box center [318, 171] width 123 height 26
click at [304, 171] on select "Monat 01 02 03 04 05 06 07 08 09 10 11" at bounding box center [315, 170] width 35 height 9
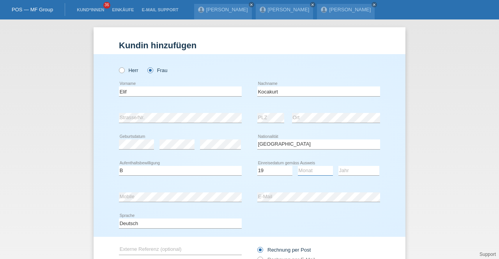
select select "06"
click at [298, 166] on select "Monat 01 02 03 04 05 06 07 08 09 10 11" at bounding box center [315, 170] width 35 height 9
click at [349, 169] on select "Jahr 2025 2024 2023 2022 2021 2020 2019 2018 2017 2016 2015 2014 2013 2012 2011…" at bounding box center [358, 170] width 41 height 9
select select "2017"
click at [338, 166] on select "Jahr 2025 2024 2023 2022 2021 2020 2019 2018 2017 2016 2015 2014 2013 2012 2011…" at bounding box center [358, 170] width 41 height 9
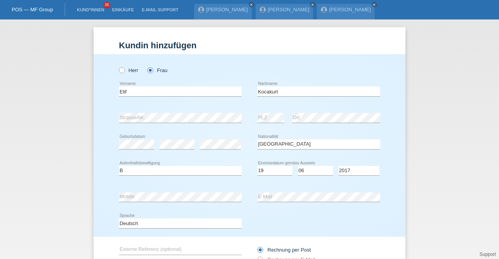
click at [262, 125] on div "error PLZ" at bounding box center [270, 118] width 27 height 26
click at [239, 198] on div "error Mobile error E-Mail" at bounding box center [249, 197] width 261 height 26
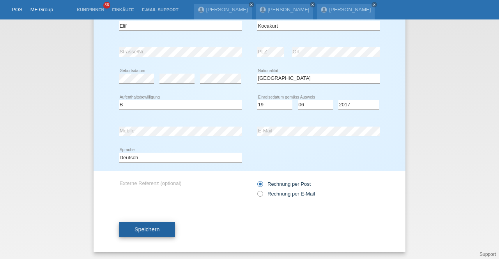
click at [152, 231] on span "Speichern" at bounding box center [146, 229] width 25 height 6
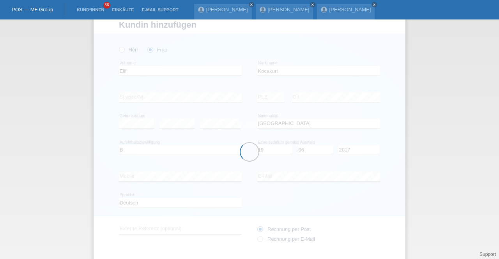
scroll to position [21, 0]
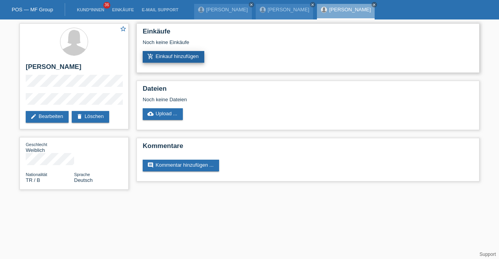
click at [171, 59] on link "add_shopping_cart Einkauf hinzufügen" at bounding box center [174, 57] width 62 height 12
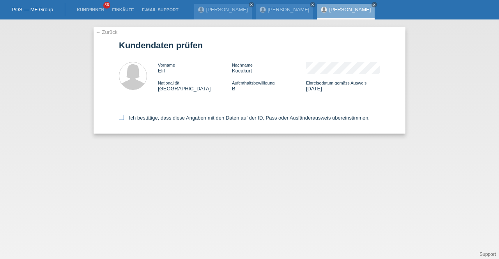
click at [151, 120] on label "Ich bestätige, dass diese Angaben mit den Daten auf der ID, Pass oder Ausländer…" at bounding box center [244, 118] width 251 height 6
click at [124, 120] on input "Ich bestätige, dass diese Angaben mit den Daten auf der ID, Pass oder Ausländer…" at bounding box center [121, 117] width 5 height 5
checkbox input "true"
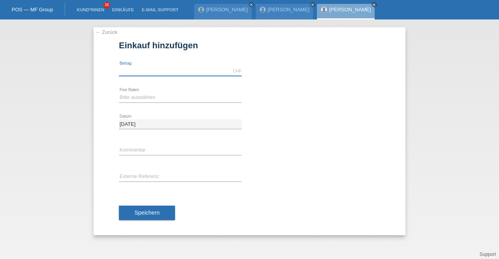
click at [145, 67] on input "text" at bounding box center [180, 71] width 123 height 10
type input "2890.00"
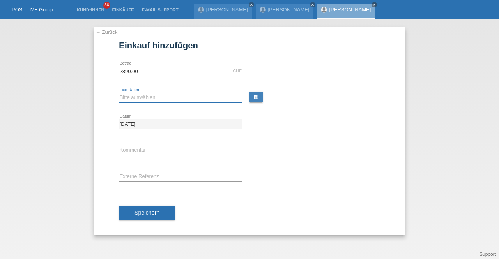
click at [169, 95] on select "Bitte auswählen 12 Raten 24 Raten 36 Raten 48 Raten" at bounding box center [180, 97] width 123 height 9
select select "214"
click at [119, 93] on select "Bitte auswählen 12 Raten 24 Raten 36 Raten 48 Raten" at bounding box center [180, 97] width 123 height 9
click at [157, 221] on div "Speichern" at bounding box center [249, 213] width 261 height 45
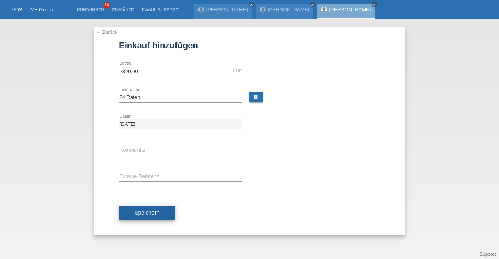
click at [155, 216] on button "Speichern" at bounding box center [147, 213] width 56 height 15
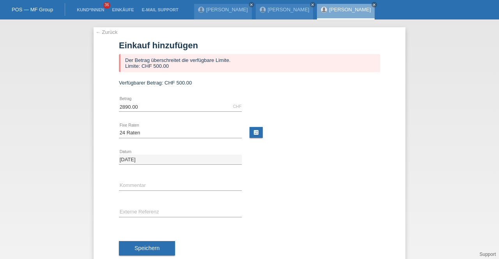
click at [329, 10] on link "[PERSON_NAME]" at bounding box center [350, 10] width 42 height 6
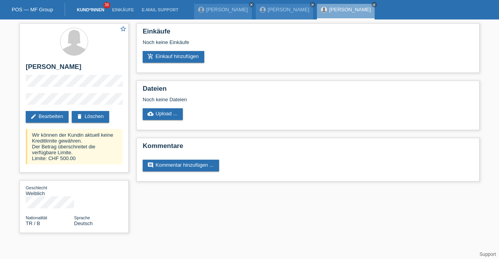
click at [95, 9] on link "Kund*innen" at bounding box center [90, 9] width 35 height 5
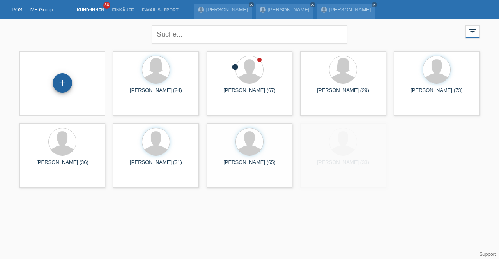
click at [63, 83] on div "+" at bounding box center [62, 82] width 19 height 19
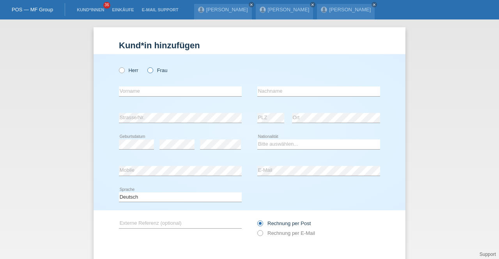
click at [151, 69] on label "Frau" at bounding box center [157, 70] width 20 height 6
click at [151, 69] on input "Frau" at bounding box center [149, 69] width 5 height 5
radio input "true"
click at [272, 143] on select "Bitte auswählen... Schweiz Deutschland Liechtenstein Österreich ------------ Af…" at bounding box center [318, 144] width 123 height 9
select select "CH"
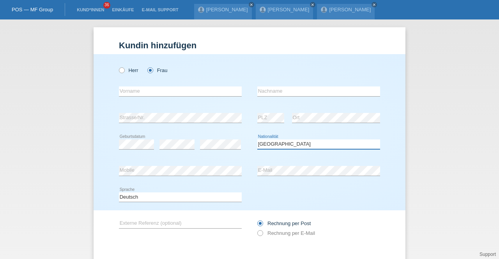
click at [257, 140] on select "Bitte auswählen... Schweiz Deutschland Liechtenstein Österreich ------------ Af…" at bounding box center [318, 144] width 123 height 9
click at [141, 89] on input "text" at bounding box center [180, 92] width 123 height 10
type input "Anna-Maria Lydia"
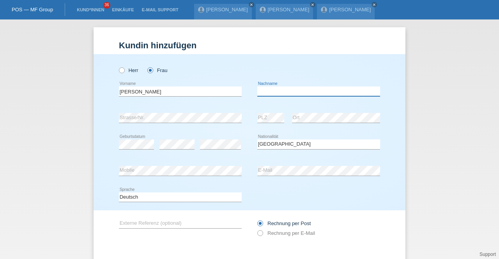
click at [276, 94] on input "text" at bounding box center [318, 92] width 123 height 10
type input "Käser"
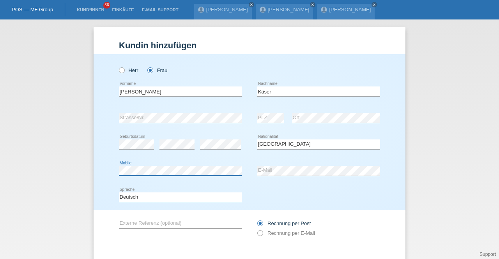
click at [101, 175] on div "Herr Frau Anna-Maria Lydia error Vorname Käser error Nachname" at bounding box center [250, 132] width 312 height 156
click at [295, 194] on div "Deutsch Français Italiano English error Sprache" at bounding box center [249, 197] width 261 height 26
click at [270, 189] on div "Deutsch Français Italiano English error Sprache" at bounding box center [249, 197] width 261 height 26
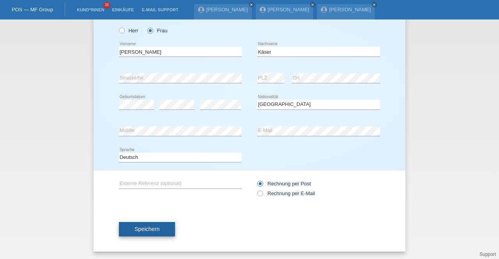
click at [150, 229] on span "Speichern" at bounding box center [146, 229] width 25 height 6
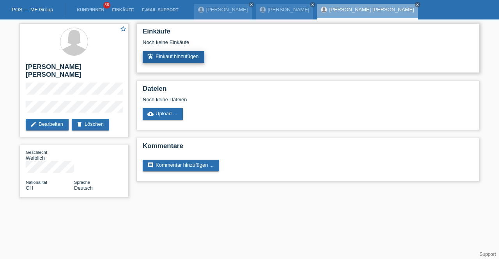
click at [184, 54] on link "add_shopping_cart Einkauf hinzufügen" at bounding box center [174, 57] width 62 height 12
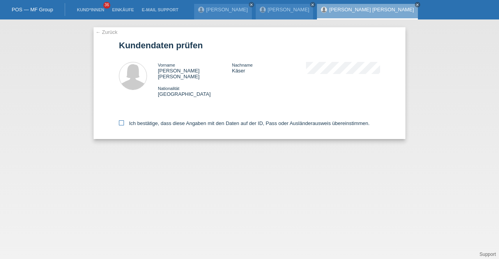
click at [168, 120] on label "Ich bestätige, dass diese Angaben mit den Daten auf der ID, Pass oder Ausländer…" at bounding box center [244, 123] width 251 height 6
click at [124, 120] on input "Ich bestätige, dass diese Angaben mit den Daten auf der ID, Pass oder Ausländer…" at bounding box center [121, 122] width 5 height 5
checkbox input "true"
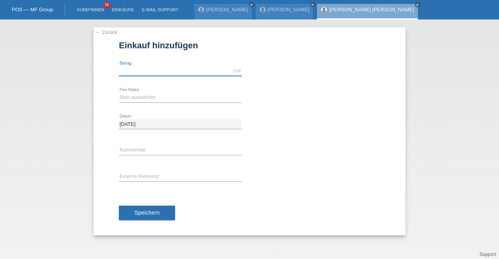
click at [156, 72] on input "text" at bounding box center [180, 71] width 123 height 10
type input "9000.00"
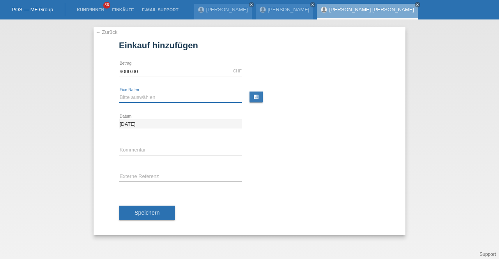
click at [166, 95] on select "Bitte auswählen 12 Raten 24 Raten 36 Raten 48 Raten" at bounding box center [180, 97] width 123 height 9
select select "214"
click at [119, 93] on select "Bitte auswählen 12 Raten 24 Raten 36 Raten 48 Raten" at bounding box center [180, 97] width 123 height 9
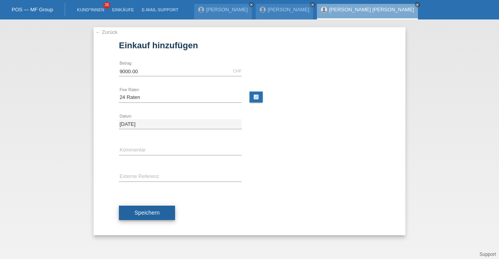
click at [155, 210] on span "Speichern" at bounding box center [146, 213] width 25 height 6
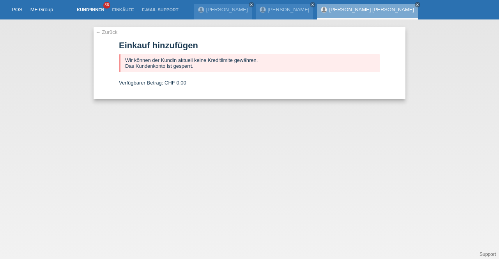
click at [91, 10] on link "Kund*innen" at bounding box center [90, 9] width 35 height 5
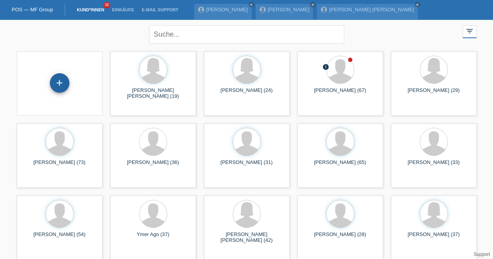
click at [63, 81] on div "+" at bounding box center [59, 82] width 19 height 19
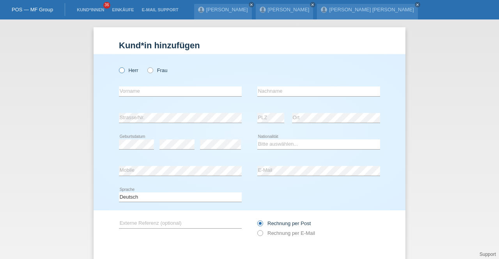
click at [118, 66] on icon at bounding box center [118, 66] width 0 height 0
click at [119, 70] on input "Herr" at bounding box center [121, 69] width 5 height 5
radio input "true"
click at [270, 141] on select "Bitte auswählen... Schweiz Deutschland Liechtenstein Österreich ------------ Af…" at bounding box center [318, 144] width 123 height 9
select select "CH"
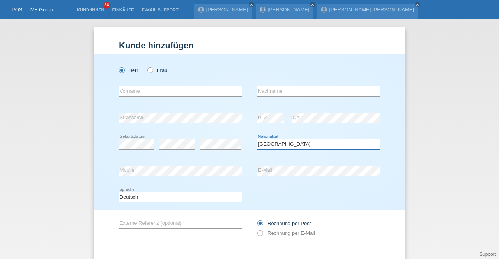
click at [257, 140] on select "Bitte auswählen... Schweiz Deutschland Liechtenstein Österreich ------------ Af…" at bounding box center [318, 144] width 123 height 9
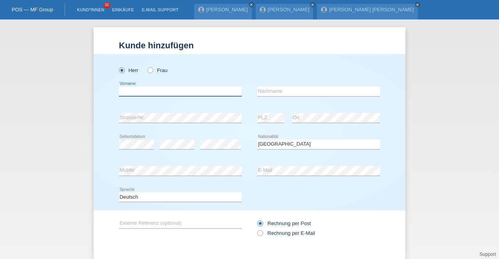
click at [185, 93] on input "text" at bounding box center [180, 92] width 123 height 10
paste input "Carmine"
type input "Carmine"
click at [272, 92] on input "text" at bounding box center [318, 92] width 123 height 10
paste input "Credenza"
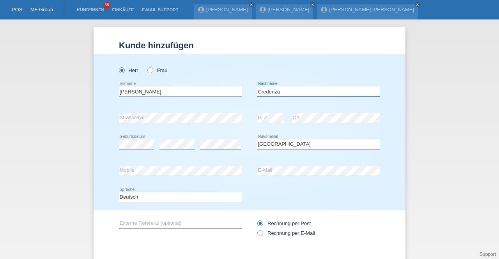
type input "Credenza"
click at [276, 200] on div "Deutsch Français Italiano English error Sprache" at bounding box center [249, 197] width 261 height 26
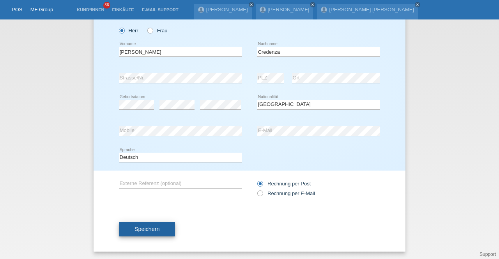
click at [148, 223] on button "Speichern" at bounding box center [147, 229] width 56 height 15
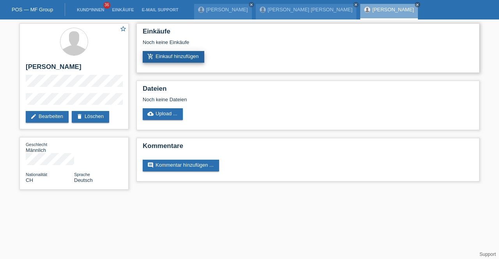
click at [170, 54] on link "add_shopping_cart Einkauf hinzufügen" at bounding box center [174, 57] width 62 height 12
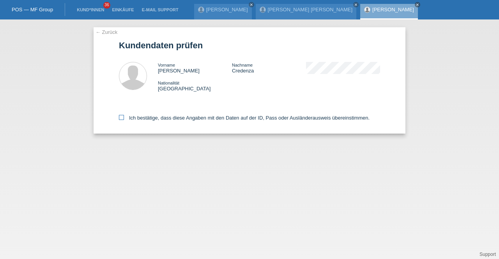
click at [172, 118] on label "Ich bestätige, dass diese Angaben mit den Daten auf der ID, Pass oder Ausländer…" at bounding box center [244, 118] width 251 height 6
click at [124, 118] on input "Ich bestätige, dass diese Angaben mit den Daten auf der ID, Pass oder Ausländer…" at bounding box center [121, 117] width 5 height 5
checkbox input "true"
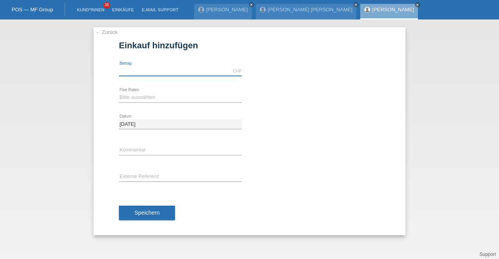
click at [151, 71] on input "text" at bounding box center [180, 71] width 123 height 10
type input "10000.00"
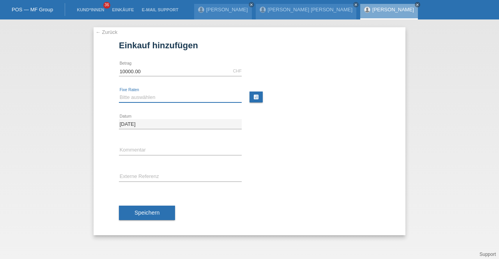
click at [165, 101] on select "Bitte auswählen 12 Raten 24 Raten 36 Raten 48 Raten" at bounding box center [180, 97] width 123 height 9
select select "214"
click at [119, 93] on select "Bitte auswählen 12 Raten 24 Raten 36 Raten 48 Raten" at bounding box center [180, 97] width 123 height 9
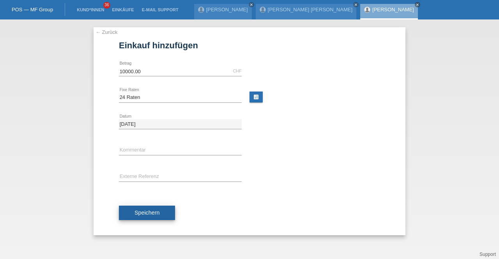
click at [151, 207] on button "Speichern" at bounding box center [147, 213] width 56 height 15
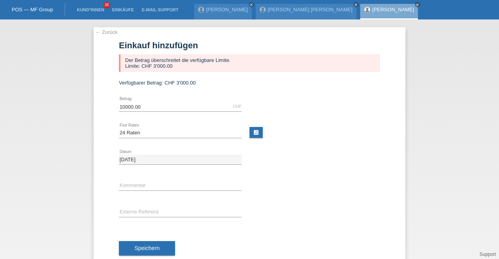
click at [372, 10] on link "[PERSON_NAME]" at bounding box center [393, 10] width 42 height 6
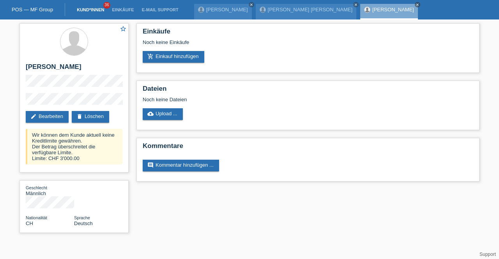
click at [90, 10] on link "Kund*innen" at bounding box center [90, 9] width 35 height 5
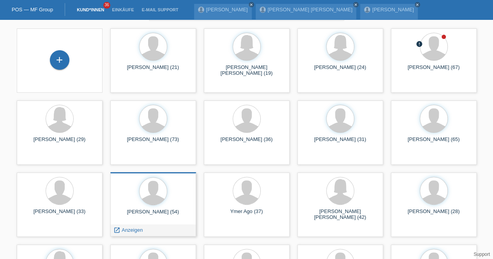
scroll to position [24, 0]
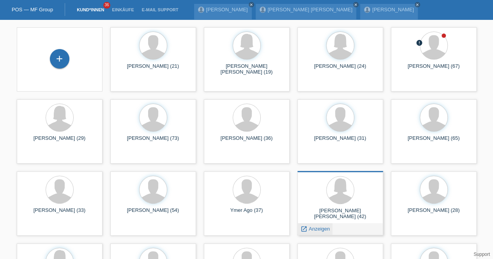
click at [314, 229] on span "Anzeigen" at bounding box center [319, 229] width 21 height 6
